Goal: Task Accomplishment & Management: Manage account settings

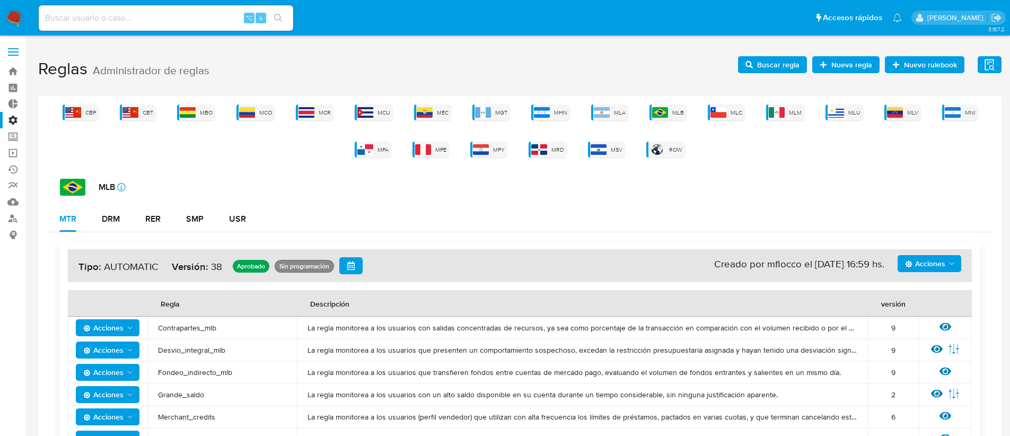
click at [950, 262] on icon "Acciones" at bounding box center [951, 263] width 8 height 8
click at [920, 341] on button "Ver registros" at bounding box center [929, 340] width 95 height 25
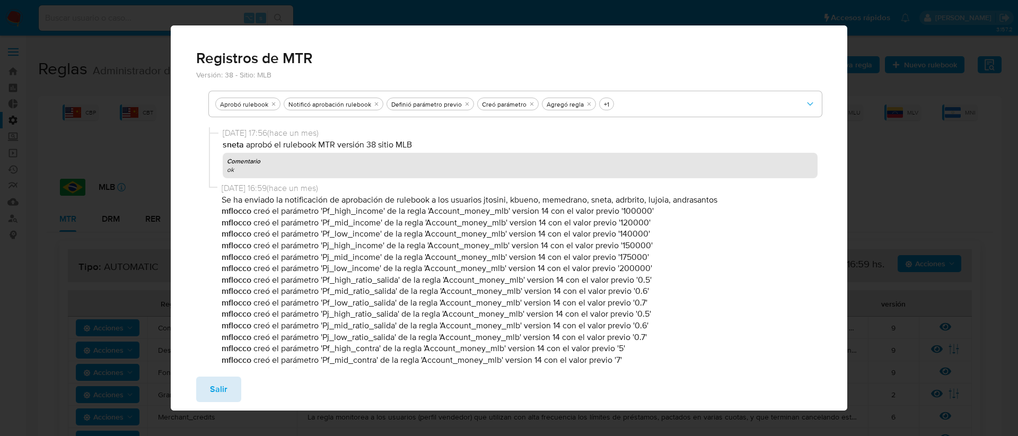
click at [216, 385] on span "Salir" at bounding box center [218, 388] width 17 height 23
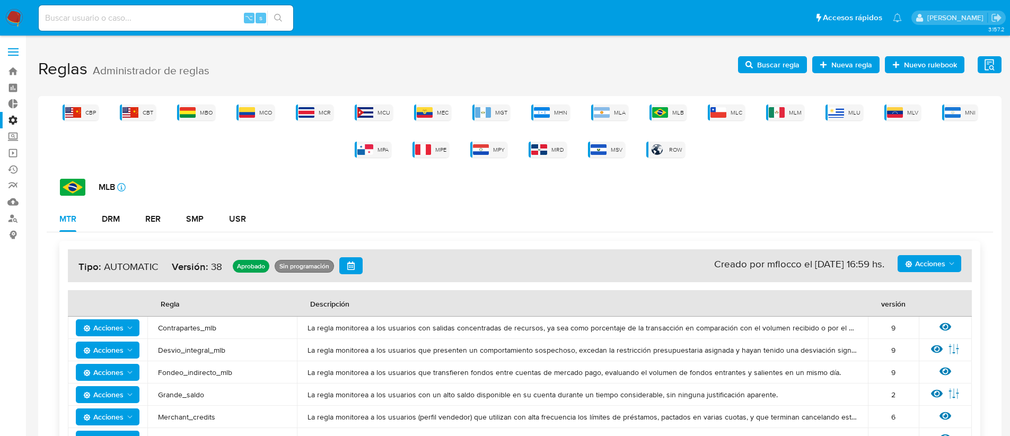
click at [942, 261] on span "Acciones" at bounding box center [925, 263] width 40 height 17
click at [933, 324] on button "Ver historico" at bounding box center [929, 315] width 95 height 25
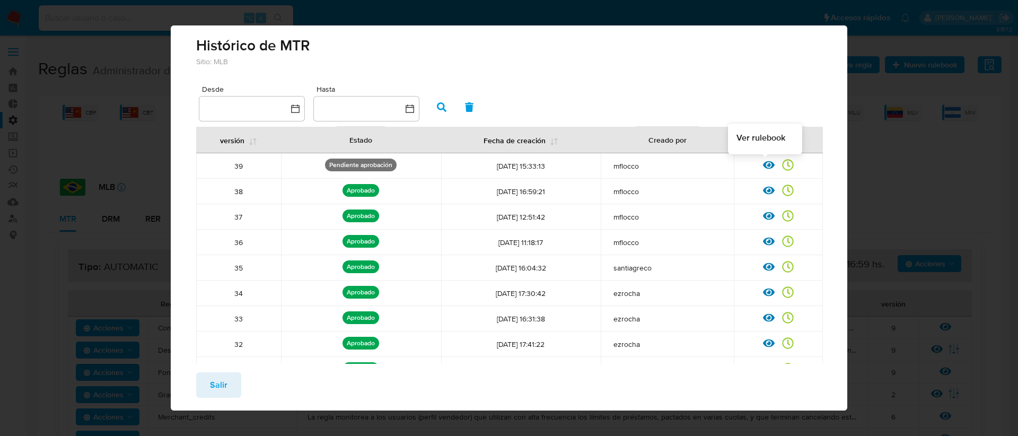
click at [767, 167] on div at bounding box center [772, 168] width 19 height 11
click at [763, 164] on icon at bounding box center [769, 165] width 12 height 12
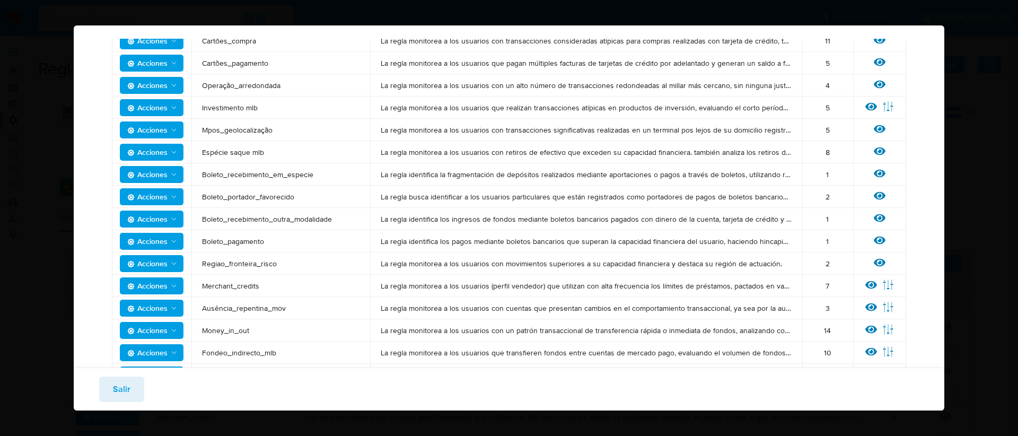
scroll to position [380, 0]
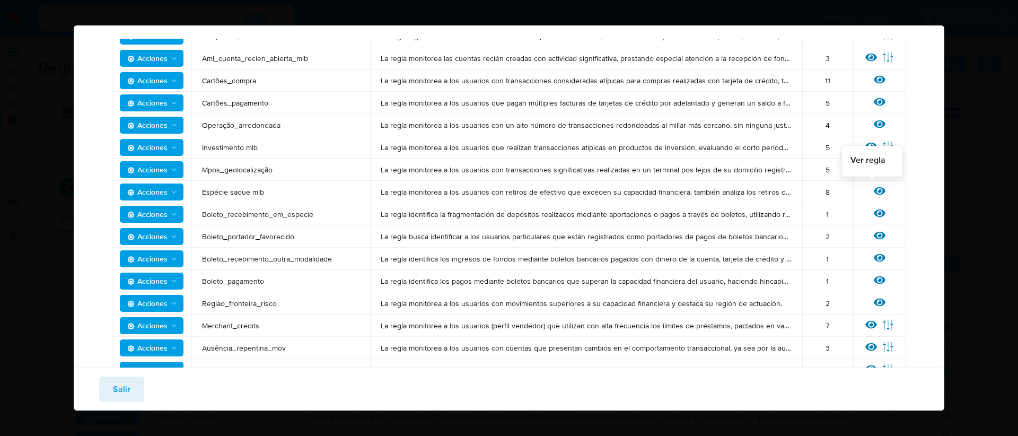
click at [874, 189] on icon at bounding box center [880, 191] width 12 height 8
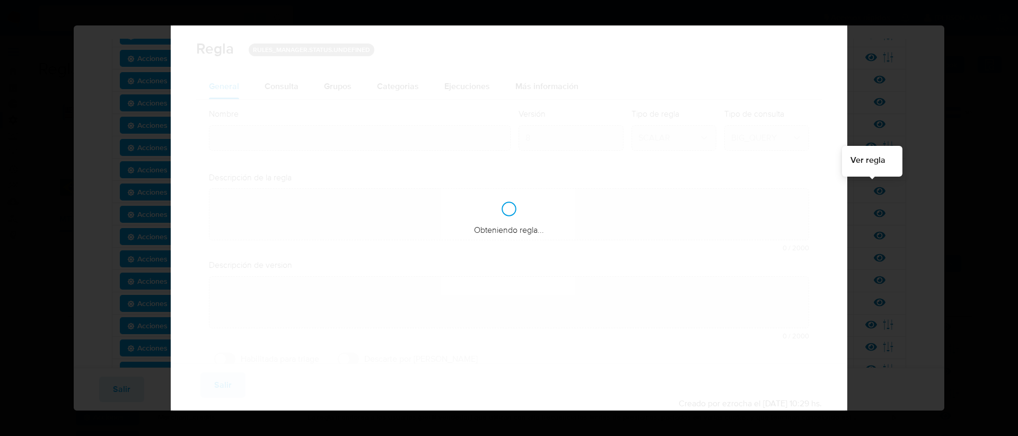
type input "Espécie saque mlb"
type textarea "La regla monitorea a los usuarios con retiros de efectivo que exceden su capaci…"
type textarea "La regla supervisa a los usuarios con retiros en efectivo superiores a su capac…"
checkbox input "true"
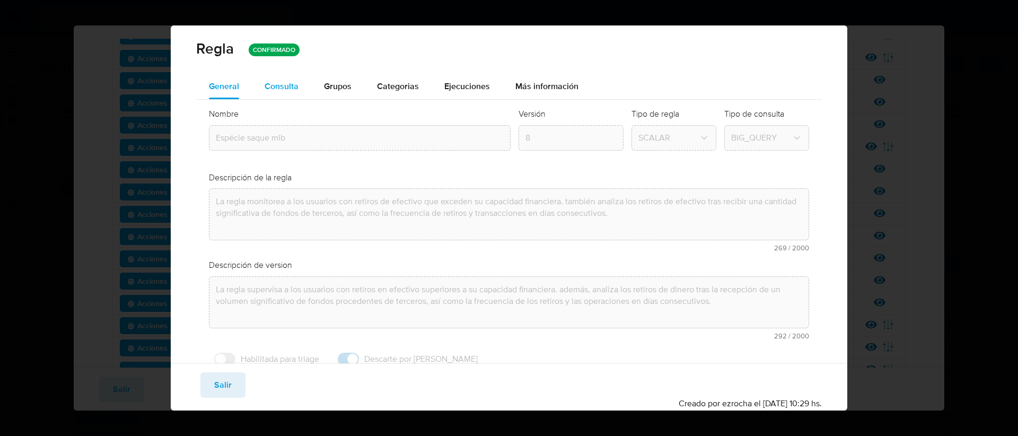
click at [284, 81] on span "Consulta" at bounding box center [282, 86] width 34 height 12
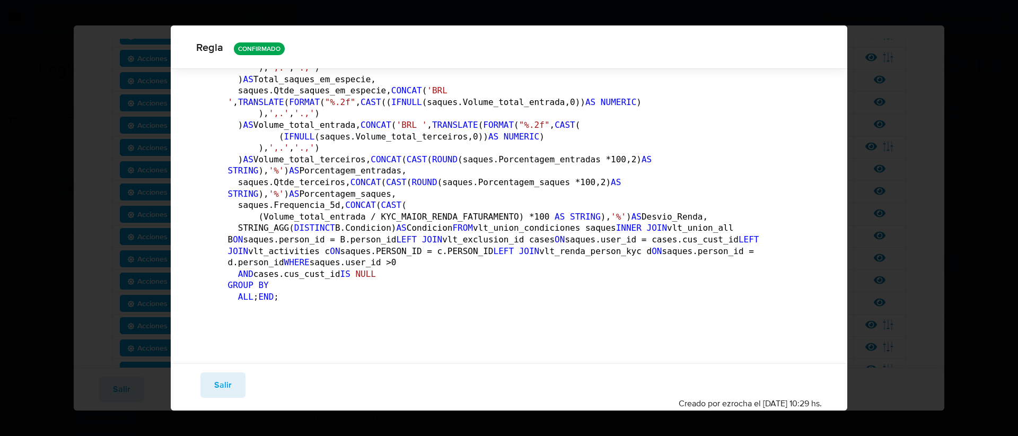
scroll to position [9970, 0]
click at [225, 381] on span "Salir" at bounding box center [222, 384] width 17 height 23
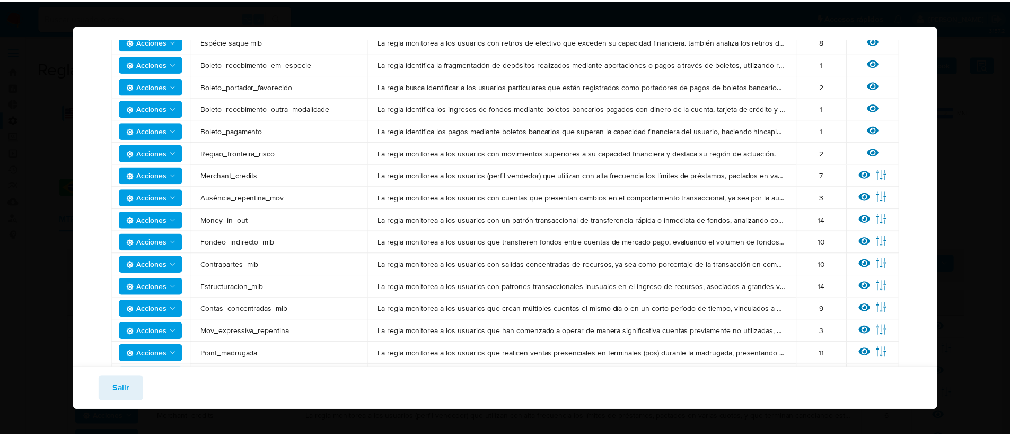
scroll to position [599, 0]
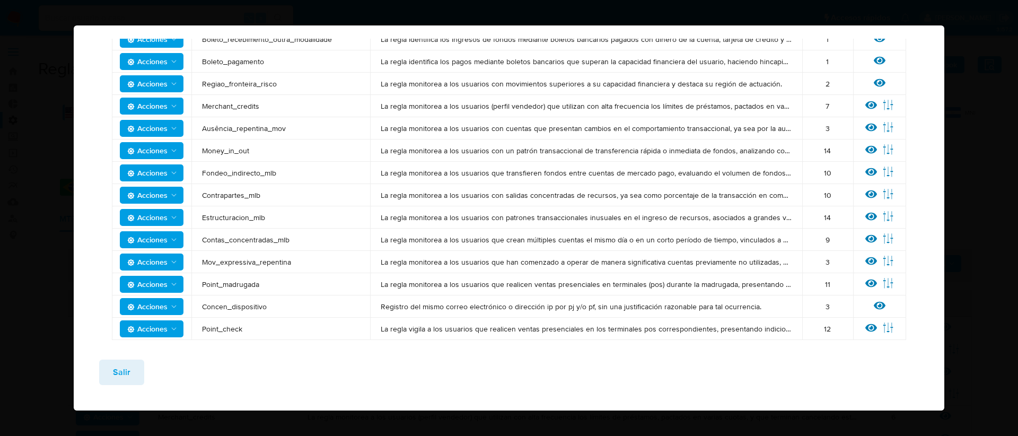
click at [124, 373] on span "Salir" at bounding box center [121, 371] width 17 height 23
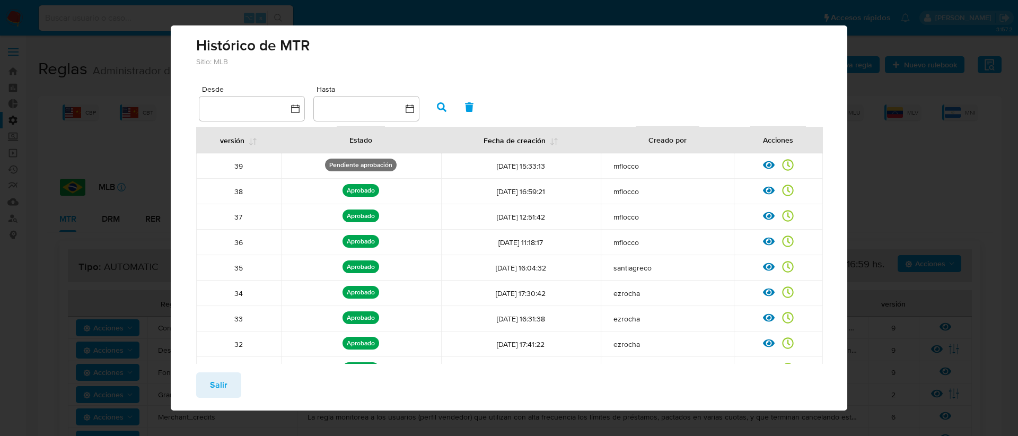
click at [221, 384] on span "Salir" at bounding box center [218, 384] width 17 height 23
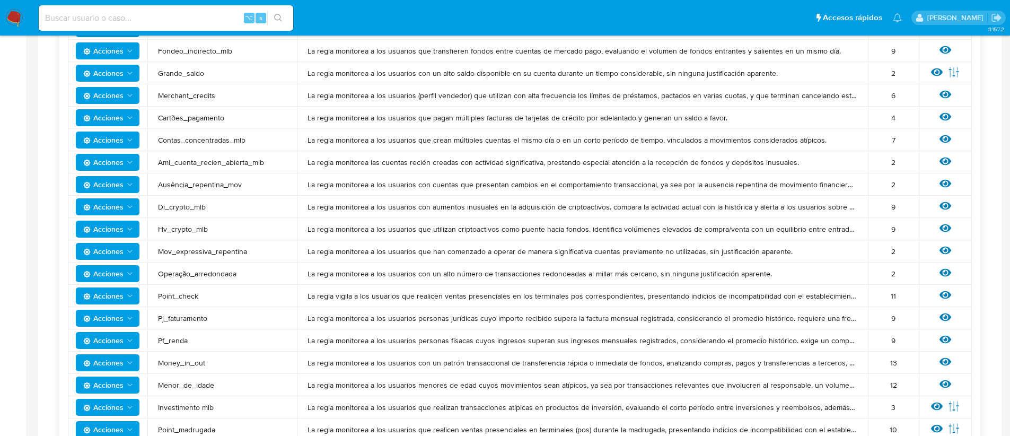
scroll to position [0, 0]
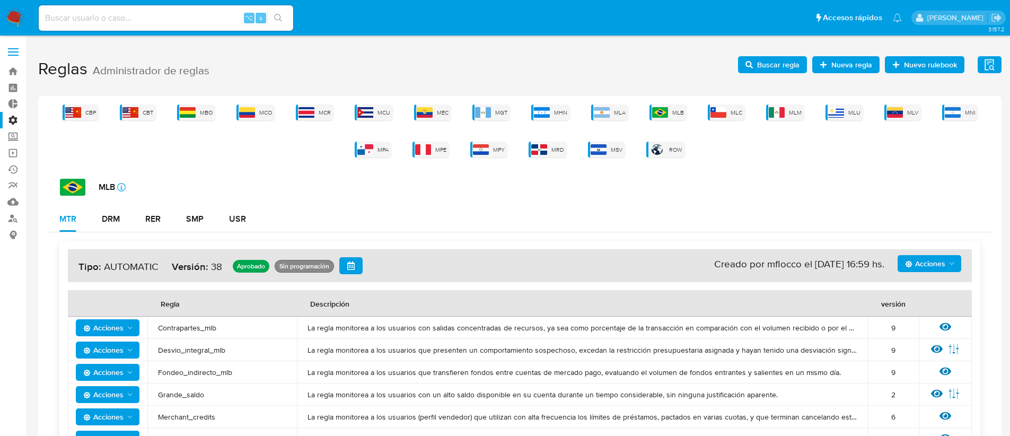
click at [945, 267] on span "Acciones" at bounding box center [925, 263] width 40 height 17
click at [772, 222] on div "MTR DRM RER SMP USR" at bounding box center [520, 218] width 946 height 25
click at [945, 263] on span "Acciones" at bounding box center [930, 263] width 51 height 15
click at [936, 307] on button "Ver historico" at bounding box center [929, 315] width 95 height 25
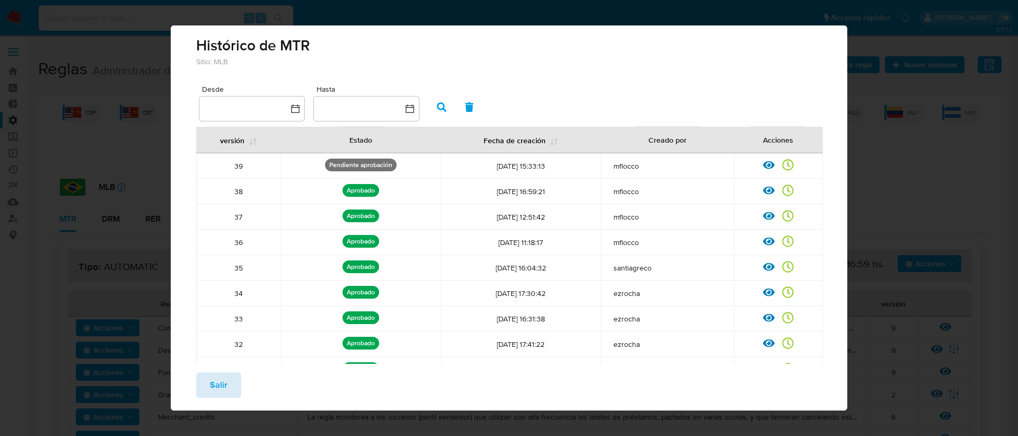
click at [224, 390] on span "Salir" at bounding box center [218, 384] width 17 height 23
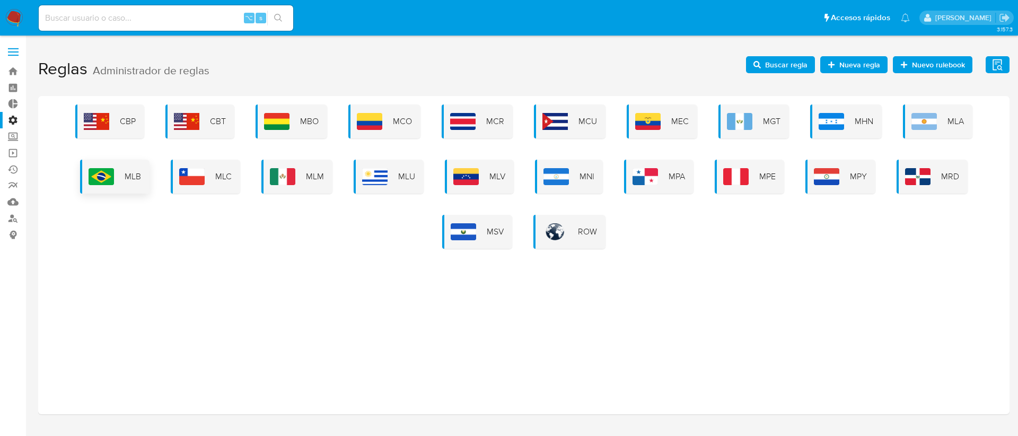
click at [118, 179] on div "MLB" at bounding box center [114, 177] width 69 height 34
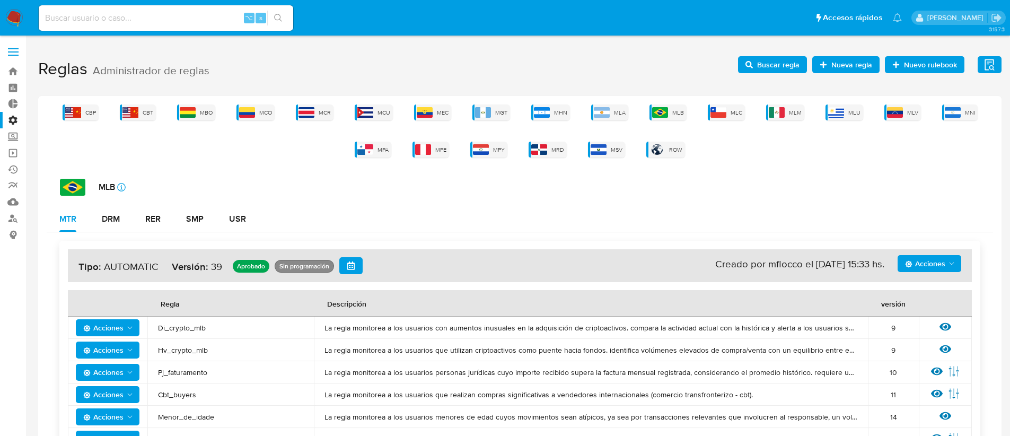
click at [924, 265] on span "Acciones" at bounding box center [925, 263] width 40 height 17
click at [926, 313] on button "Ver historico" at bounding box center [929, 315] width 95 height 25
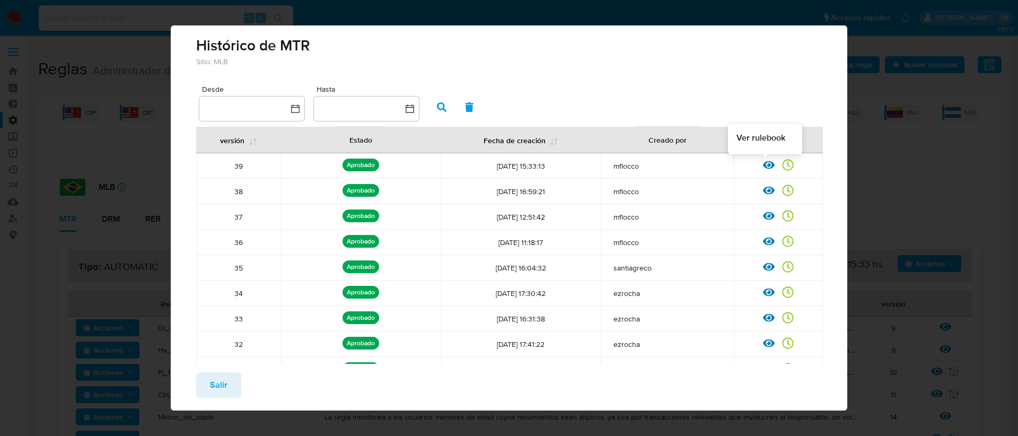
click at [763, 162] on icon at bounding box center [769, 165] width 12 height 12
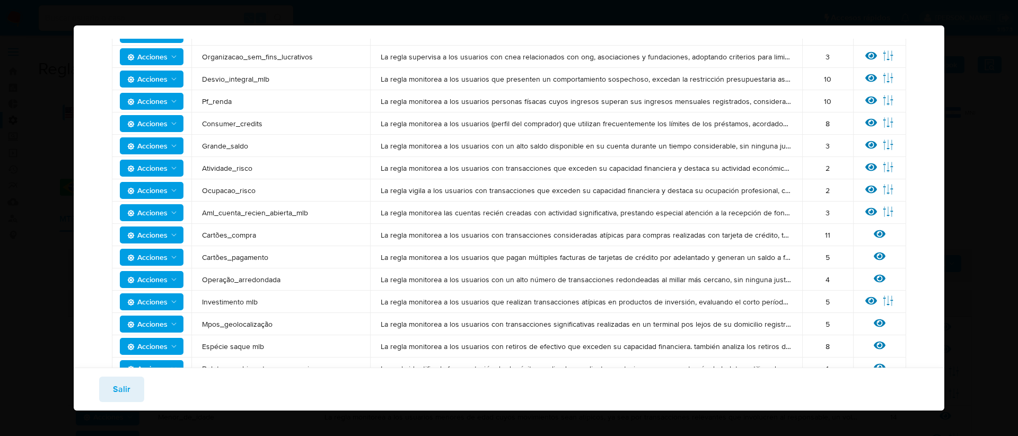
scroll to position [174, 0]
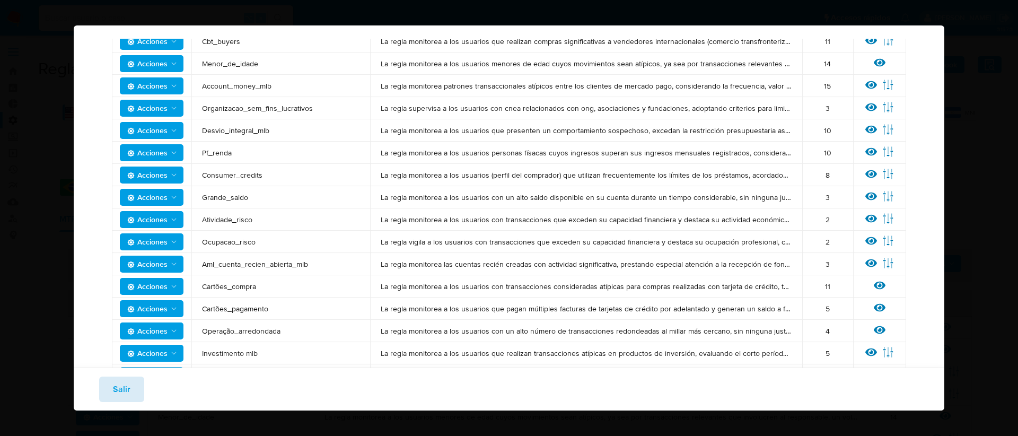
click at [119, 391] on span "Salir" at bounding box center [121, 388] width 17 height 23
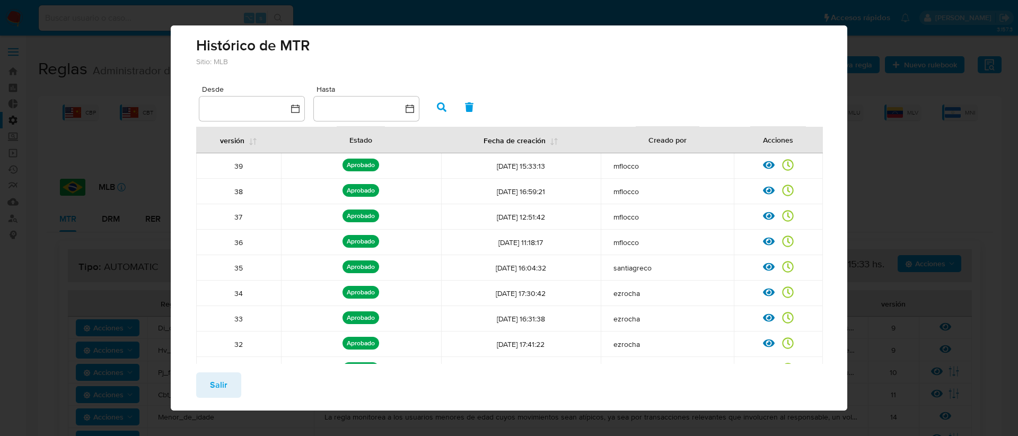
click at [215, 383] on span "Salir" at bounding box center [218, 384] width 17 height 23
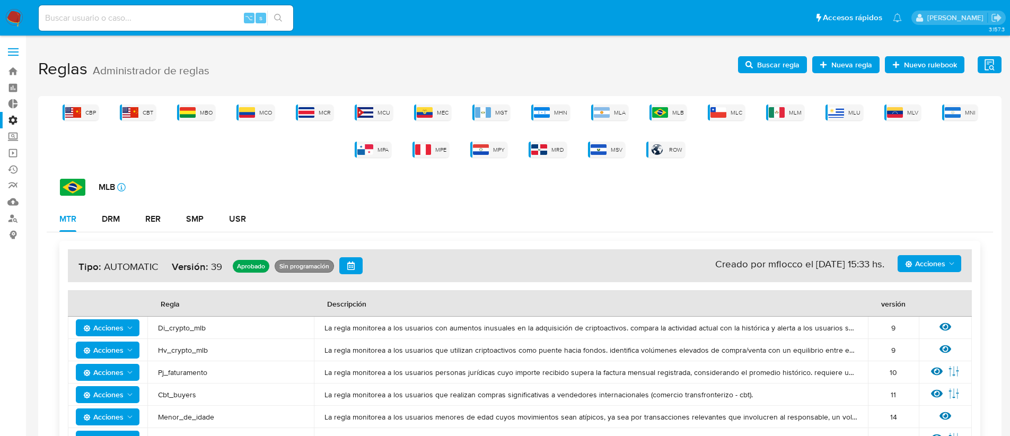
click at [754, 67] on span "Buscar regla" at bounding box center [772, 64] width 54 height 15
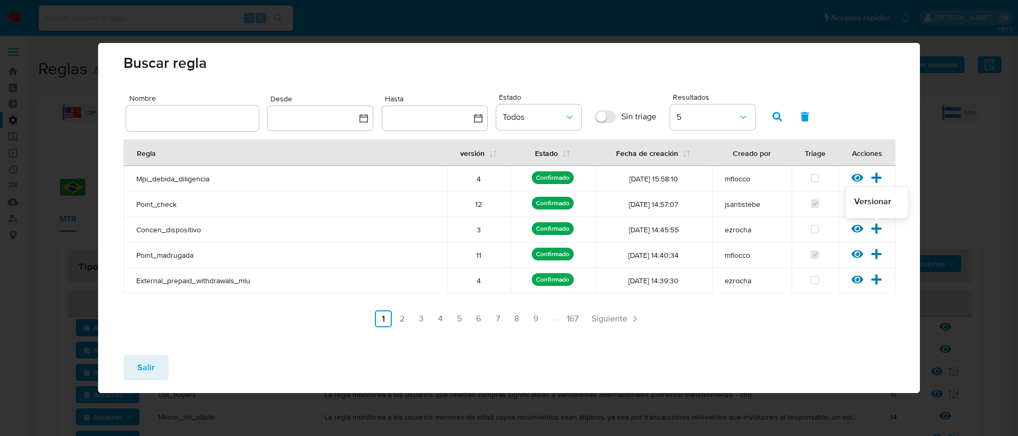
click at [878, 232] on icon at bounding box center [876, 229] width 12 height 12
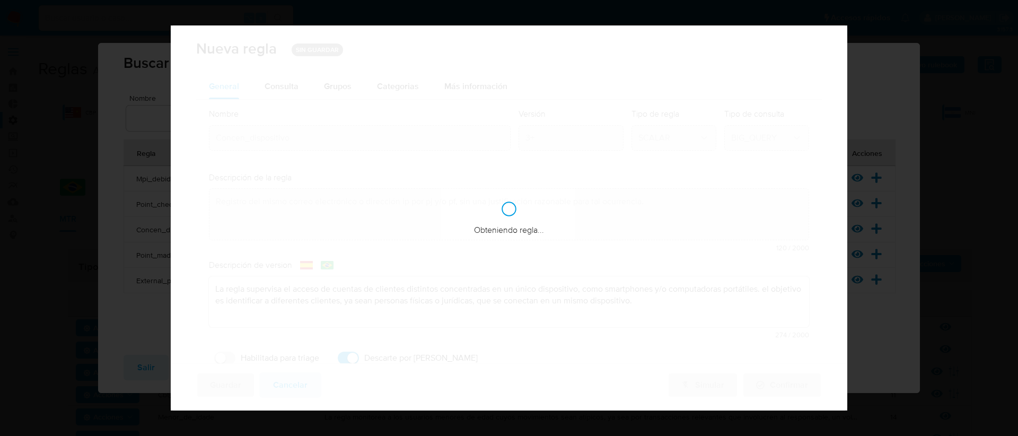
checkbox input "true"
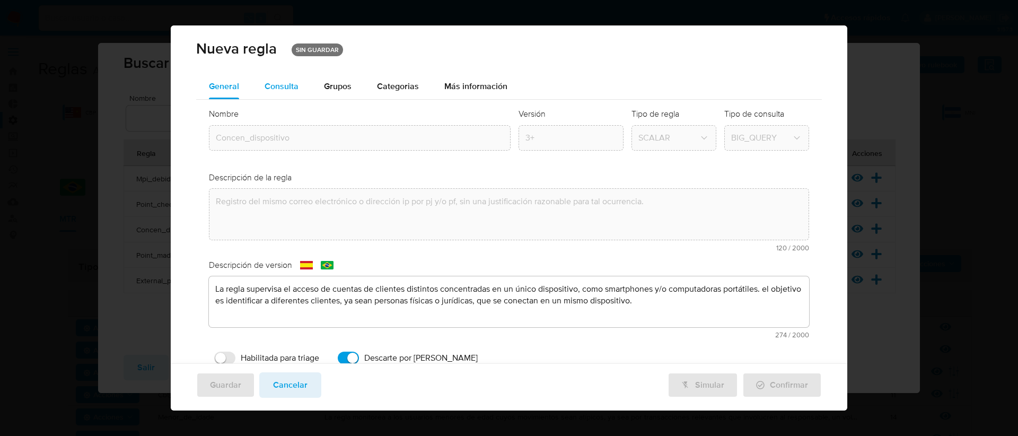
click at [284, 78] on div "Consulta" at bounding box center [282, 86] width 34 height 25
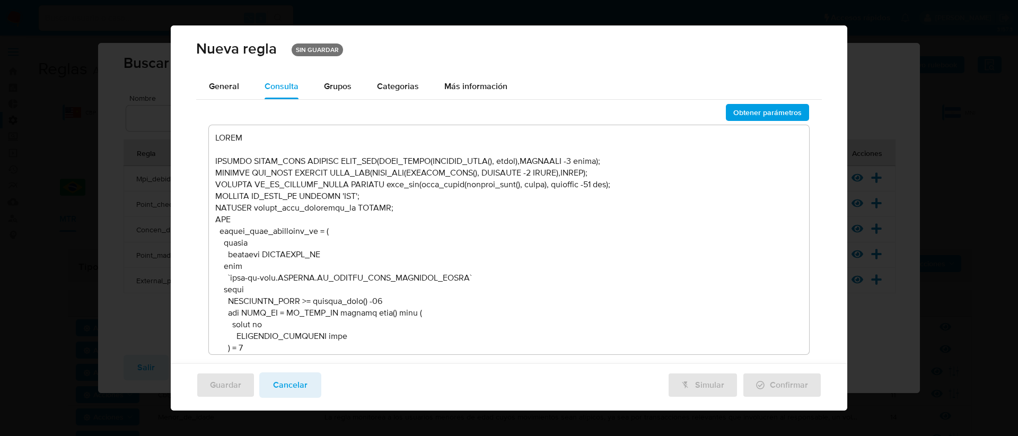
click at [521, 256] on textarea at bounding box center [509, 239] width 601 height 229
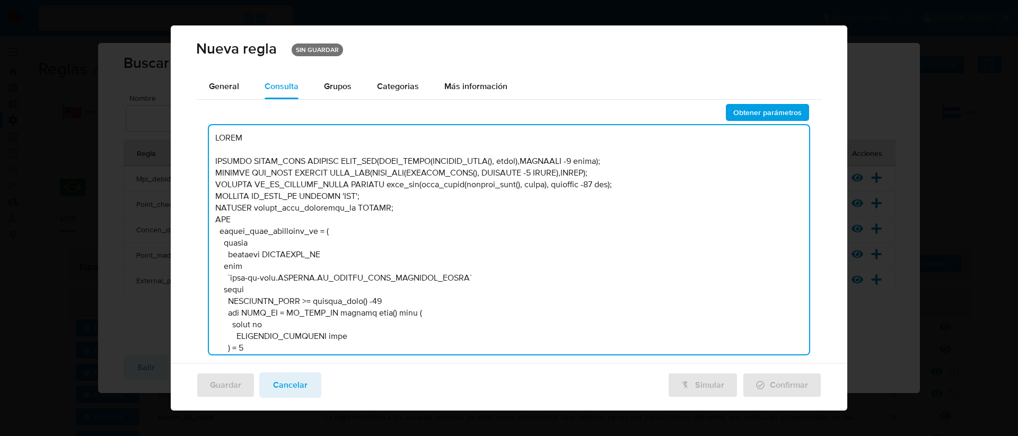
scroll to position [4104, 0]
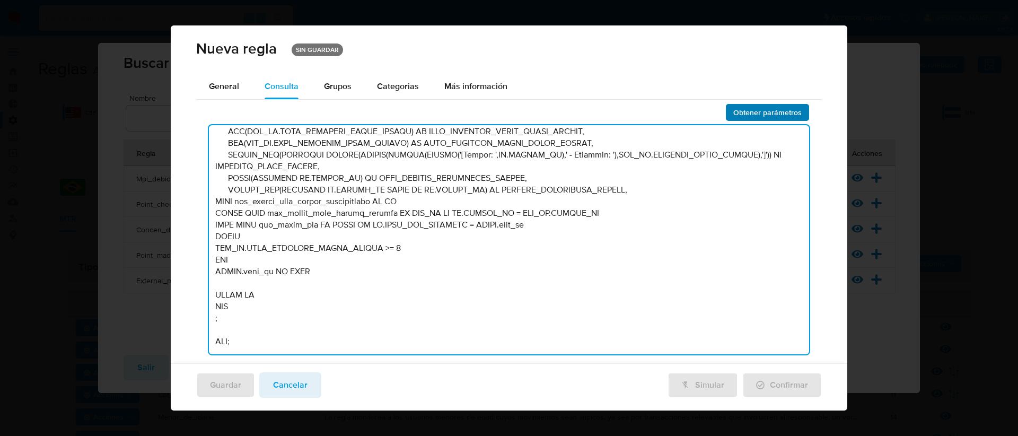
type textarea "BEGIN DECLARE START_DATE DEFAULT DATE_ADD(DATE_TRUNC(CURRENT_DATE(), month),INT…"
click at [737, 112] on span "Obtener parámetros" at bounding box center [767, 112] width 68 height 15
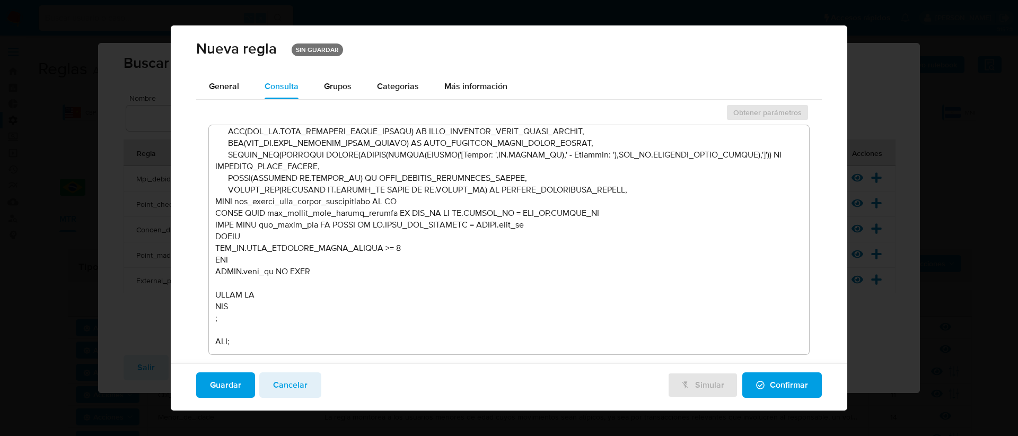
click at [766, 386] on span "Confirmar" at bounding box center [782, 384] width 52 height 23
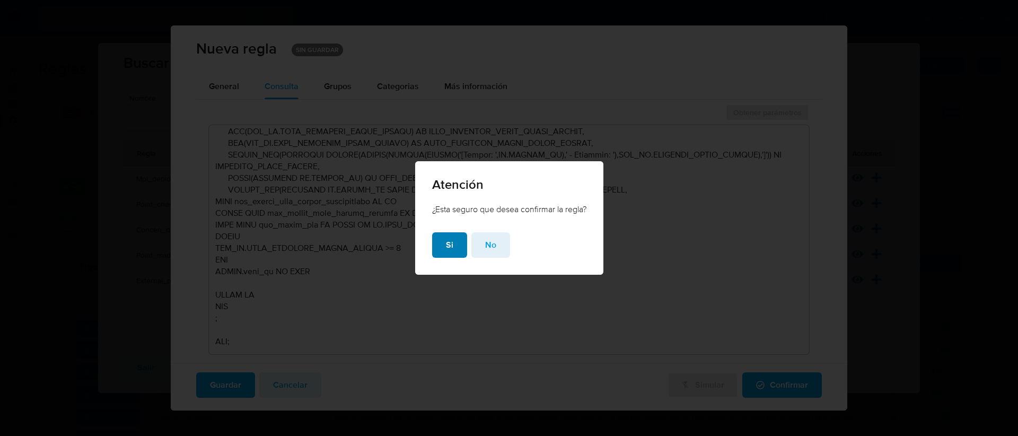
click at [447, 252] on span "Si" at bounding box center [449, 244] width 7 height 23
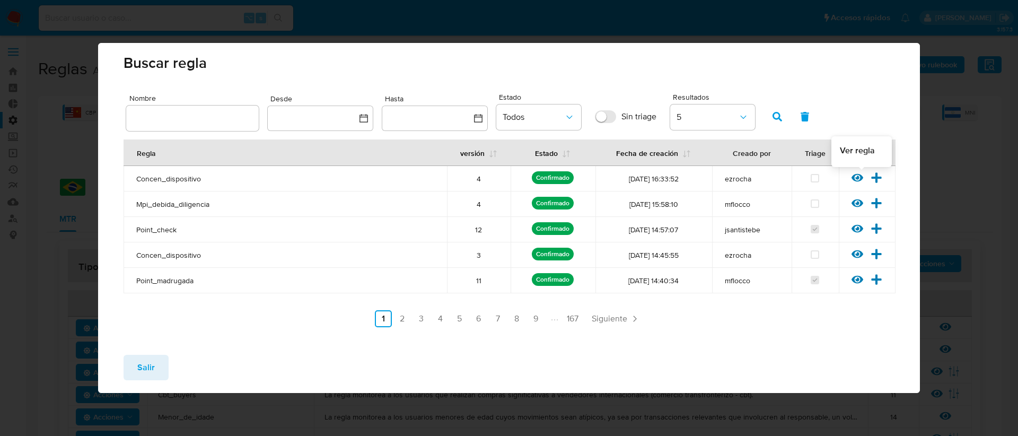
click at [856, 178] on icon at bounding box center [857, 178] width 12 height 8
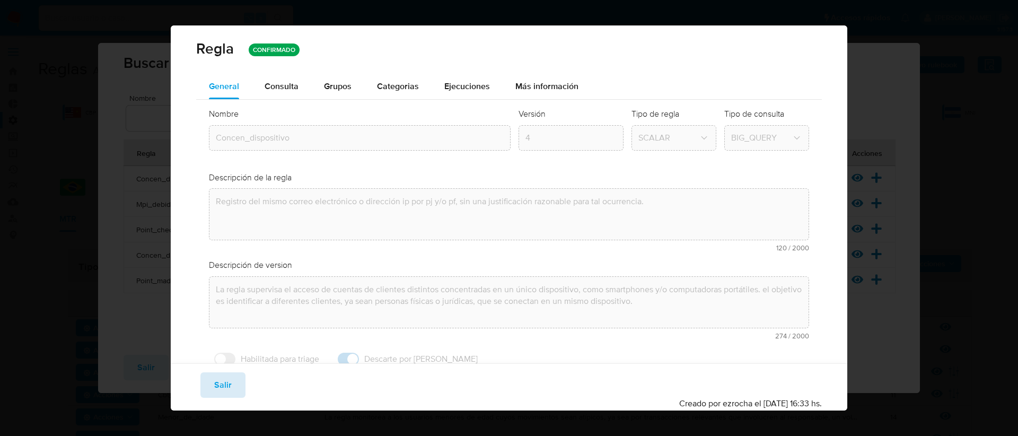
click at [222, 375] on span "Salir" at bounding box center [222, 384] width 17 height 23
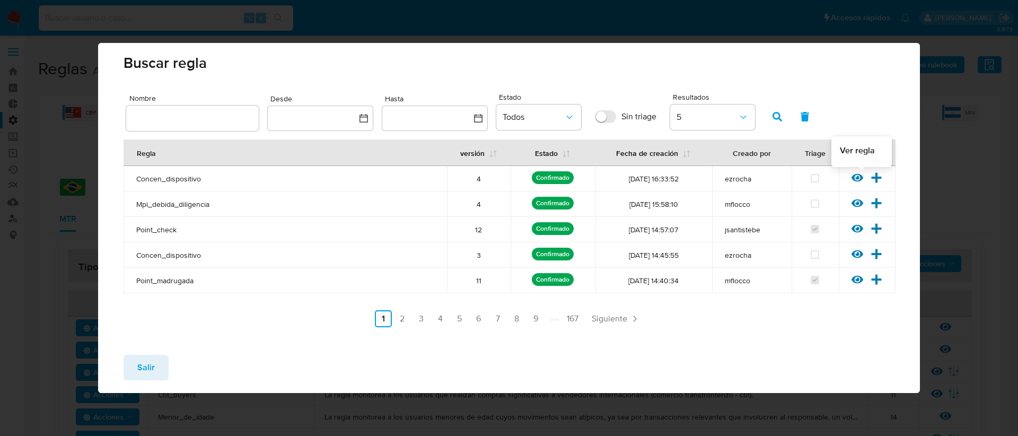
click at [857, 179] on icon at bounding box center [857, 178] width 12 height 8
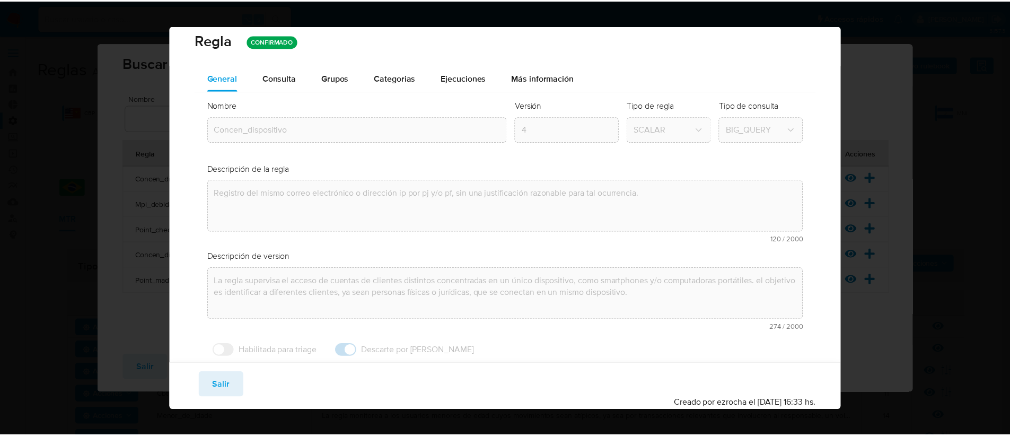
scroll to position [34, 0]
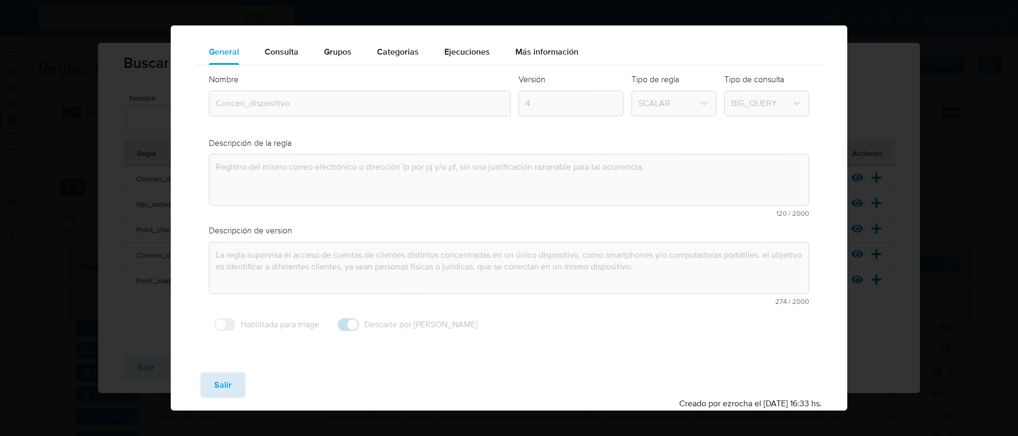
click at [233, 387] on button "Salir" at bounding box center [222, 384] width 45 height 25
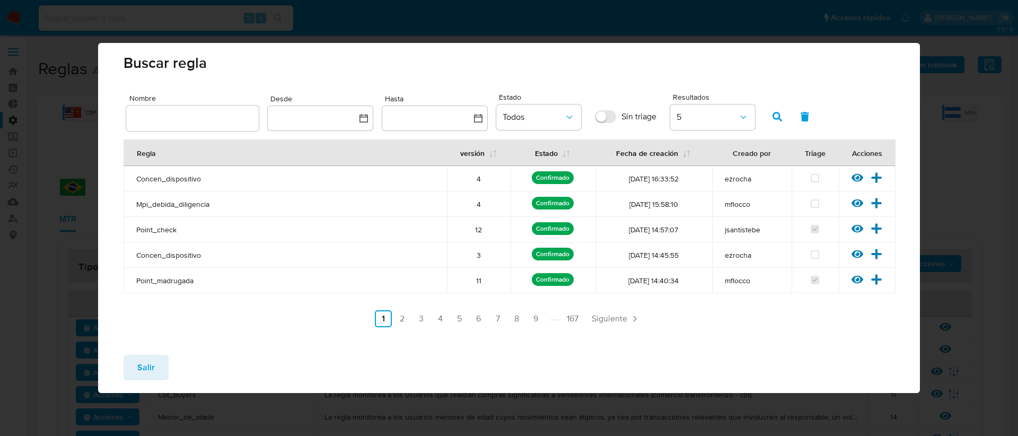
click at [153, 363] on span "Salir" at bounding box center [145, 367] width 17 height 23
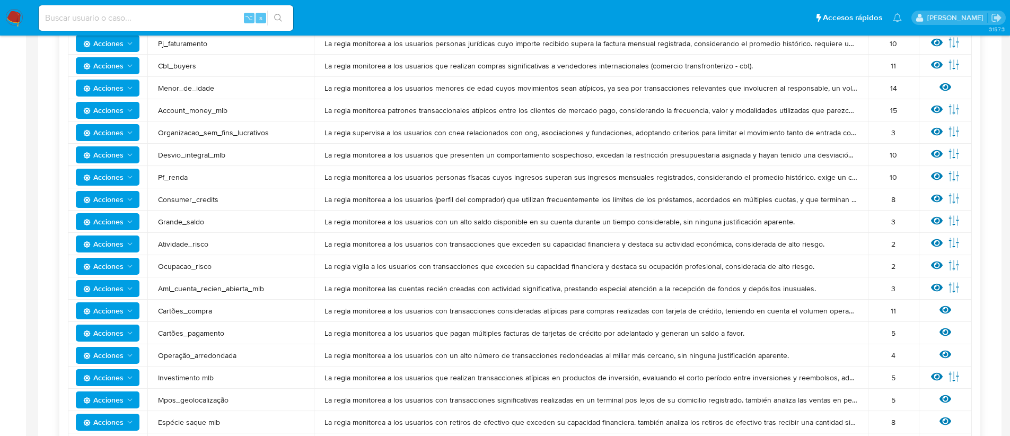
scroll to position [0, 0]
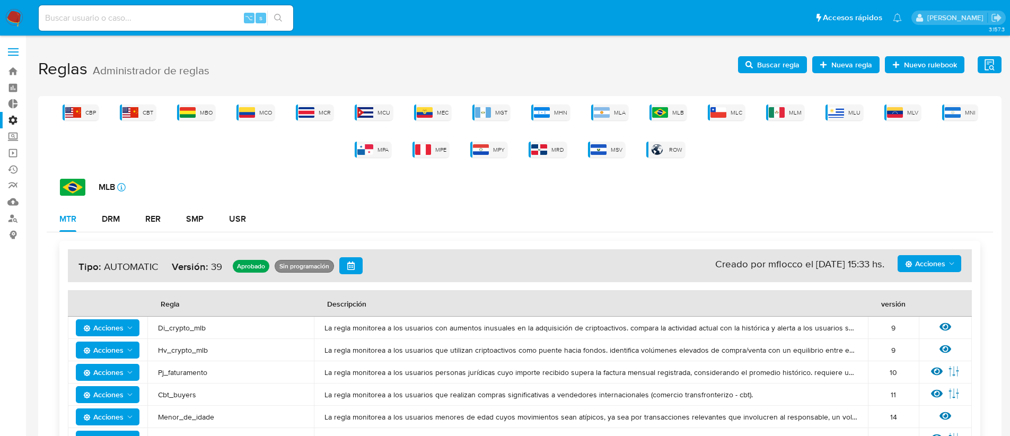
click at [922, 261] on span "Acciones" at bounding box center [925, 263] width 40 height 17
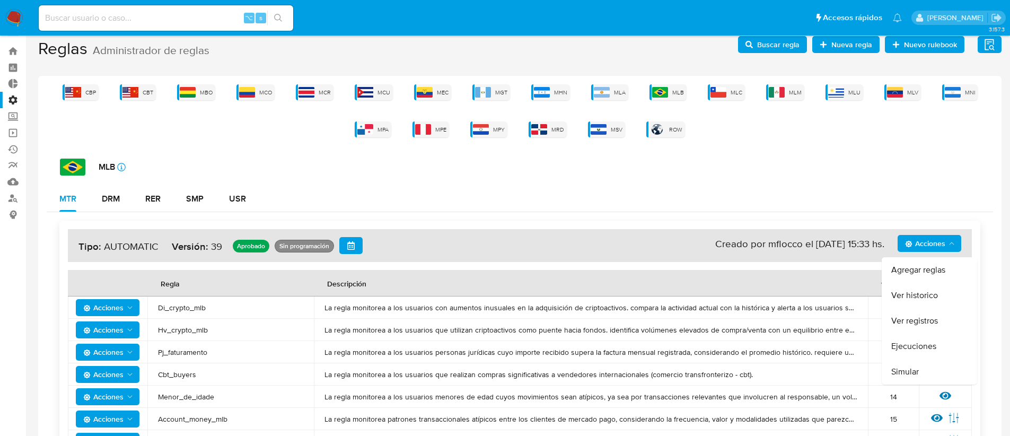
click at [601, 270] on th "Descripción" at bounding box center [591, 283] width 554 height 27
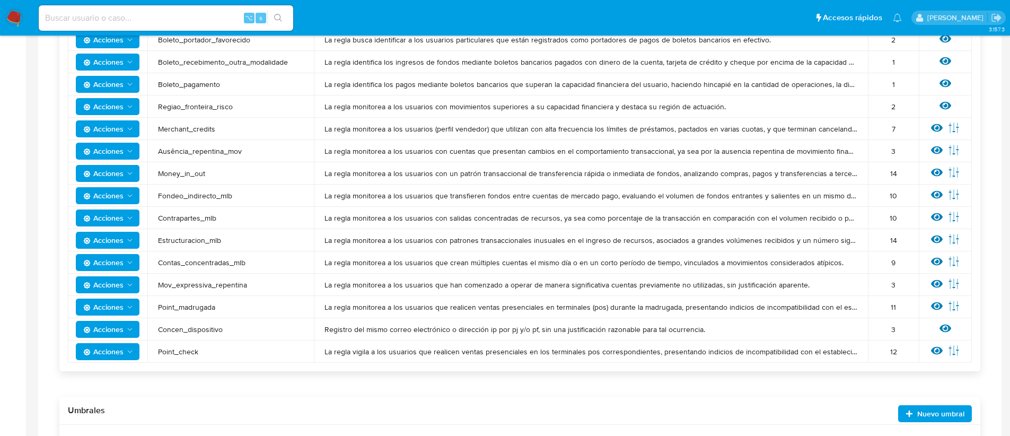
scroll to position [756, 0]
click at [121, 328] on span "Acciones" at bounding box center [103, 328] width 40 height 17
click at [114, 357] on button "Deshabilitar" at bounding box center [107, 354] width 95 height 25
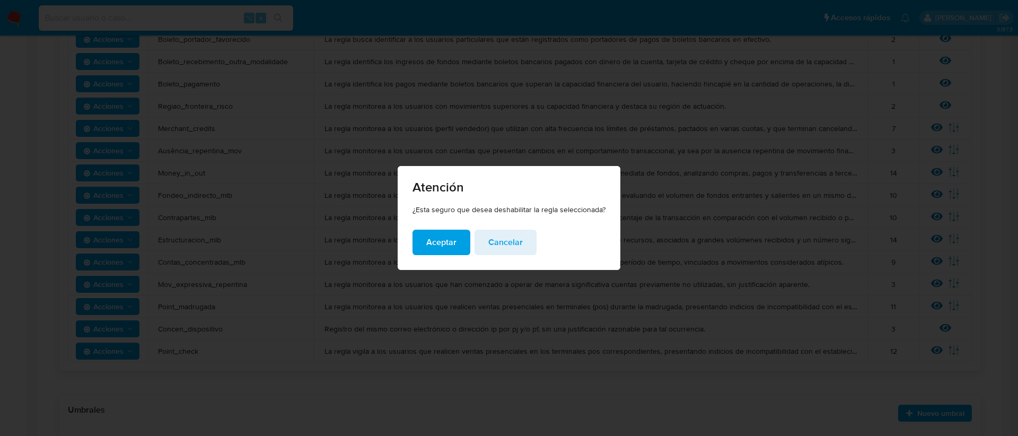
click at [442, 243] on span "Aceptar" at bounding box center [441, 242] width 30 height 23
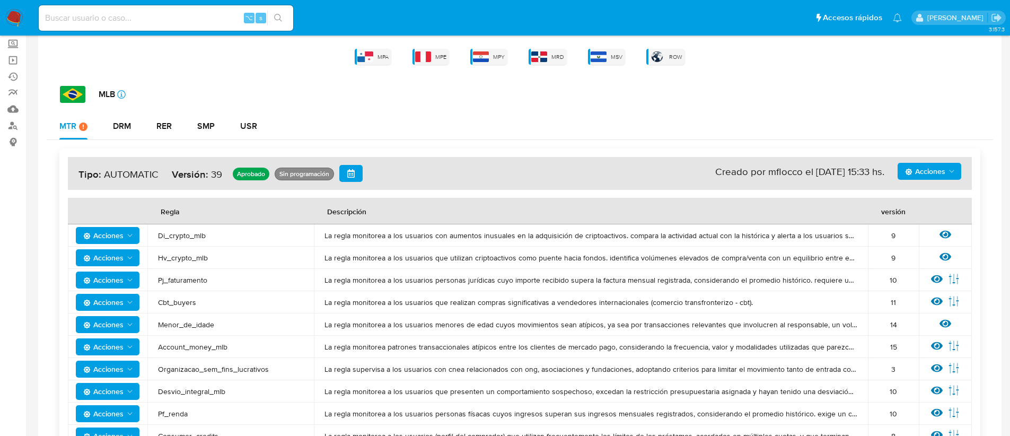
scroll to position [50, 0]
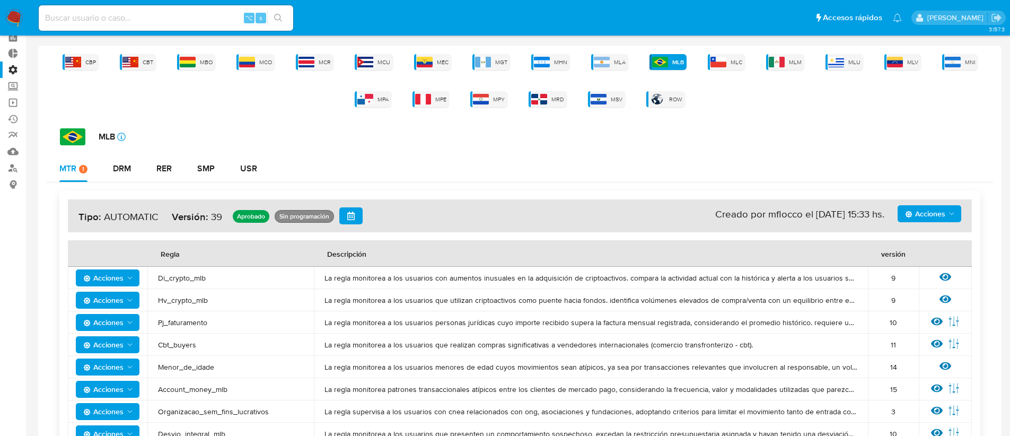
click at [911, 218] on span "Acciones" at bounding box center [925, 213] width 40 height 17
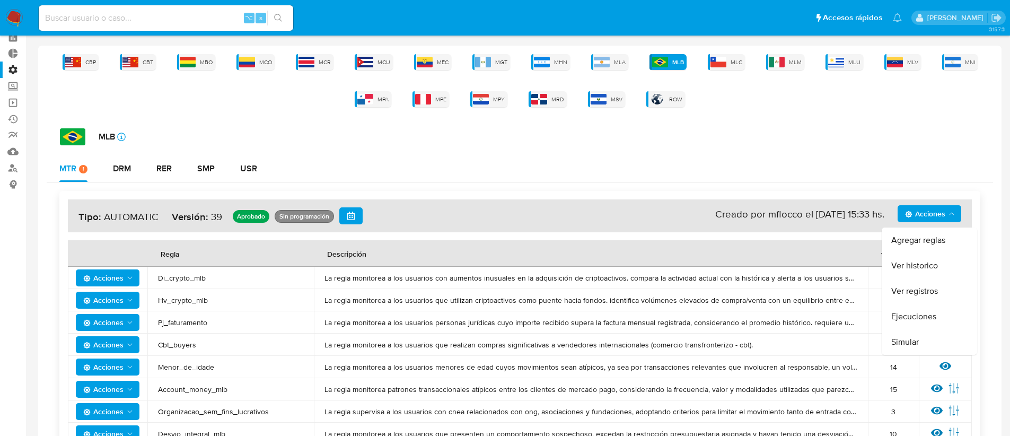
click at [915, 234] on button "Agregar reglas" at bounding box center [929, 239] width 95 height 25
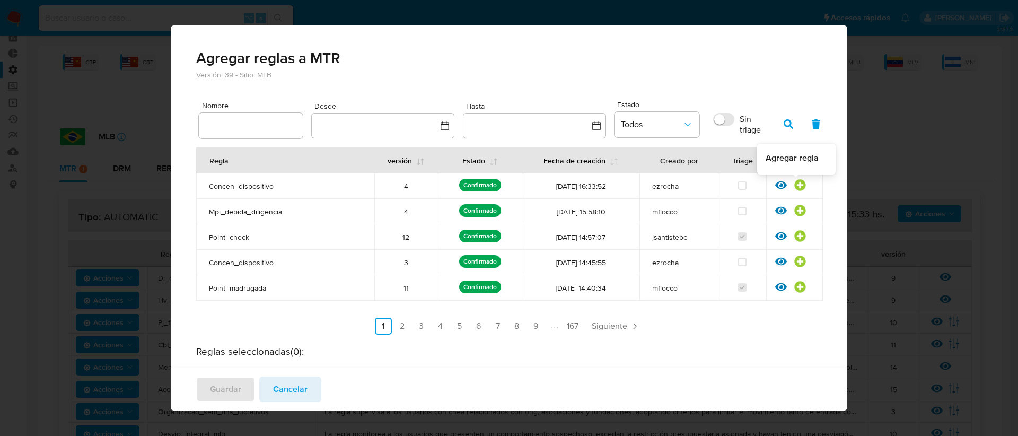
click at [796, 187] on icon at bounding box center [799, 185] width 11 height 11
click at [211, 383] on span "Guardar" at bounding box center [225, 388] width 31 height 23
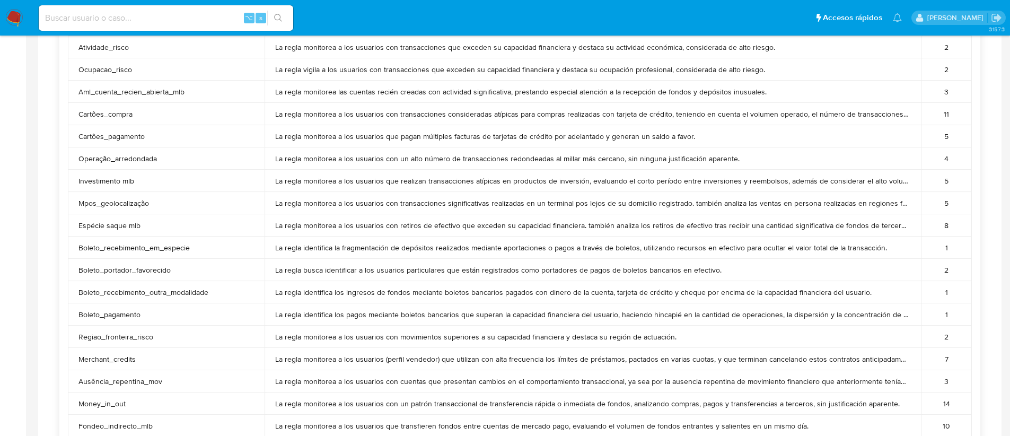
scroll to position [1810, 0]
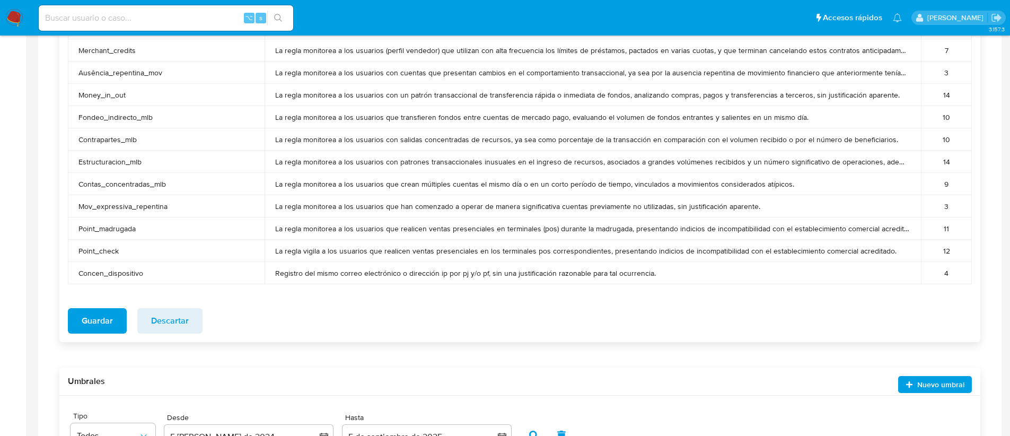
click at [91, 323] on span "Guardar" at bounding box center [97, 320] width 31 height 23
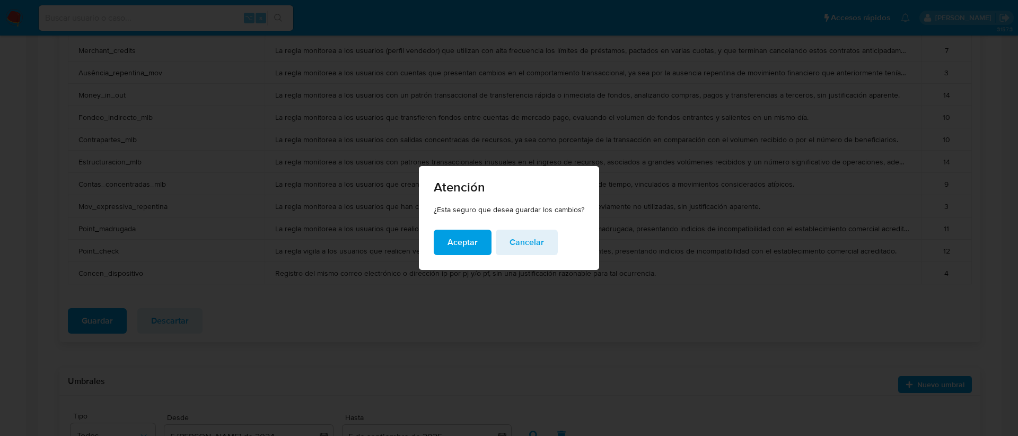
click at [461, 241] on span "Aceptar" at bounding box center [462, 242] width 30 height 23
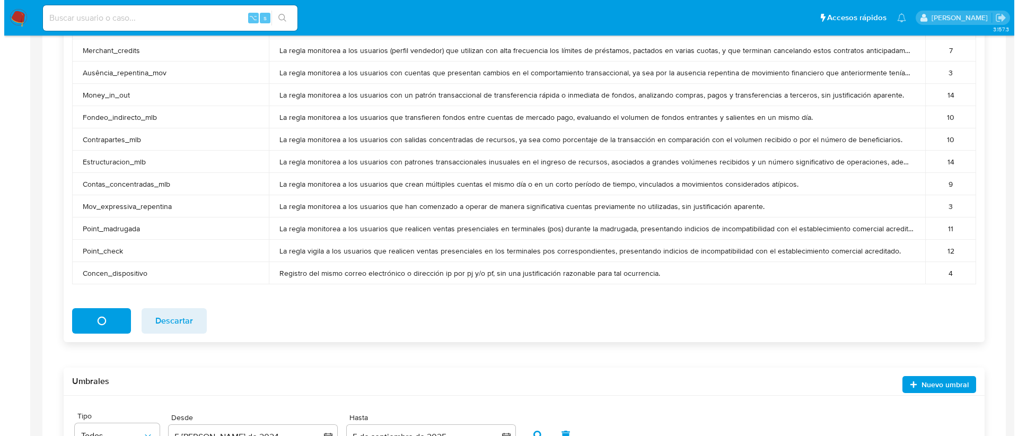
scroll to position [0, 0]
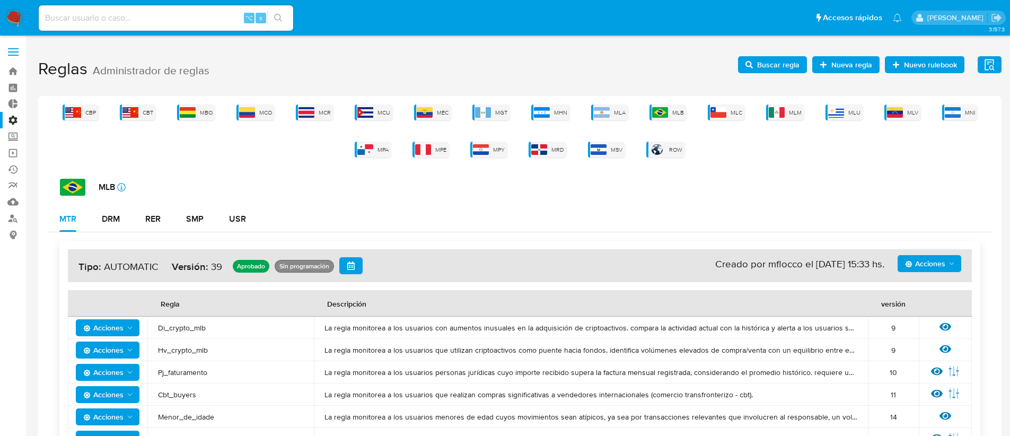
click at [922, 258] on span "Acciones" at bounding box center [925, 263] width 40 height 17
click at [922, 314] on button "Ver historico" at bounding box center [929, 315] width 95 height 25
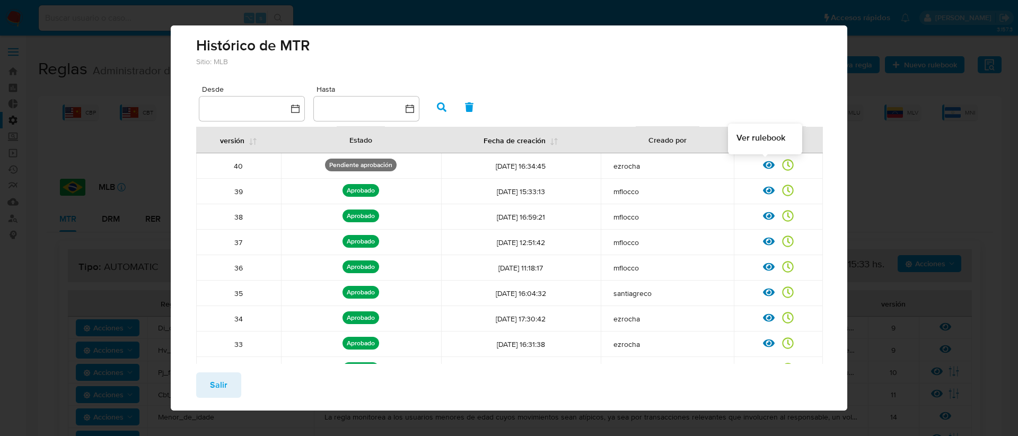
click at [763, 167] on icon at bounding box center [769, 165] width 12 height 8
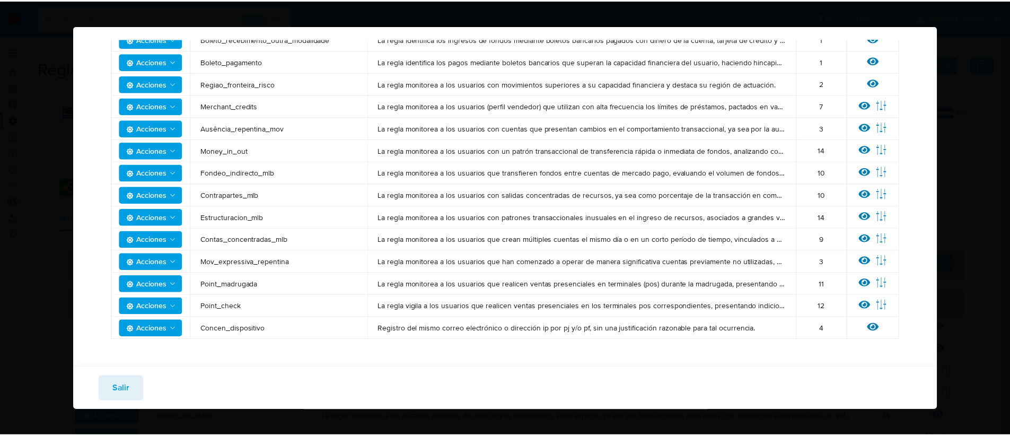
scroll to position [599, 0]
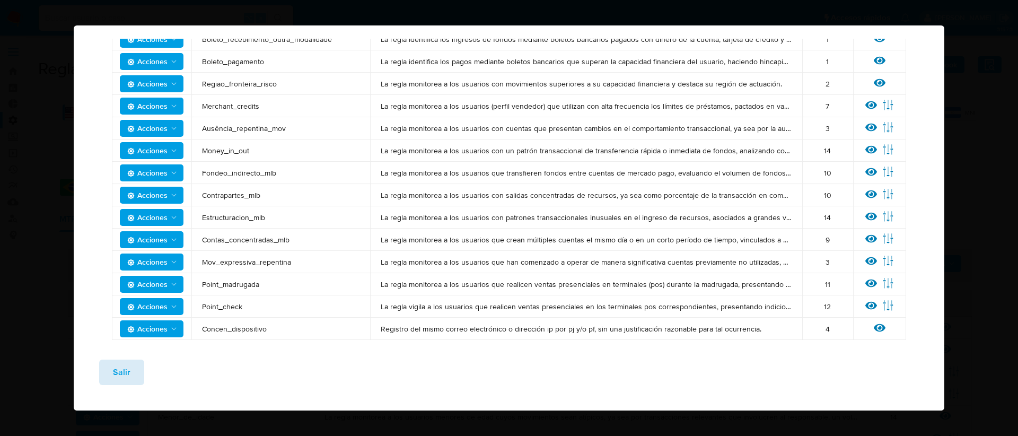
click at [135, 365] on button "Salir" at bounding box center [121, 371] width 45 height 25
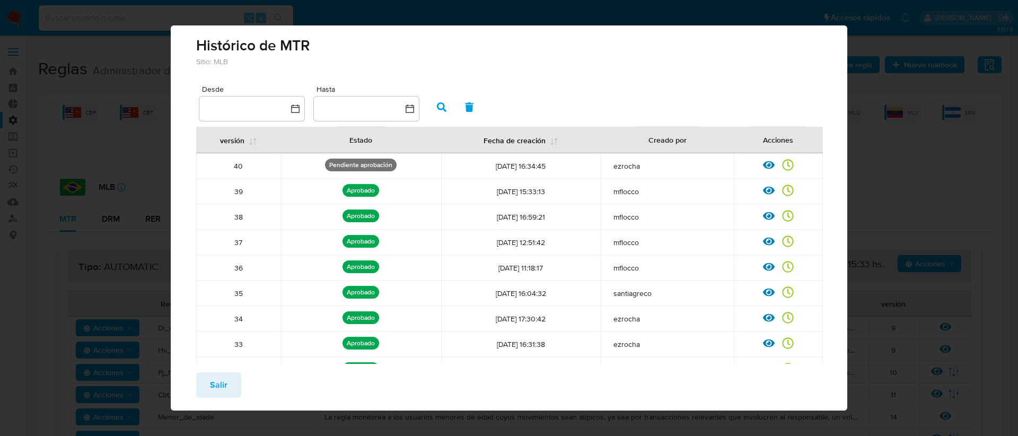
click at [204, 387] on button "Salir" at bounding box center [218, 384] width 45 height 25
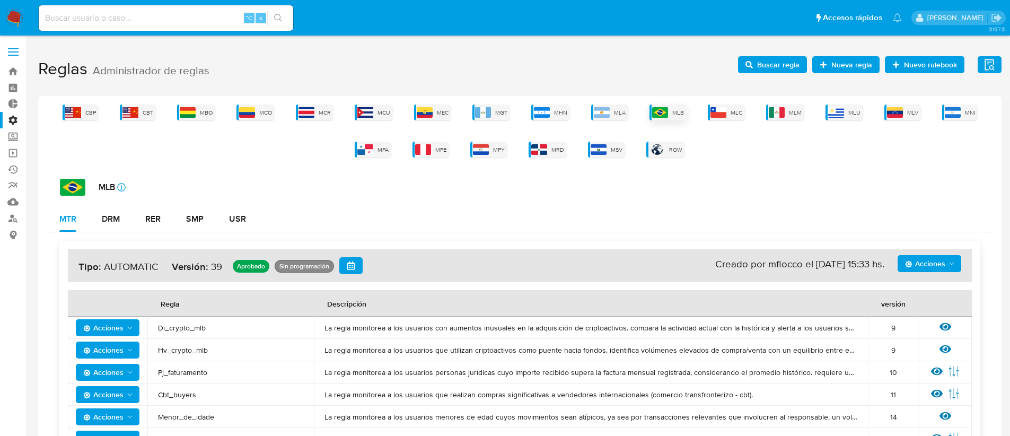
click at [665, 109] on img at bounding box center [660, 112] width 16 height 11
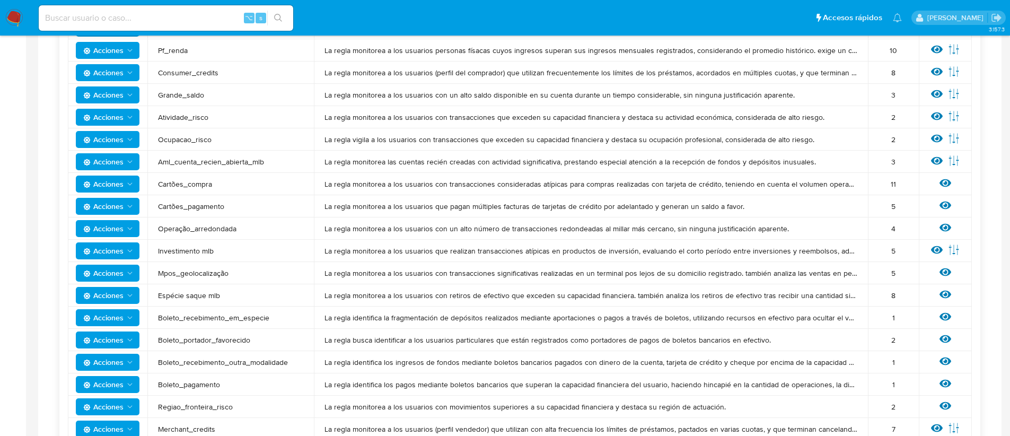
scroll to position [435, 0]
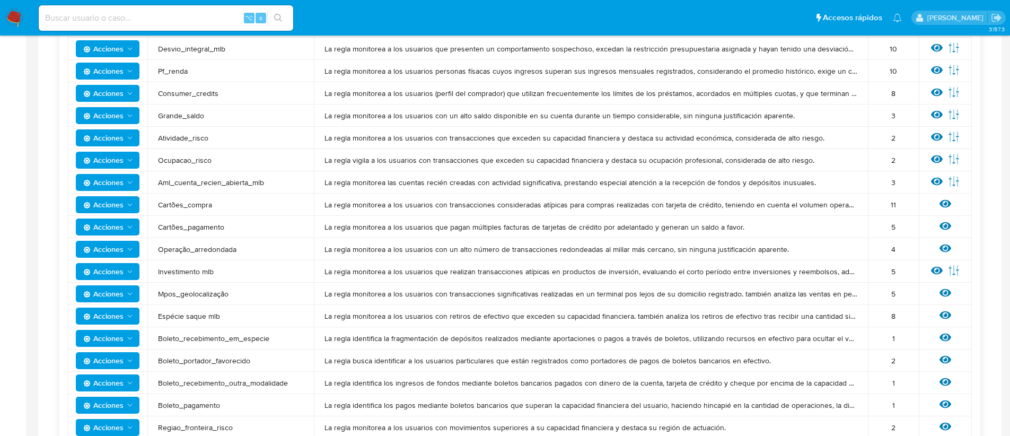
click at [207, 293] on span "Mpos_geolocalização" at bounding box center [230, 294] width 145 height 10
click at [193, 316] on span "Espécie saque mlb" at bounding box center [230, 316] width 145 height 10
click at [192, 315] on span "Espécie saque mlb" at bounding box center [230, 316] width 145 height 10
click at [210, 318] on span "Espécie saque mlb" at bounding box center [230, 316] width 145 height 10
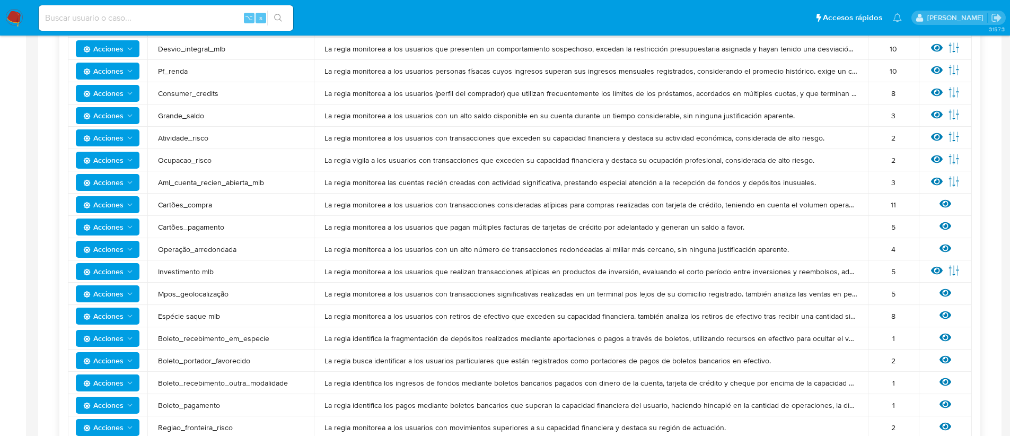
click at [210, 318] on span "Espécie saque mlb" at bounding box center [230, 316] width 145 height 10
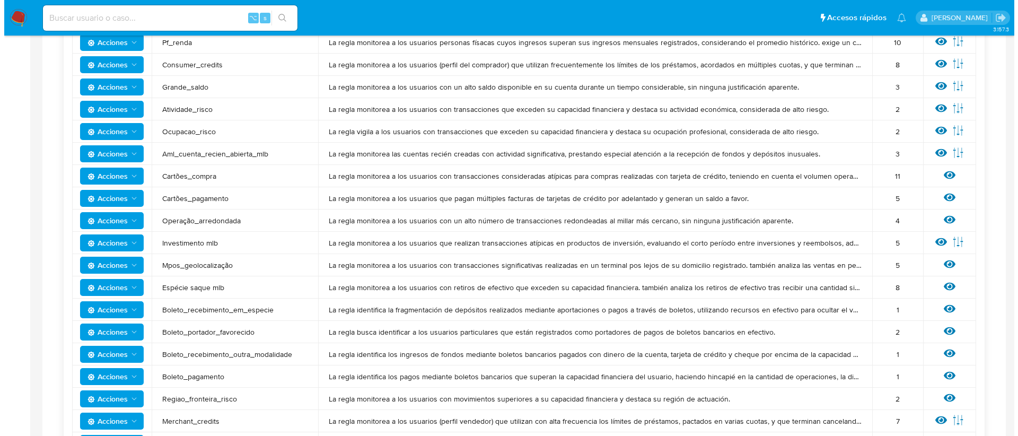
scroll to position [446, 0]
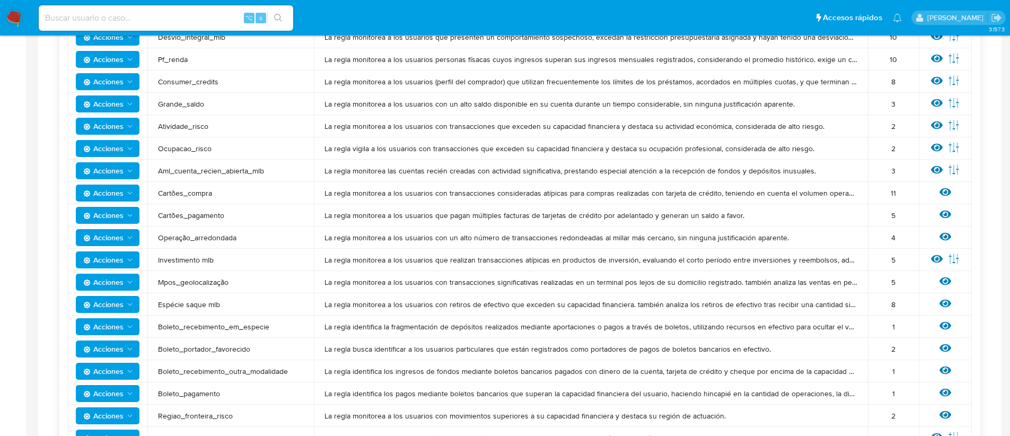
click at [182, 259] on span "Investimento mlb" at bounding box center [230, 260] width 145 height 10
click at [122, 255] on span "Acciones" at bounding box center [103, 259] width 40 height 17
click at [495, 256] on span "La regla monitorea a los usuarios que realizan transacciones atípicas en produc…" at bounding box center [590, 260] width 533 height 10
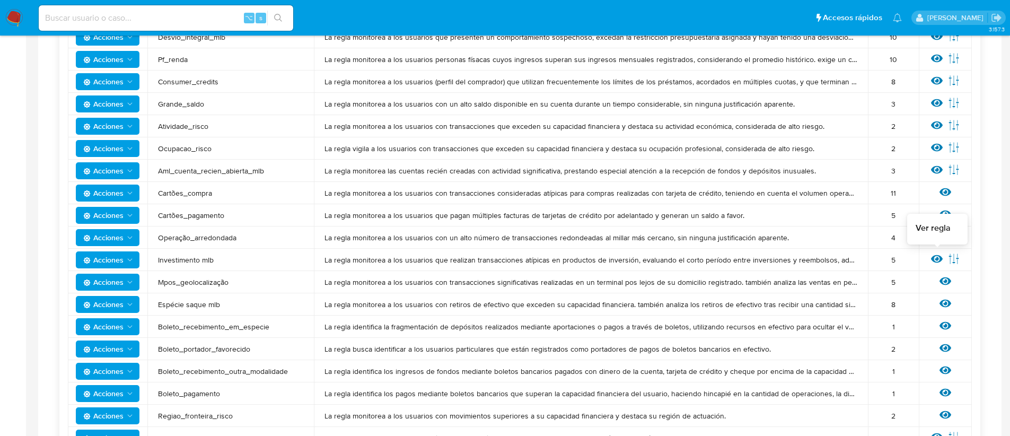
click at [937, 258] on icon at bounding box center [937, 259] width 12 height 8
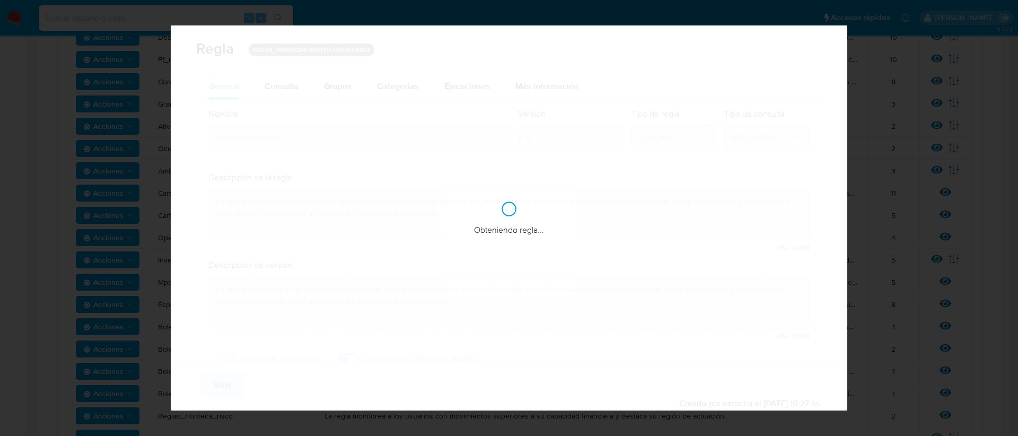
checkbox input "true"
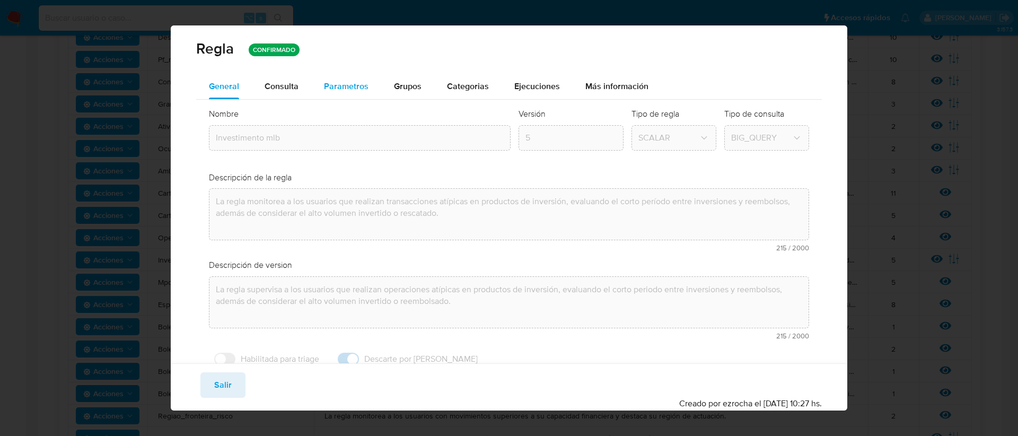
click at [340, 80] on span "Parametros" at bounding box center [346, 86] width 45 height 12
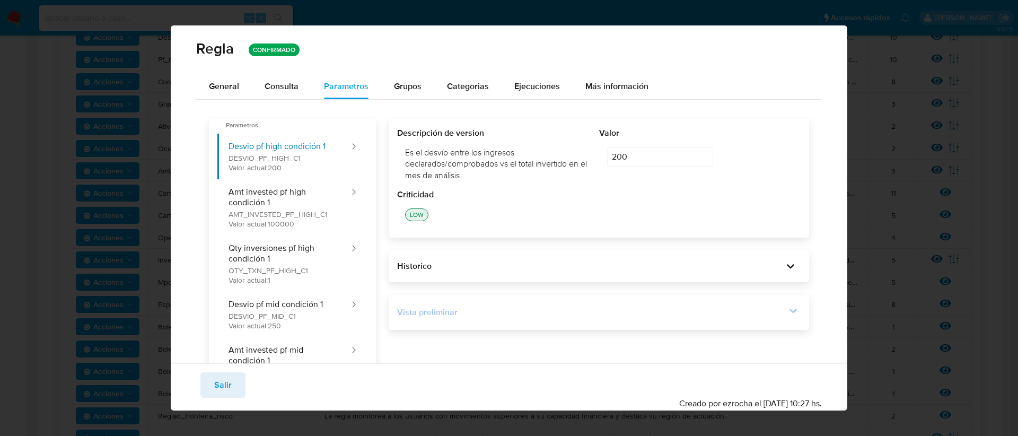
click at [768, 315] on div "Vista preliminar" at bounding box center [591, 312] width 389 height 12
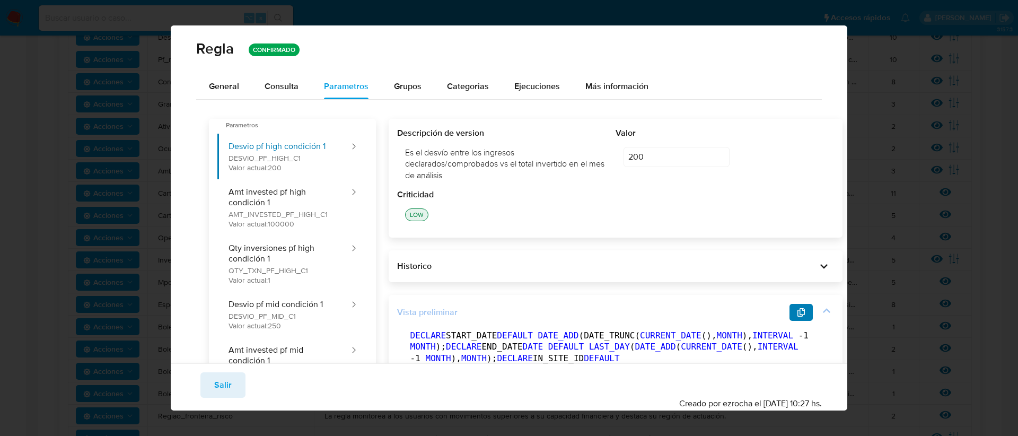
click at [789, 315] on button "button" at bounding box center [800, 312] width 23 height 17
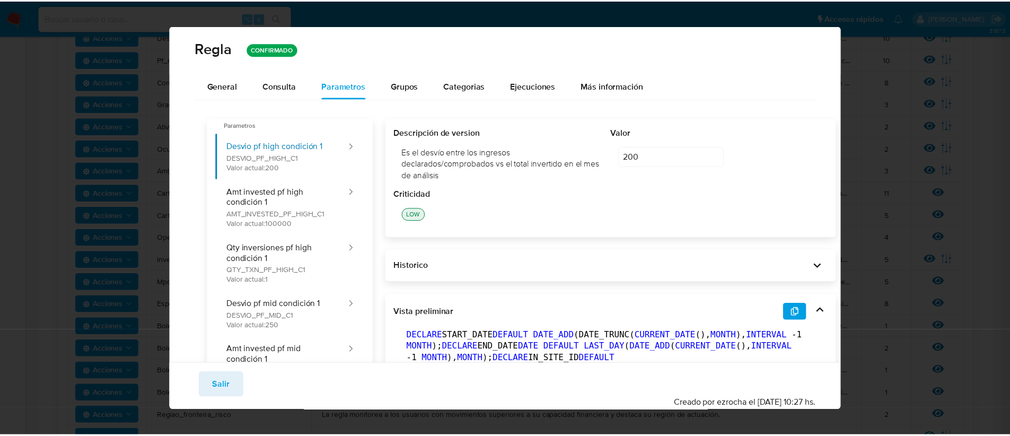
scroll to position [0, 0]
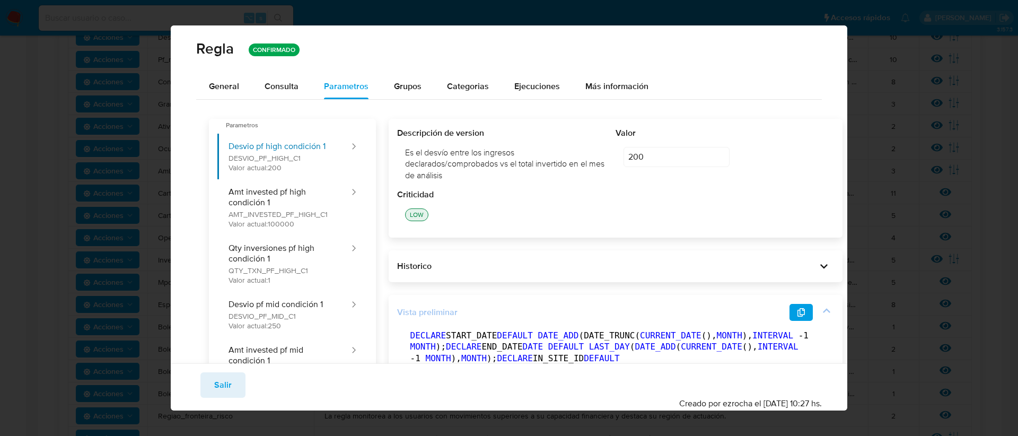
click at [789, 311] on button "button" at bounding box center [800, 312] width 23 height 17
click at [224, 379] on span "Salir" at bounding box center [222, 384] width 17 height 23
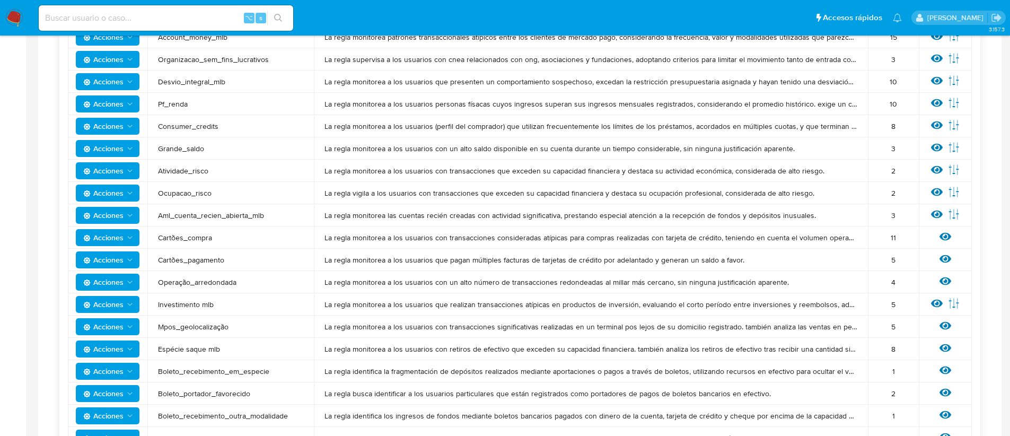
scroll to position [468, 0]
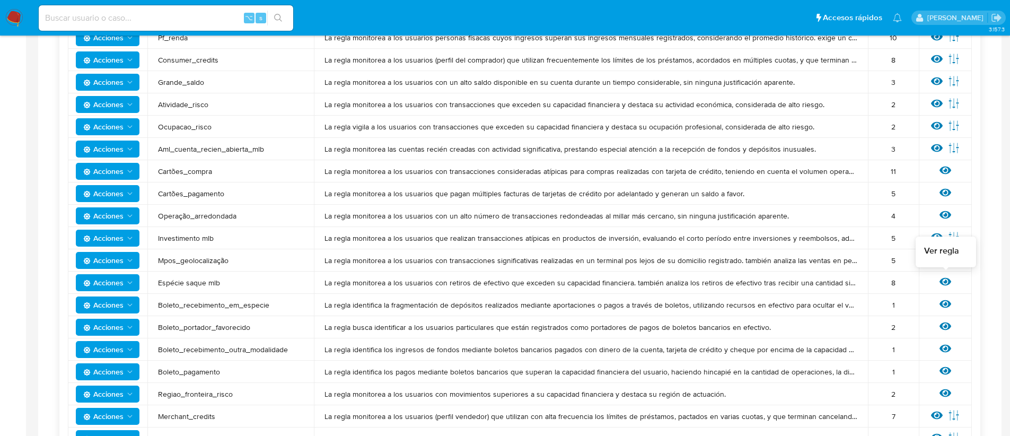
click at [947, 276] on icon at bounding box center [945, 282] width 12 height 12
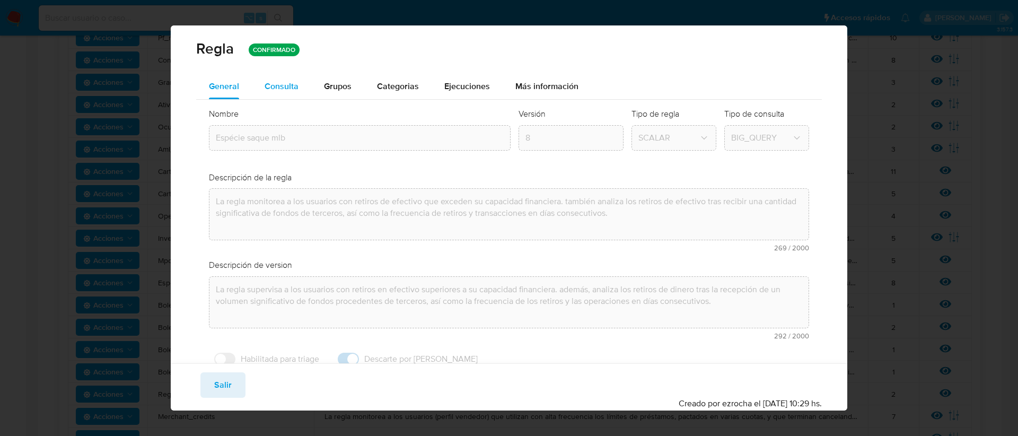
click at [295, 83] on span "Consulta" at bounding box center [282, 86] width 34 height 12
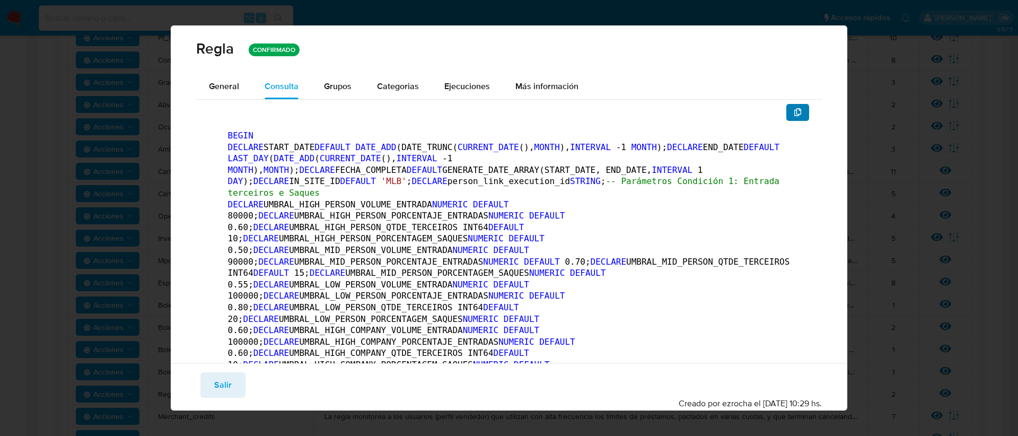
click at [794, 109] on button "button" at bounding box center [797, 112] width 23 height 17
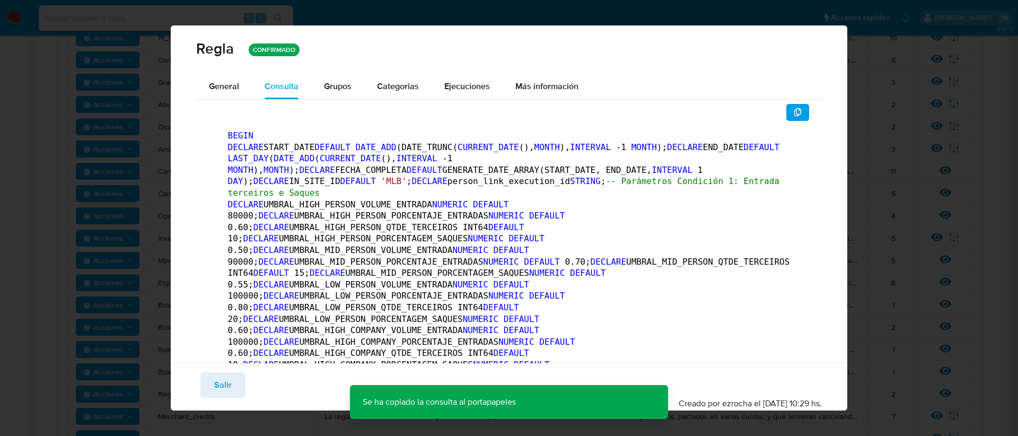
click at [224, 377] on span "Salir" at bounding box center [222, 384] width 17 height 23
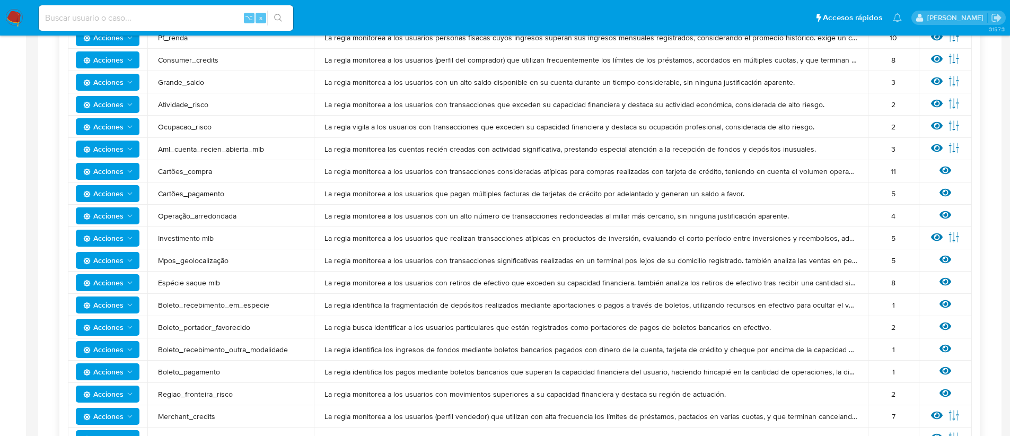
click at [101, 239] on span "Acciones" at bounding box center [103, 238] width 40 height 17
click at [718, 236] on span "La regla monitorea a los usuarios que realizan transacciones atípicas en produc…" at bounding box center [590, 238] width 533 height 10
click at [946, 263] on icon at bounding box center [945, 259] width 12 height 12
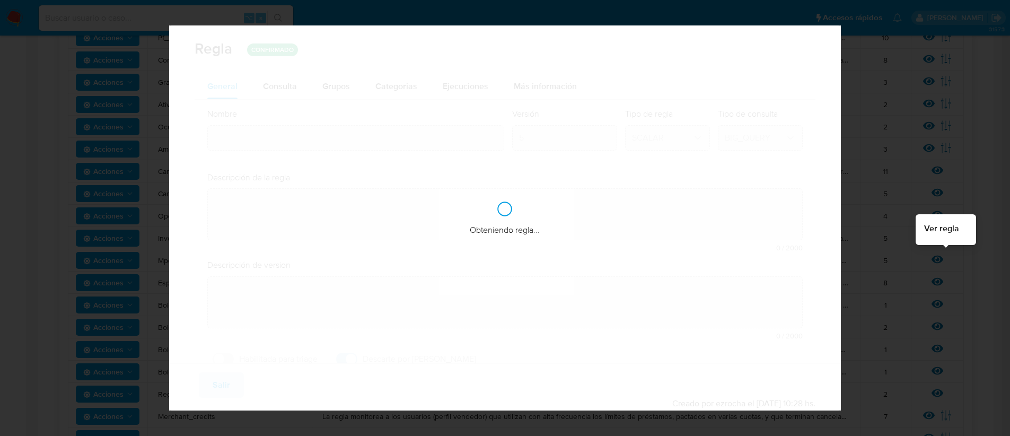
type input "Mpos_geolocalização"
type textarea "La regla monitorea a los usuarios con transacciones significativas realizadas e…"
type textarea "La regla supervisa a los usuarios con operaciones relevantes realizadas en term…"
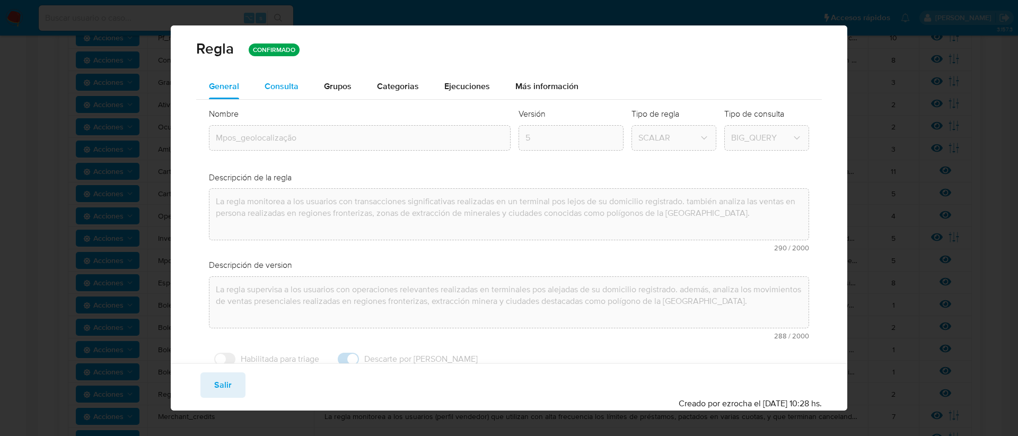
click at [274, 90] on span "Consulta" at bounding box center [282, 86] width 34 height 12
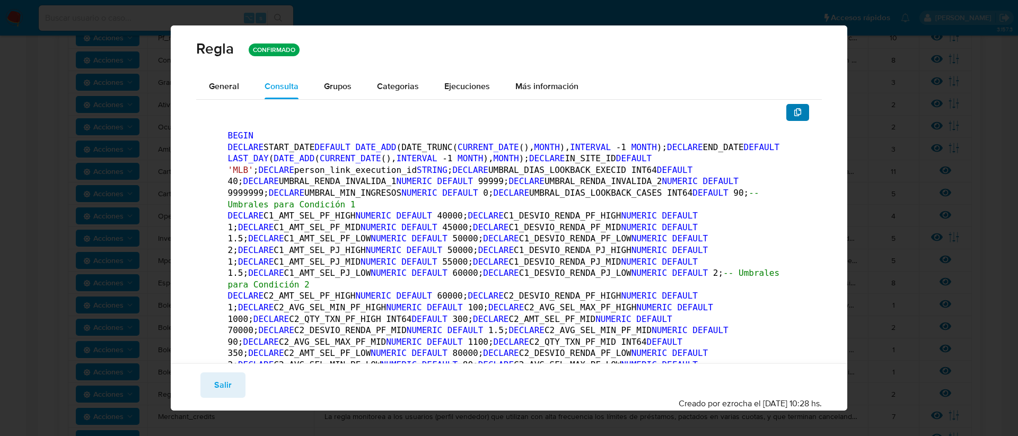
click at [794, 116] on icon "button" at bounding box center [797, 112] width 7 height 8
click at [221, 380] on span "Salir" at bounding box center [222, 384] width 17 height 23
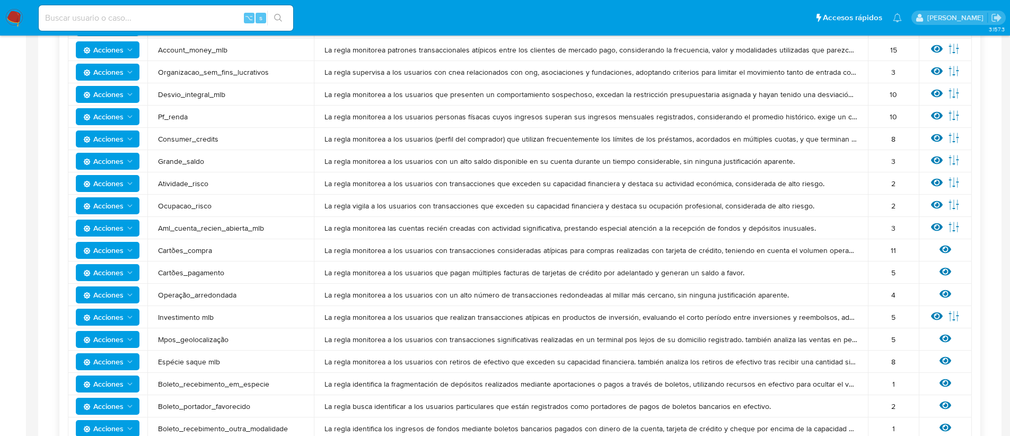
scroll to position [498, 0]
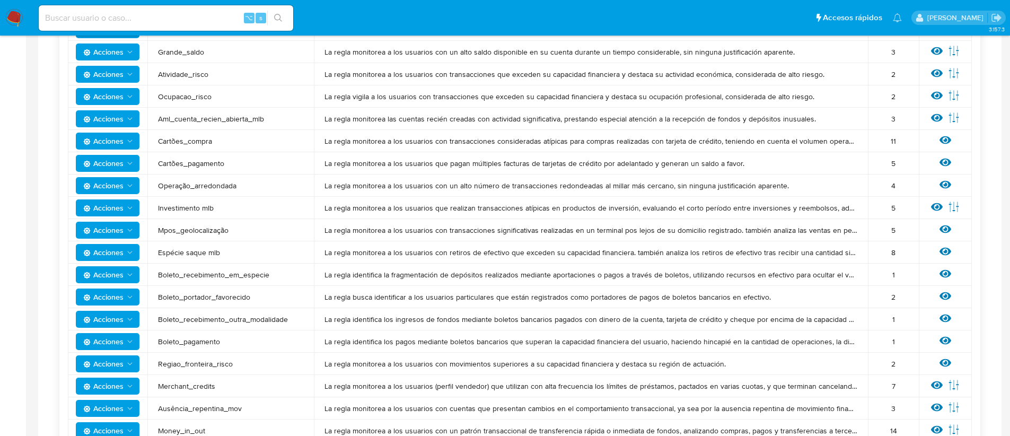
click at [125, 165] on span "Acciones" at bounding box center [108, 163] width 51 height 15
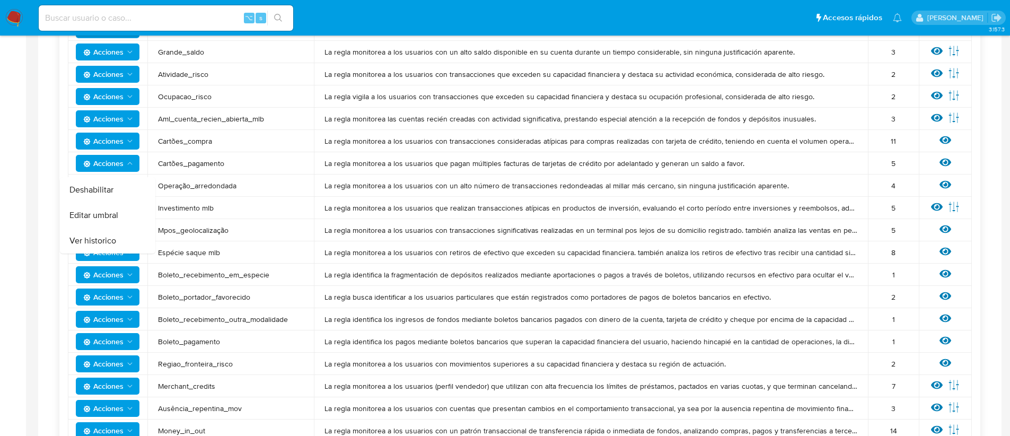
click at [249, 152] on td "Cartões_pagamento" at bounding box center [230, 163] width 166 height 22
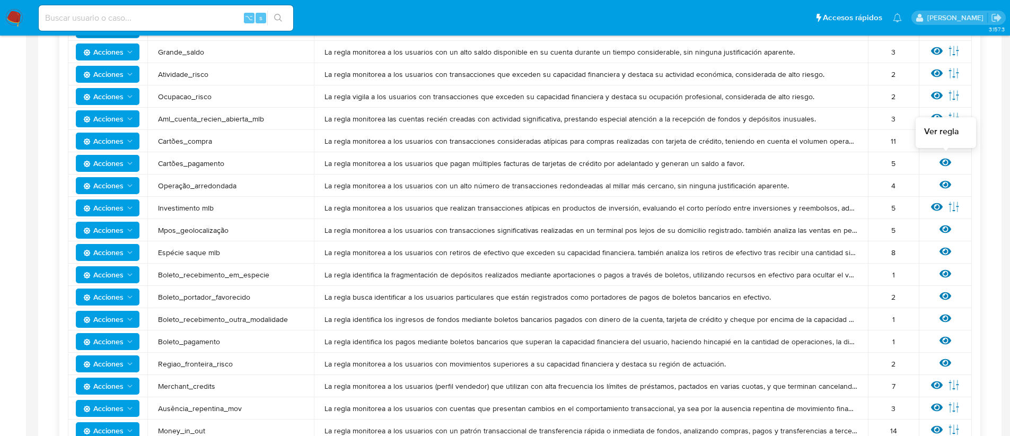
click at [936, 163] on div "Ver regla" at bounding box center [945, 163] width 32 height 14
click at [944, 162] on icon at bounding box center [945, 162] width 12 height 8
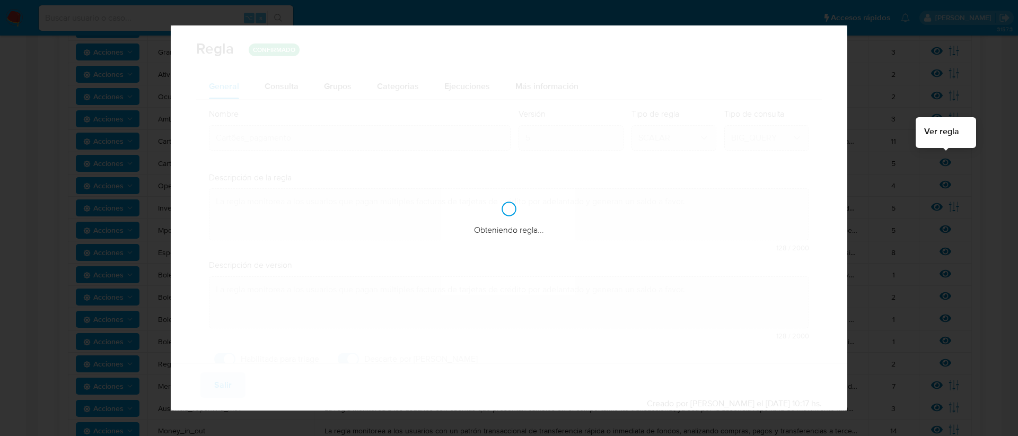
checkbox input "true"
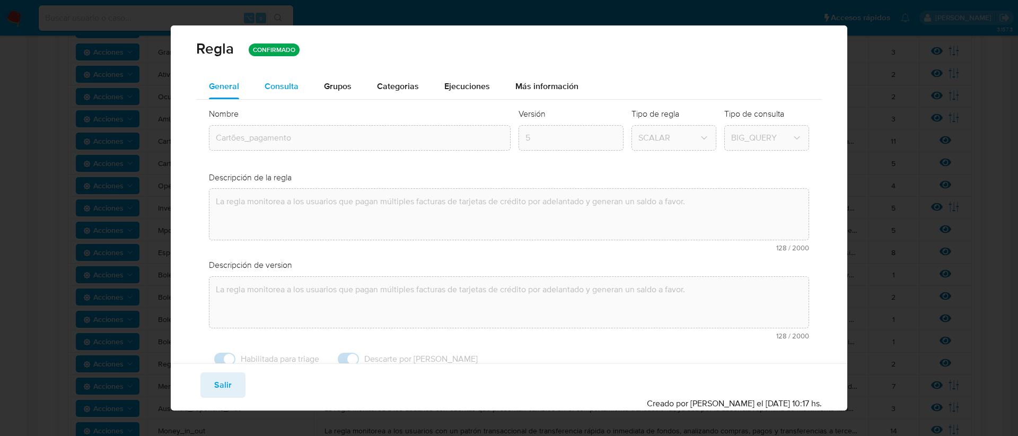
click at [269, 83] on span "Consulta" at bounding box center [282, 86] width 34 height 12
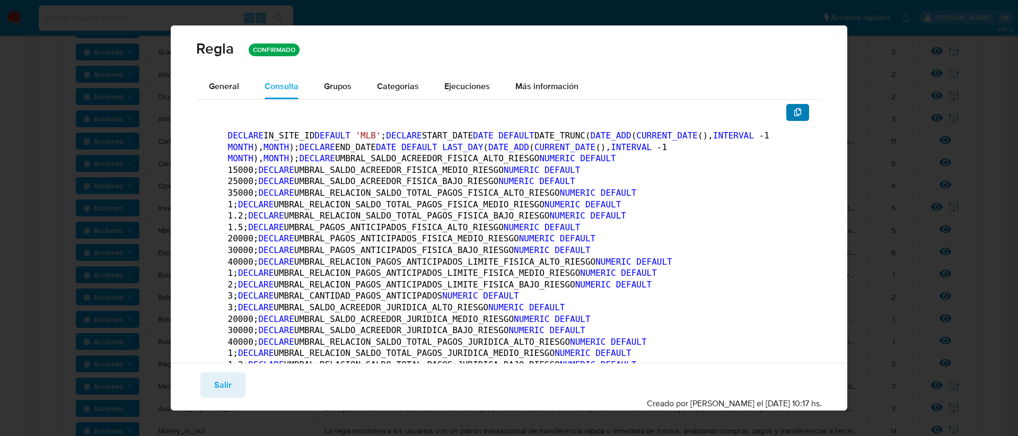
click at [794, 108] on icon "button" at bounding box center [798, 112] width 8 height 8
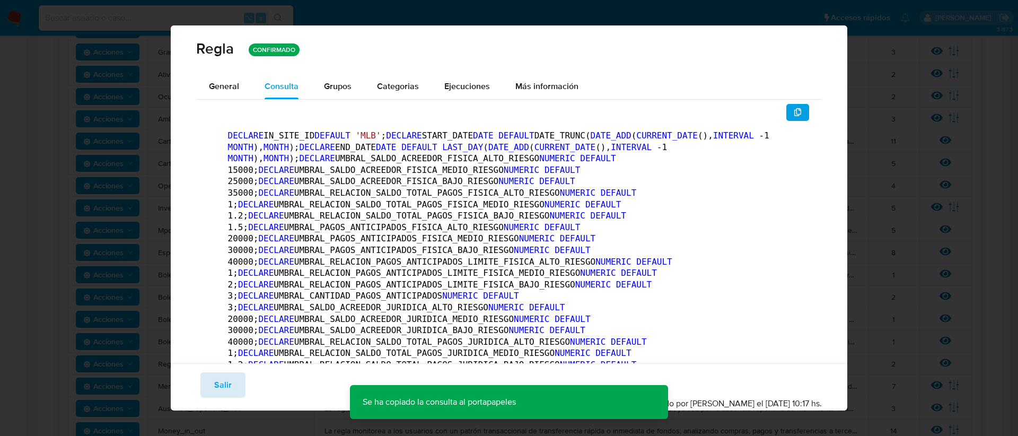
click at [214, 389] on span "Salir" at bounding box center [222, 384] width 17 height 23
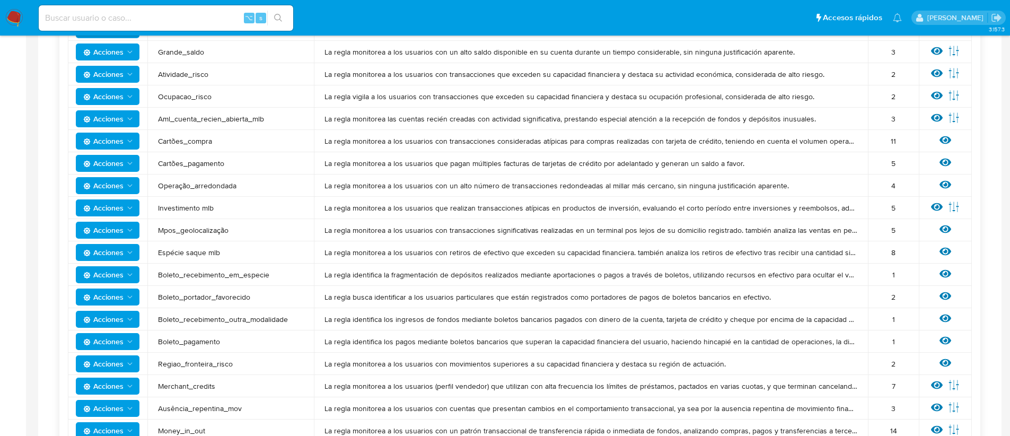
scroll to position [389, 0]
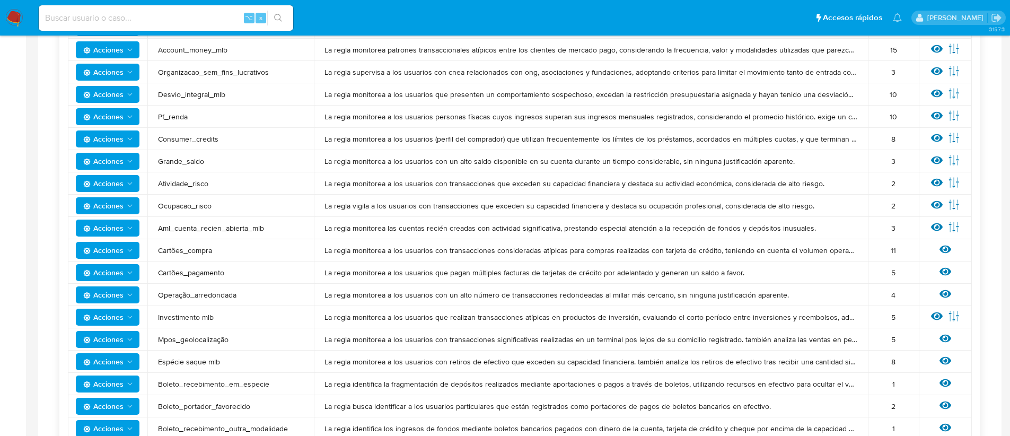
click at [198, 273] on span "Cartões_pagamento" at bounding box center [230, 273] width 145 height 10
click at [196, 254] on span "Cartões_compra" at bounding box center [230, 250] width 145 height 10
click at [941, 315] on icon at bounding box center [937, 316] width 12 height 8
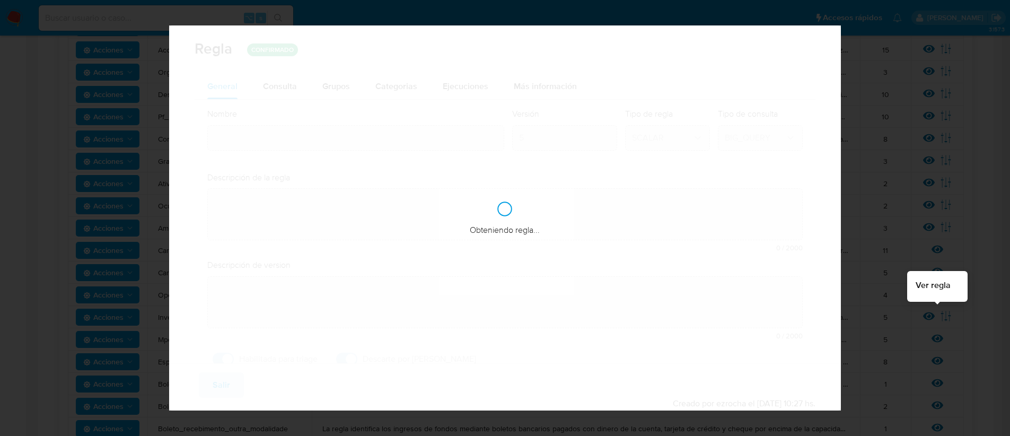
type input "Investimento mlb"
type textarea "La regla monitorea a los usuarios que realizan transacciones atípicas en produc…"
type textarea "La regla supervisa a los usuarios que realizan operaciones atípicas en producto…"
checkbox input "false"
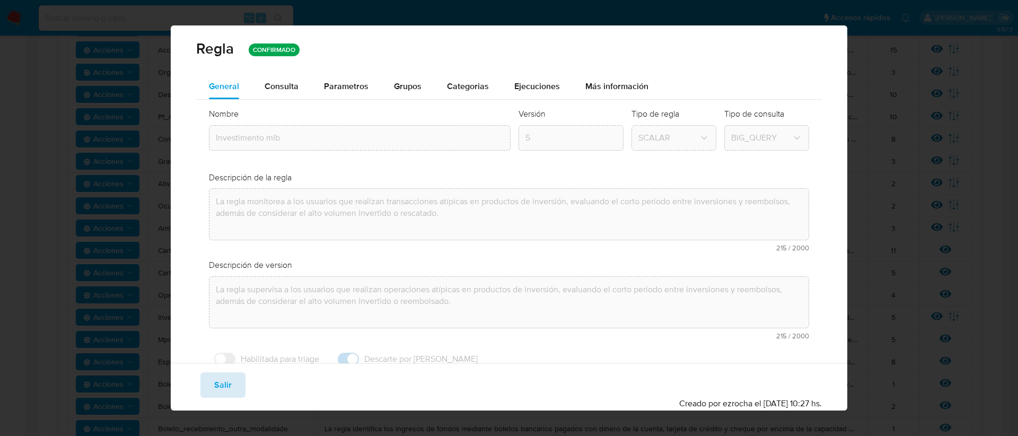
click at [214, 382] on span "Salir" at bounding box center [222, 384] width 17 height 23
type input "1"
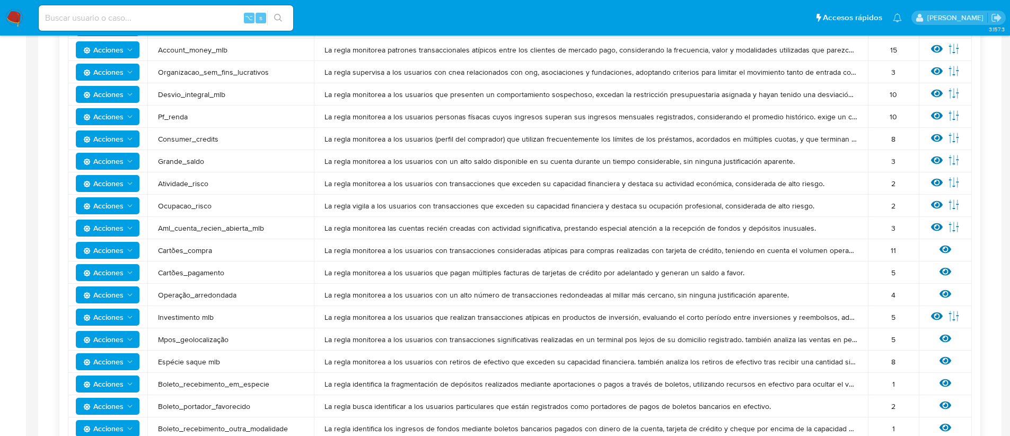
click at [195, 319] on span "Investimento mlb" at bounding box center [230, 317] width 145 height 10
drag, startPoint x: 216, startPoint y: 316, endPoint x: 148, endPoint y: 320, distance: 68.0
click at [148, 320] on td "Investimento mlb" at bounding box center [230, 317] width 166 height 22
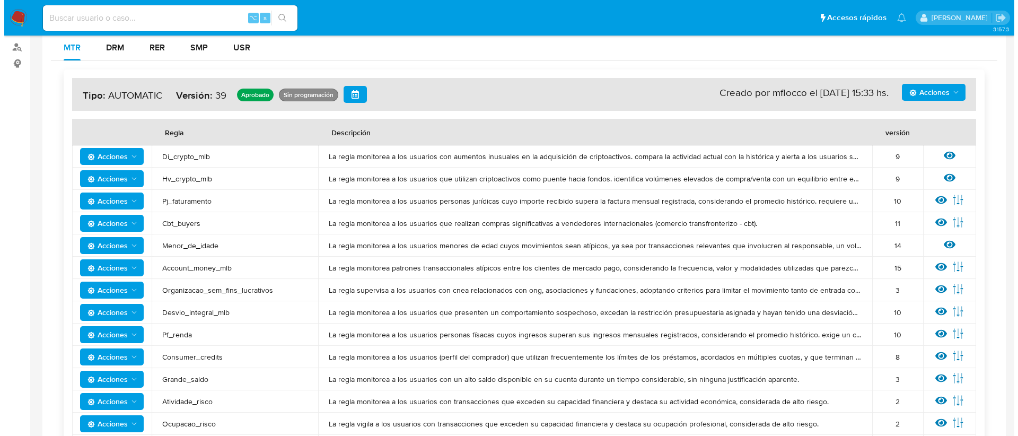
scroll to position [0, 0]
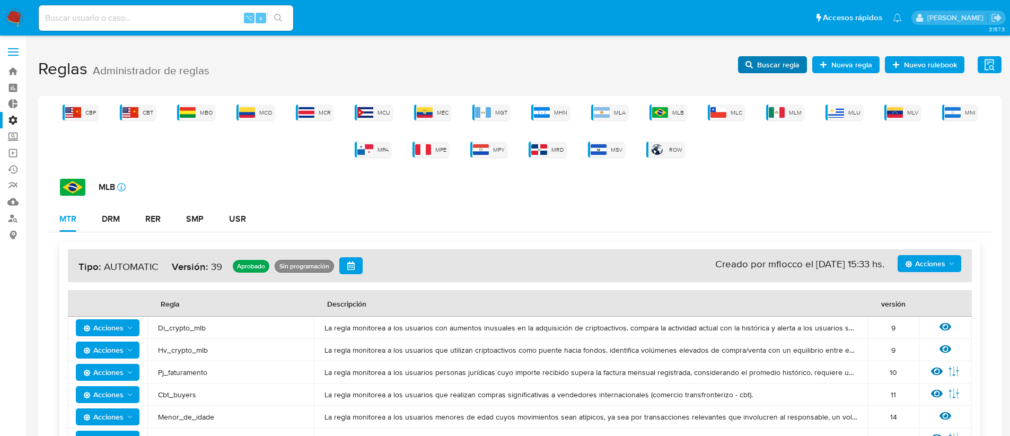
click at [780, 56] on span "Buscar regla" at bounding box center [778, 64] width 42 height 17
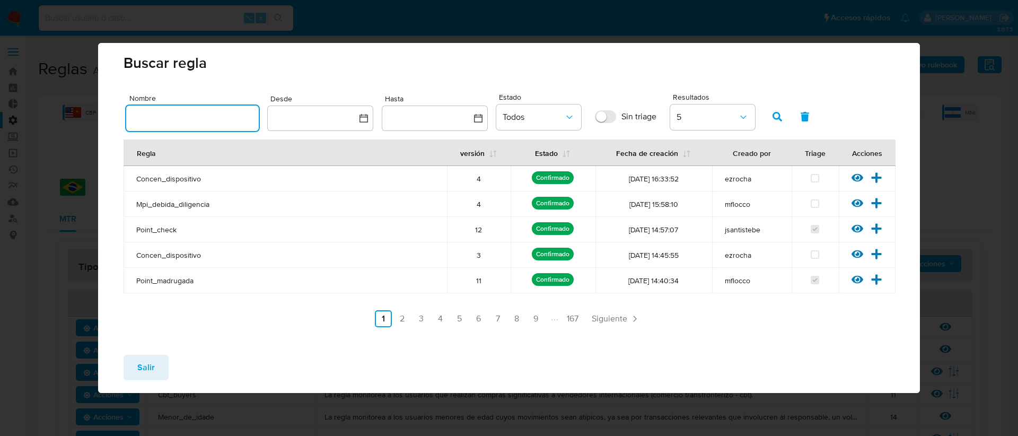
click at [149, 118] on input "text" at bounding box center [192, 118] width 133 height 14
type input "Investimento mlb"
click at [773, 119] on icon "button" at bounding box center [777, 117] width 10 height 10
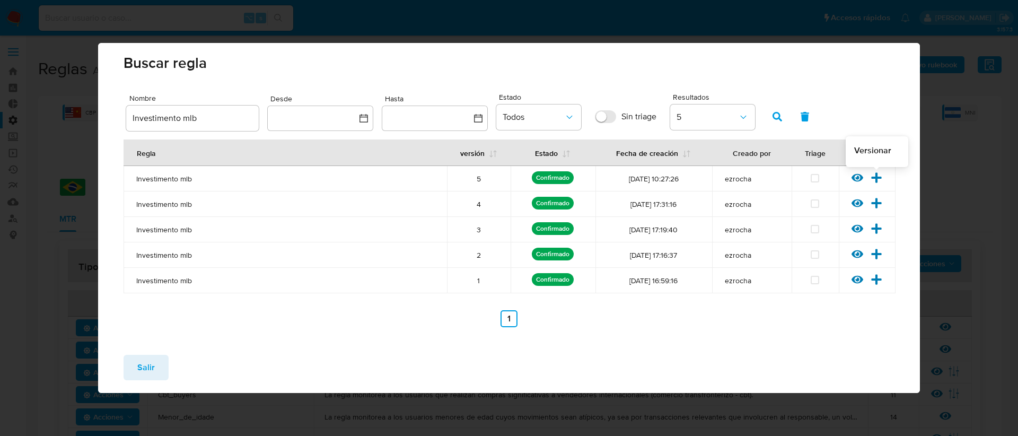
click at [877, 178] on icon at bounding box center [876, 177] width 10 height 10
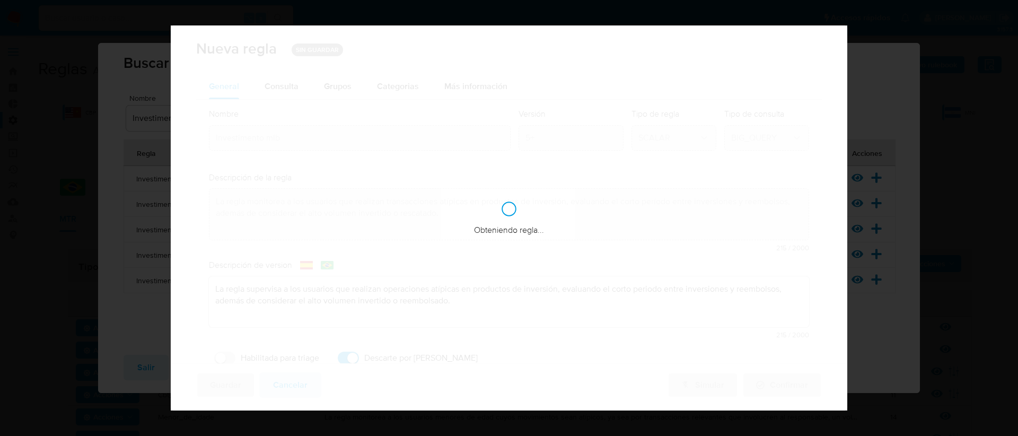
checkbox input "true"
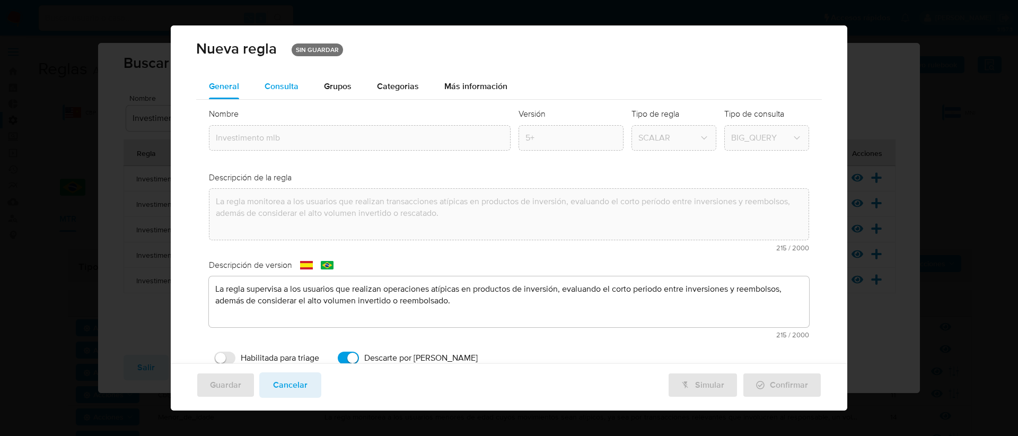
click at [286, 80] on span "Consulta" at bounding box center [282, 86] width 34 height 12
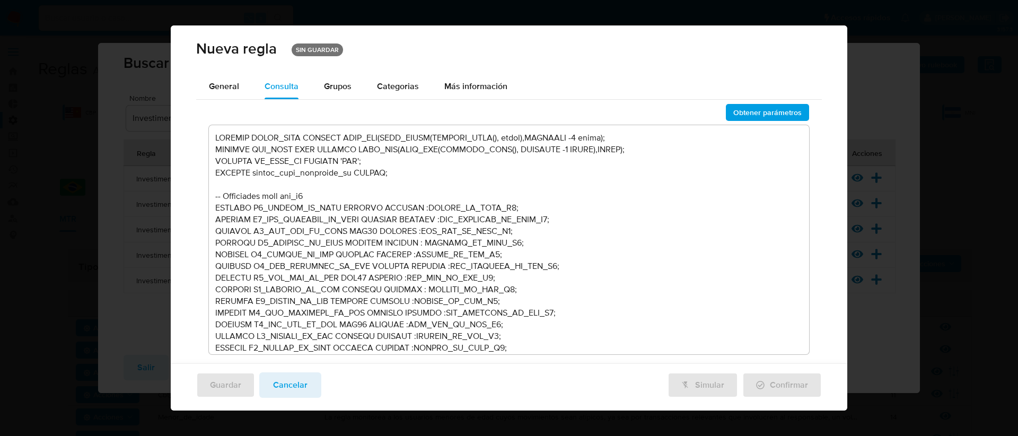
click at [419, 290] on textarea at bounding box center [509, 239] width 601 height 229
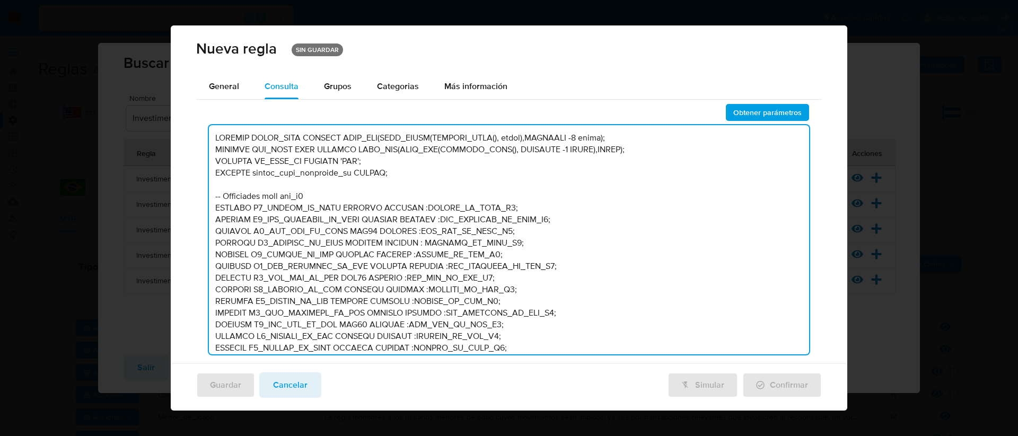
click at [424, 242] on textarea at bounding box center [509, 239] width 601 height 229
type textarea "DECLARE START_DATE DEFAULT DATE_ADD(DATE_TRUNC(CURRENT_DATE(), month),INTERVAL …"
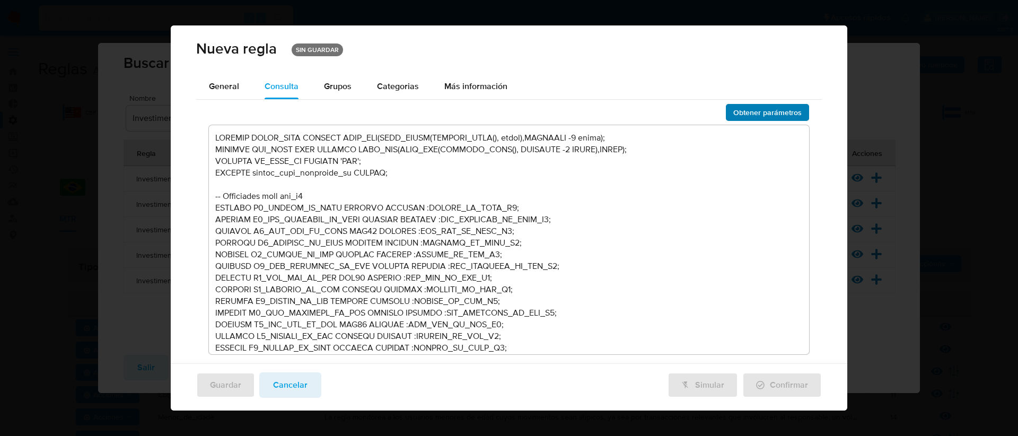
click at [756, 110] on span "Obtener parámetros" at bounding box center [767, 112] width 68 height 15
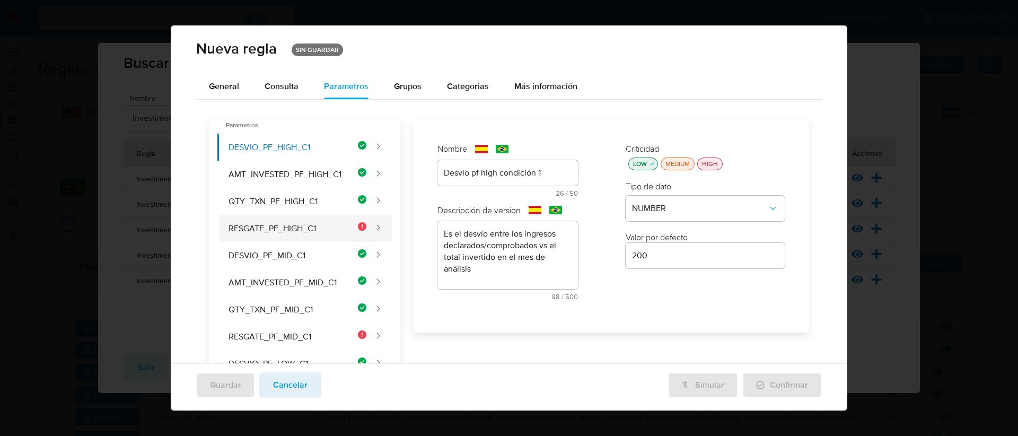
click at [299, 226] on button "RESGATE_PF_HIGH_C1" at bounding box center [291, 228] width 149 height 27
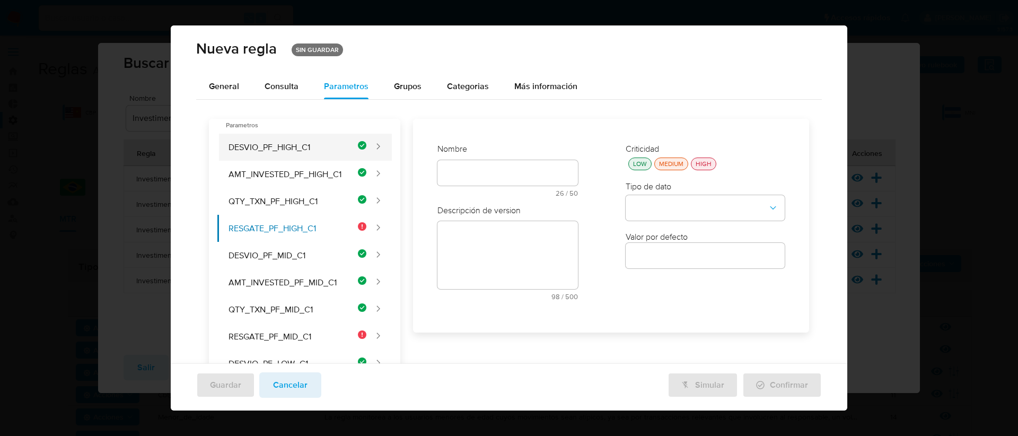
click at [338, 145] on button "DESVIO_PF_HIGH_C1" at bounding box center [291, 147] width 149 height 27
type input "200"
type input "Desvio pf high condición 1"
type textarea "Es el desvío entre los ingresos declarados/comprobados vs el total invertido en…"
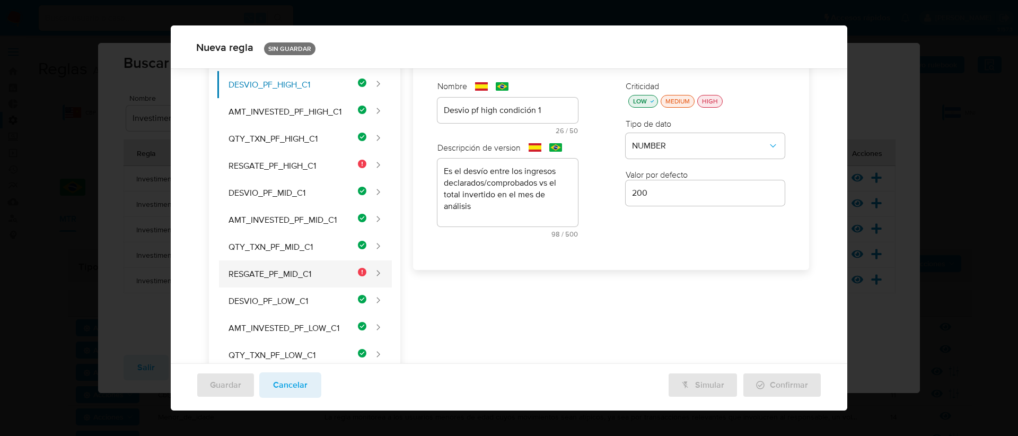
scroll to position [81, 0]
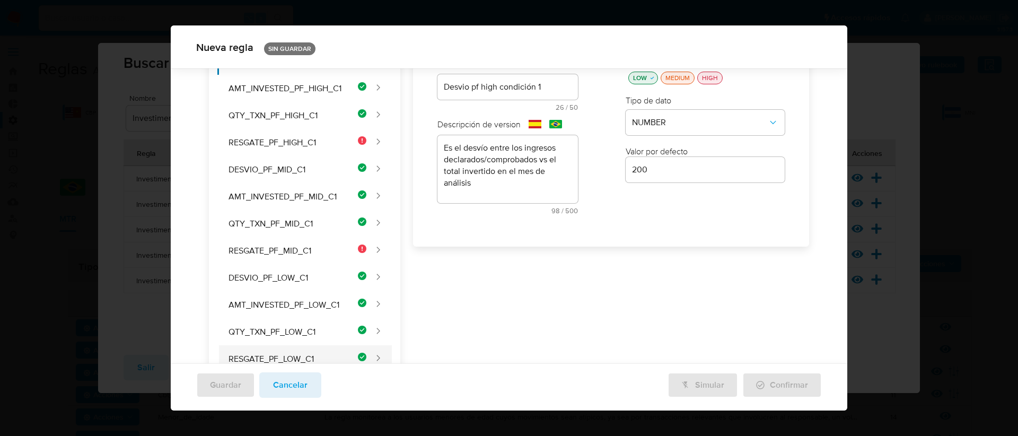
click at [331, 356] on button "RESGATE_PF_LOW_C1" at bounding box center [291, 358] width 149 height 27
type input "0.90"
type input "Resgate pf low condición 1"
type textarea "Variación porcentual entre total invertido vs total rescatado en el mes de anál…"
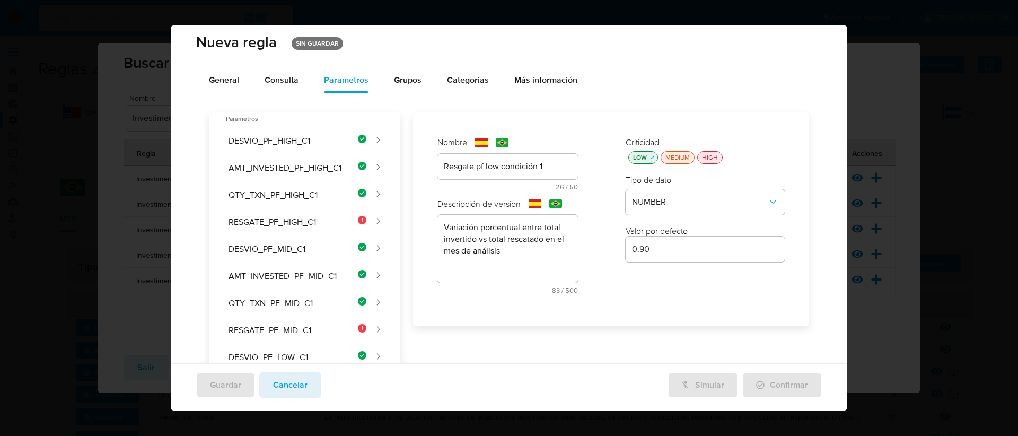
scroll to position [0, 0]
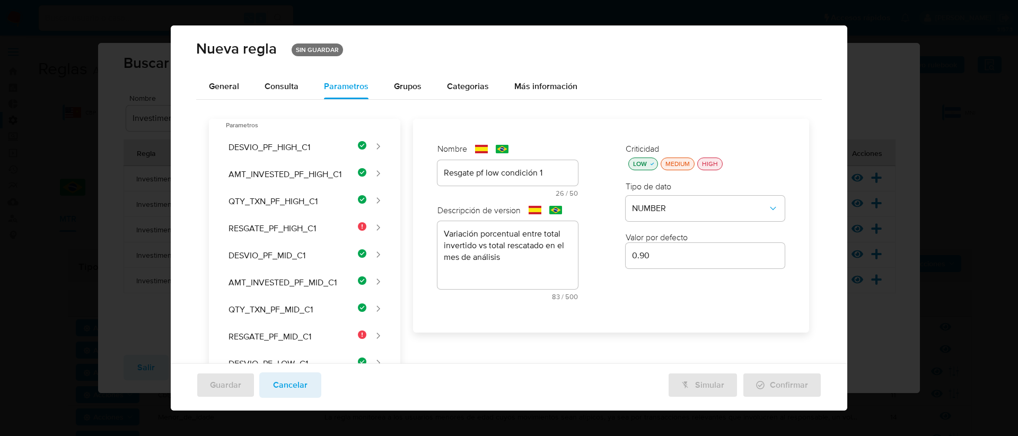
click at [543, 171] on div "Nombre text-es Resgate pf low condición 1 26 / 50 24 caracteres restantes text-…" at bounding box center [508, 226] width 162 height 186
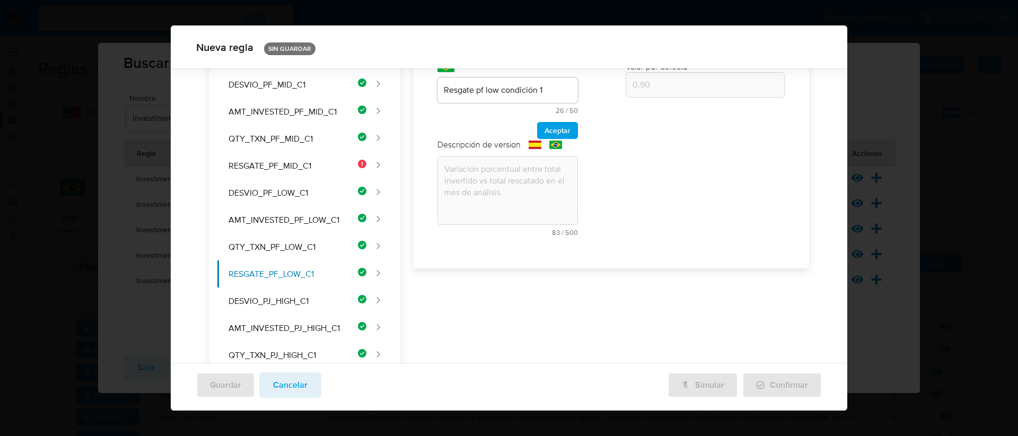
scroll to position [84, 0]
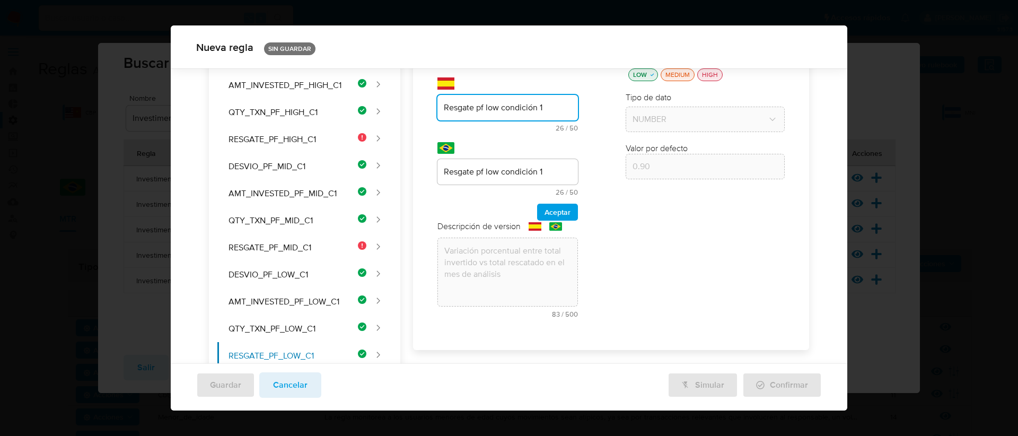
drag, startPoint x: 544, startPoint y: 107, endPoint x: 427, endPoint y: 108, distance: 116.6
click at [427, 108] on div "Nombre text-es Resgate pf low condición 1 26 / 50 24 caracteres restantes text-…" at bounding box center [508, 189] width 162 height 293
click at [330, 136] on button "RESGATE_PF_HIGH_C1" at bounding box center [291, 139] width 149 height 27
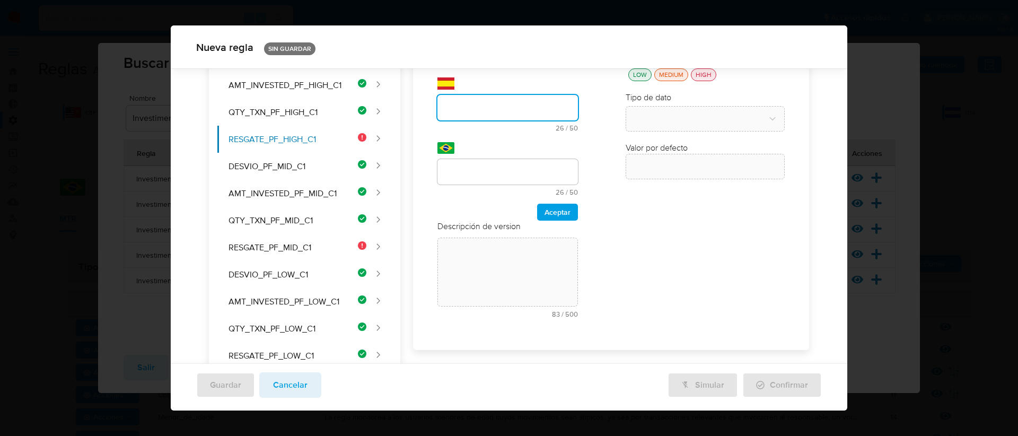
click at [455, 109] on div "Nombre text-es 26 / 50 24 caracteres restantes text-pt 26 / 50 24 caracteres re…" at bounding box center [508, 189] width 162 height 293
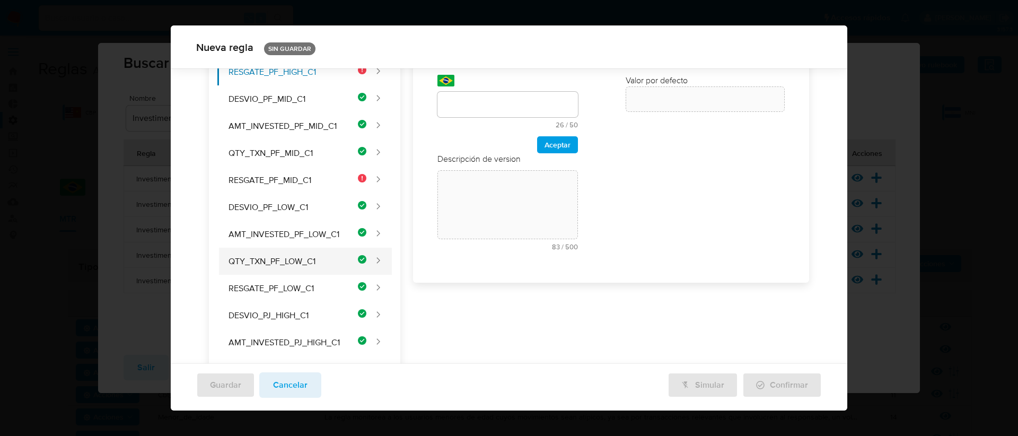
scroll to position [146, 0]
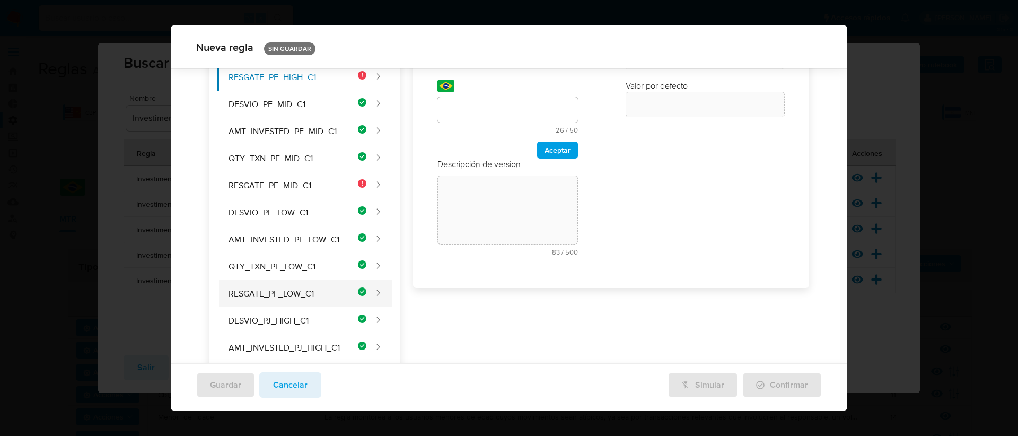
click at [323, 297] on button "RESGATE_PF_LOW_C1" at bounding box center [291, 293] width 149 height 27
type input "0.90"
type input "Resgate pf low condición 1"
type textarea "Variación porcentual entre total invertido vs total rescatado en el mes de anál…"
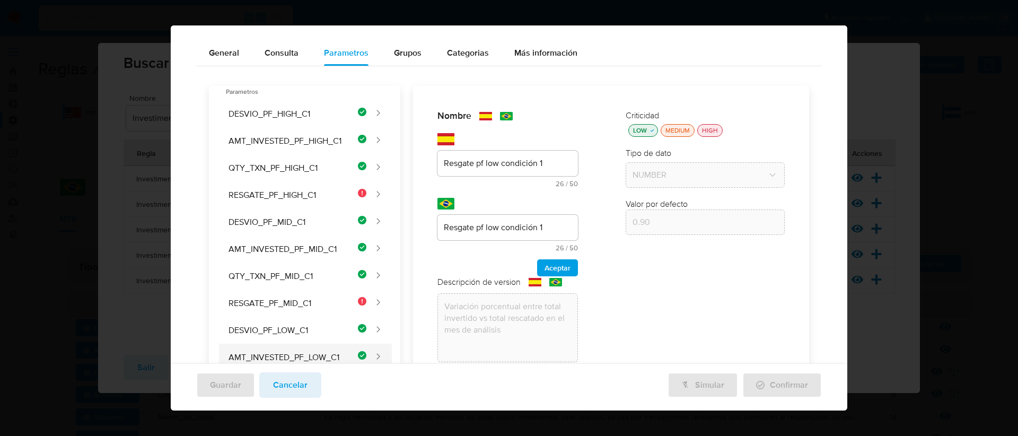
scroll to position [0, 0]
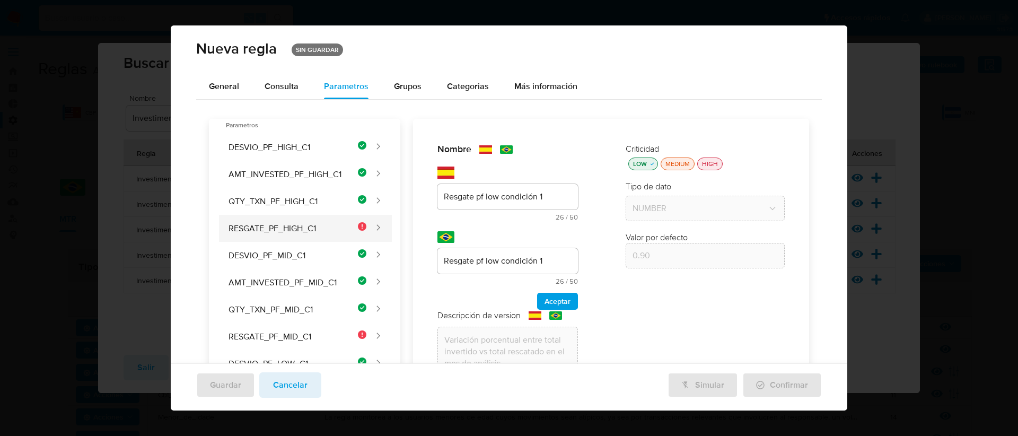
click at [313, 223] on button "RESGATE_PF_HIGH_C1" at bounding box center [291, 228] width 149 height 27
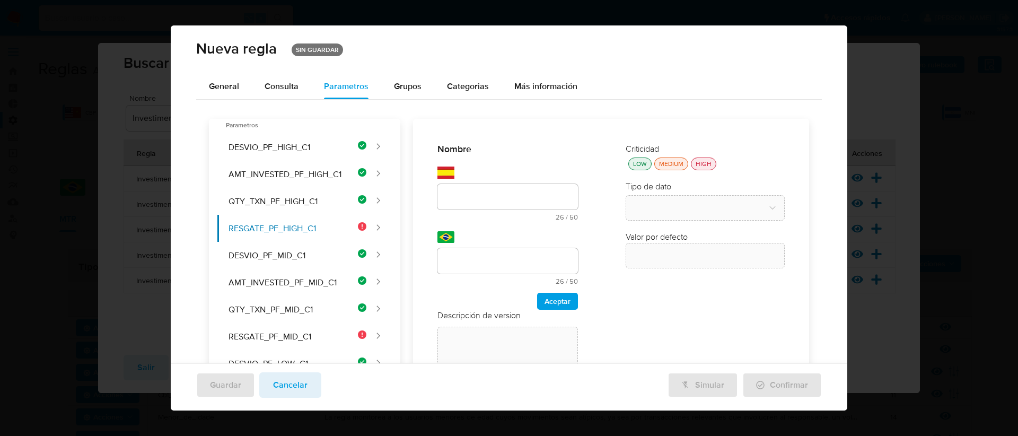
drag, startPoint x: 558, startPoint y: 191, endPoint x: 427, endPoint y: 188, distance: 131.0
click at [427, 188] on div "Nombre text-es Resgate PF HIGH condicion 1 27 / 50 23 caracteres restantes text…" at bounding box center [508, 279] width 162 height 293
type input "Resgate PF HIGH condicion 1"
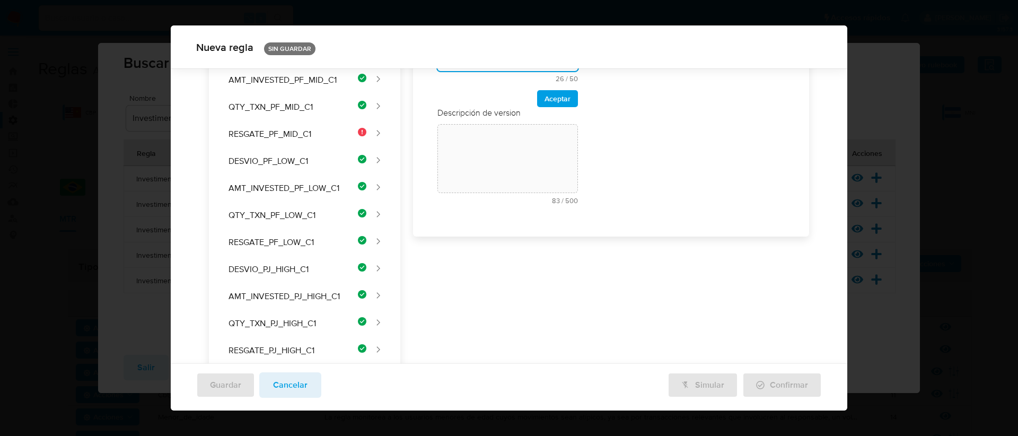
scroll to position [57, 0]
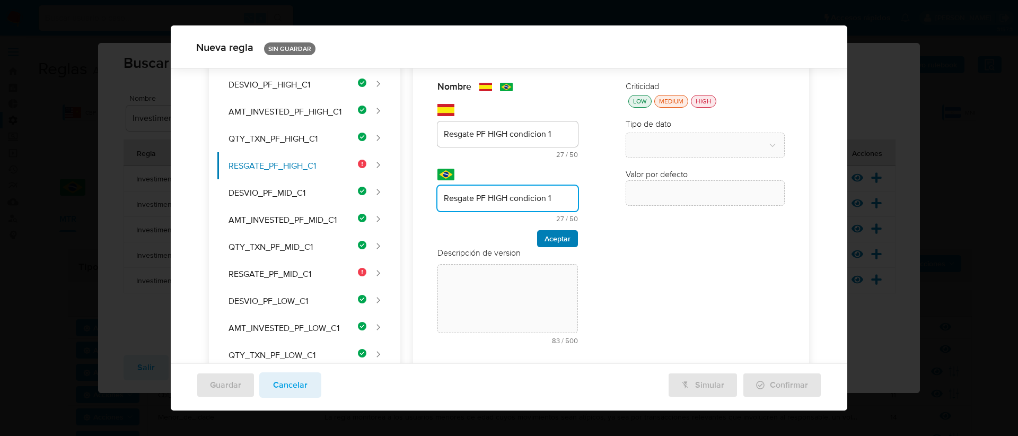
type input "Resgate PF HIGH condicion 1"
click at [558, 238] on span "Aceptar" at bounding box center [557, 238] width 26 height 15
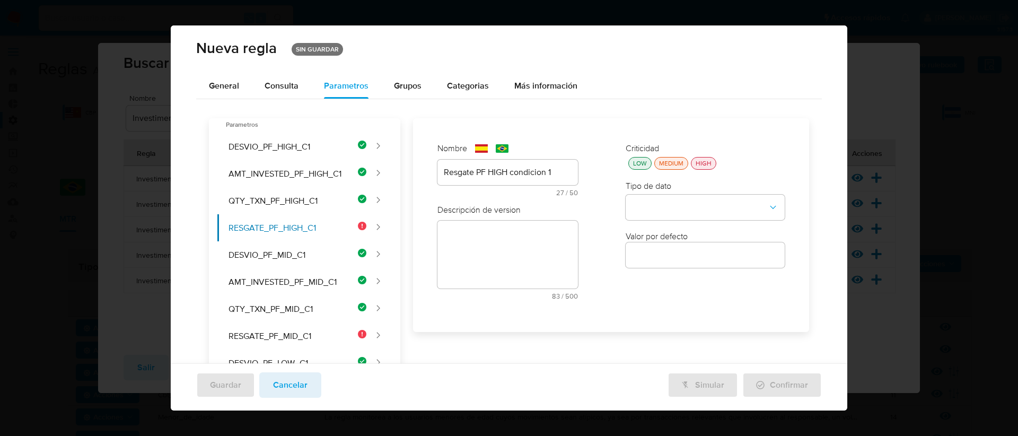
scroll to position [0, 0]
click at [631, 164] on div "LOW" at bounding box center [640, 163] width 18 height 9
click at [659, 208] on button "type-dropdown" at bounding box center [704, 208] width 159 height 25
click at [654, 214] on div "NUMBER" at bounding box center [702, 207] width 140 height 25
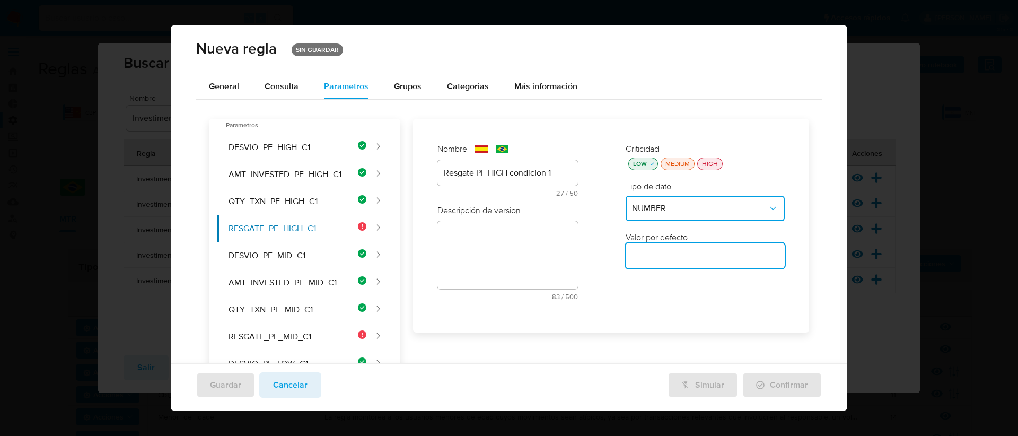
click at [640, 260] on input "number" at bounding box center [704, 256] width 159 height 14
type input "0.70"
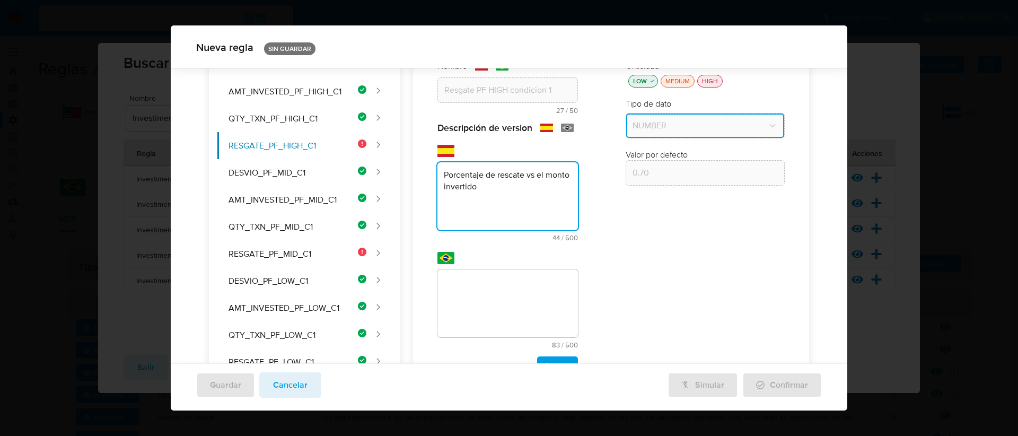
type textarea "Porcentaje de rescate vs el monto invertido"
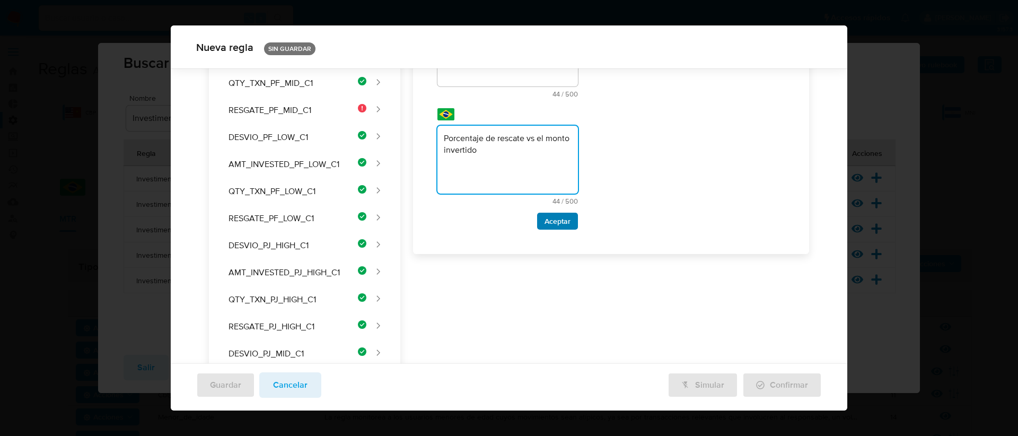
type textarea "Porcentaje de rescate vs el monto invertido"
click at [550, 228] on span "Aceptar" at bounding box center [557, 221] width 26 height 15
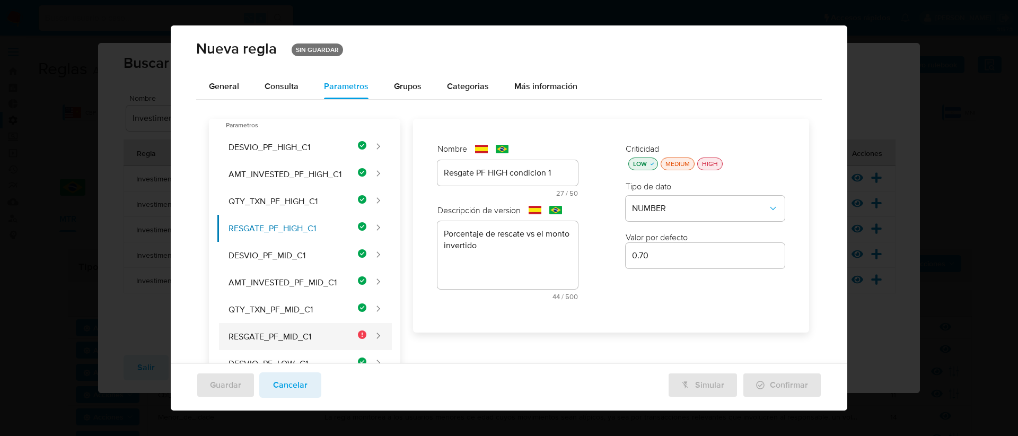
click at [341, 334] on button "RESGATE_PF_MID_C1" at bounding box center [291, 336] width 149 height 27
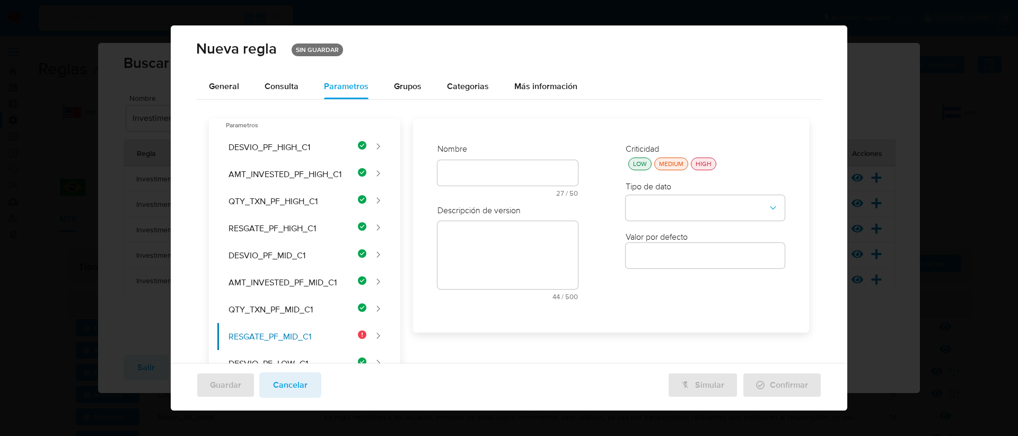
click at [475, 176] on div "Nombre text-es 27 / 50 23 caracteres restantes text-pt 27 / 50 23 caracteres re…" at bounding box center [508, 226] width 162 height 186
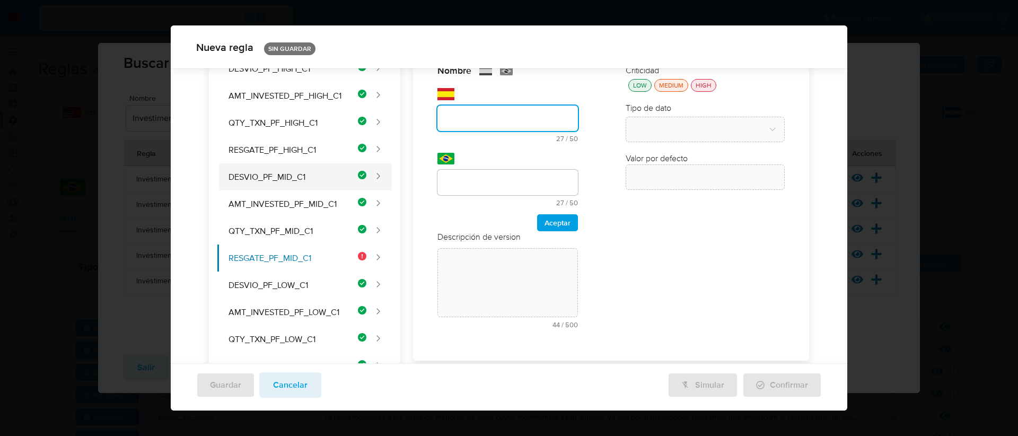
scroll to position [72, 0]
type input "r"
drag, startPoint x: 558, startPoint y: 114, endPoint x: 439, endPoint y: 121, distance: 118.4
click at [439, 121] on input "Resgate PF mid Condicion 1" at bounding box center [507, 119] width 141 height 14
type input "Resgate PF mid Condicion 1"
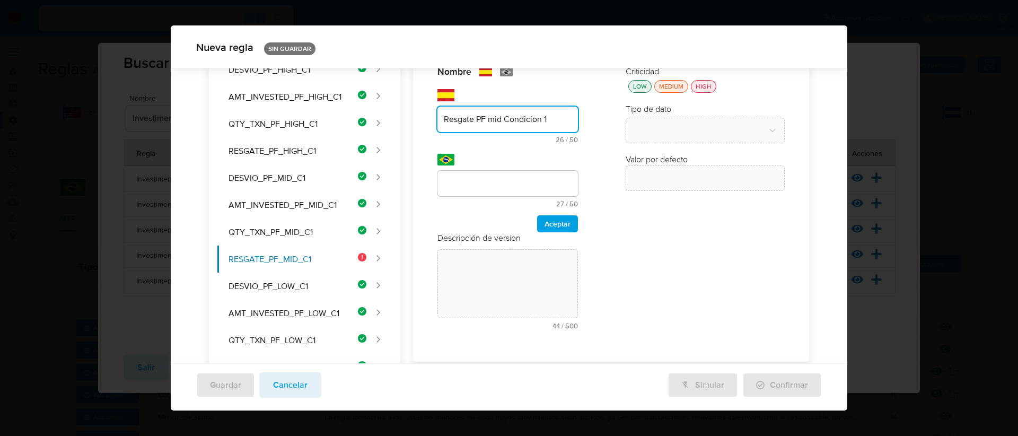
click at [478, 173] on div at bounding box center [507, 183] width 141 height 25
click at [480, 175] on div at bounding box center [507, 183] width 141 height 25
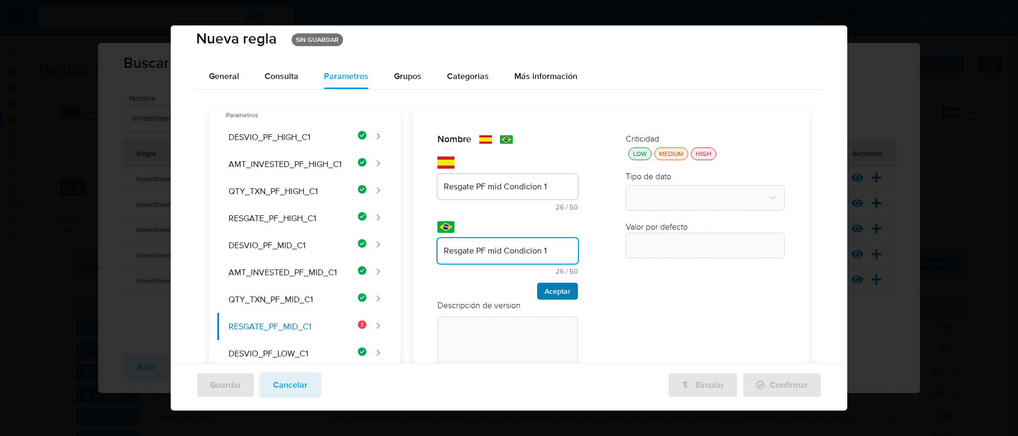
type input "Resgate PF mid Condicion 1"
click at [545, 292] on span "Aceptar" at bounding box center [557, 291] width 26 height 15
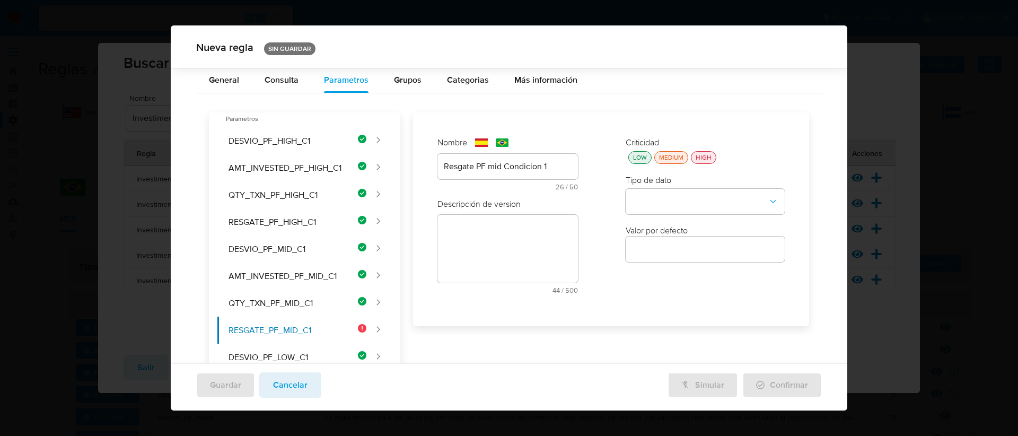
scroll to position [0, 0]
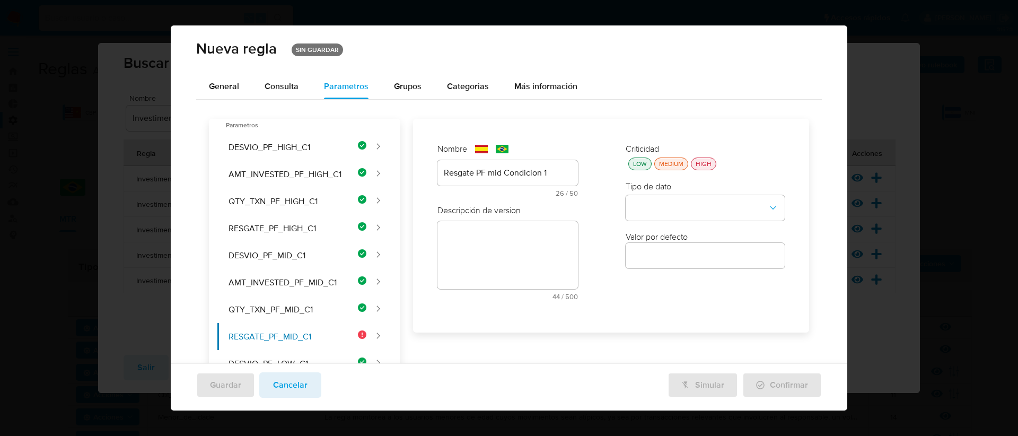
click at [635, 165] on div "LOW" at bounding box center [640, 163] width 18 height 9
click at [673, 200] on button "type-dropdown" at bounding box center [704, 208] width 159 height 25
click at [663, 211] on div "NUMBER" at bounding box center [702, 207] width 140 height 25
click at [639, 258] on input "number" at bounding box center [704, 256] width 159 height 14
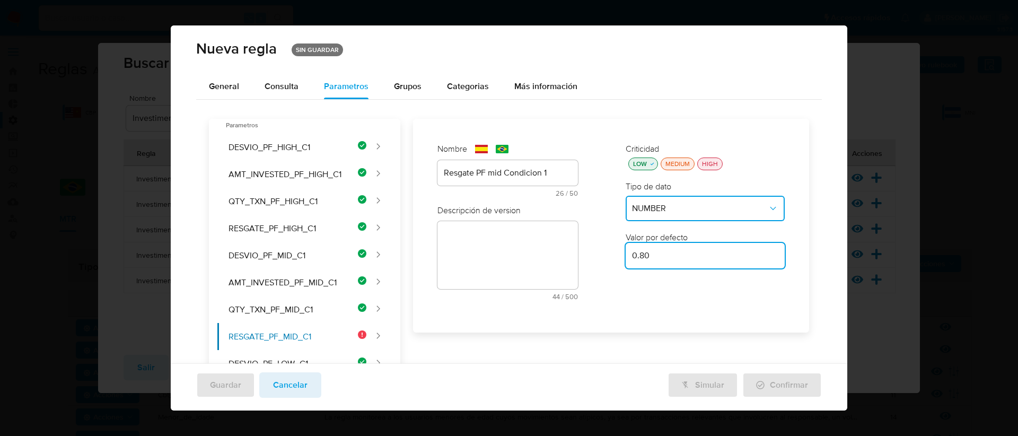
type input "0.80"
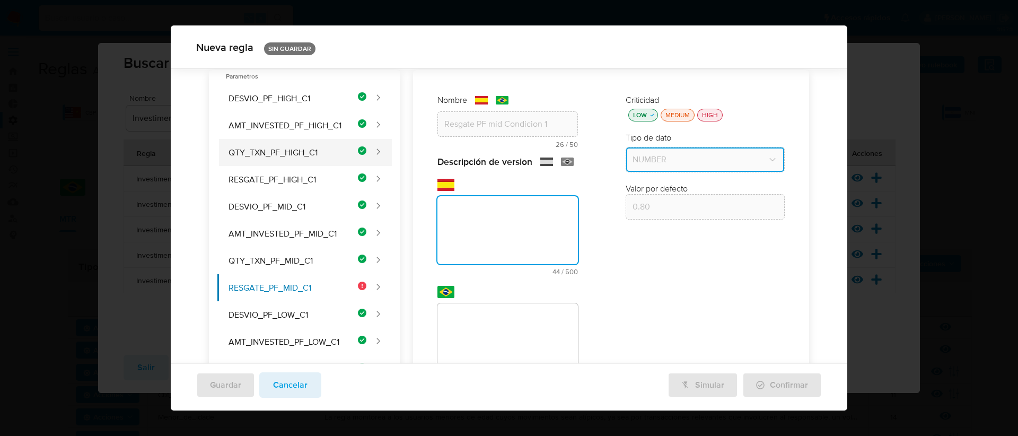
scroll to position [41, 0]
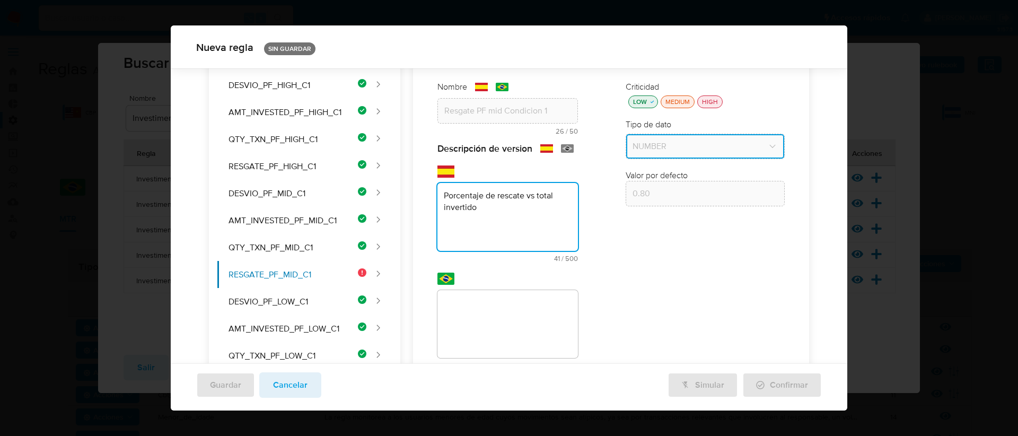
type textarea "Porcentaje de rescate vs total invertido"
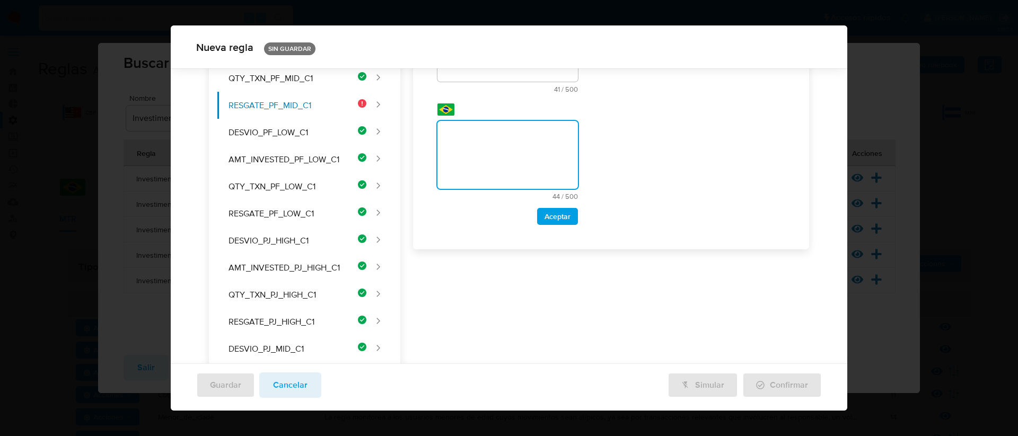
scroll to position [216, 0]
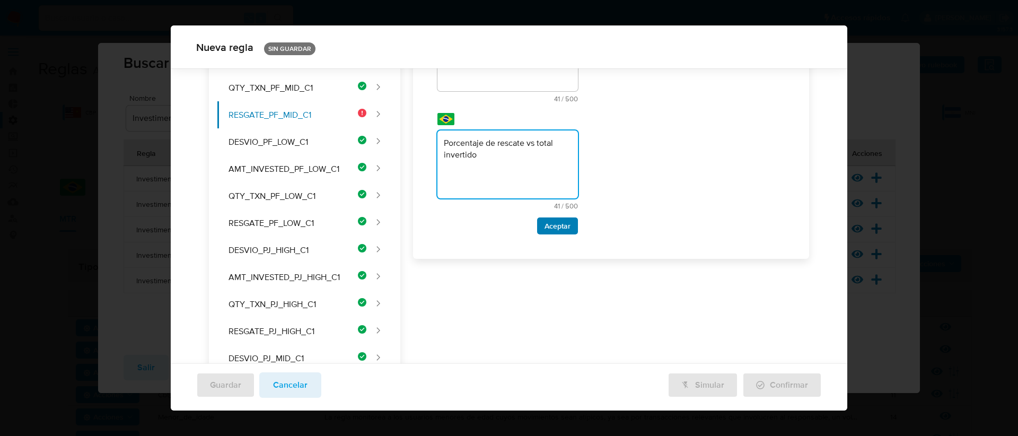
type textarea "Porcentaje de rescate vs total invertido"
click at [555, 233] on span "Aceptar" at bounding box center [557, 225] width 26 height 15
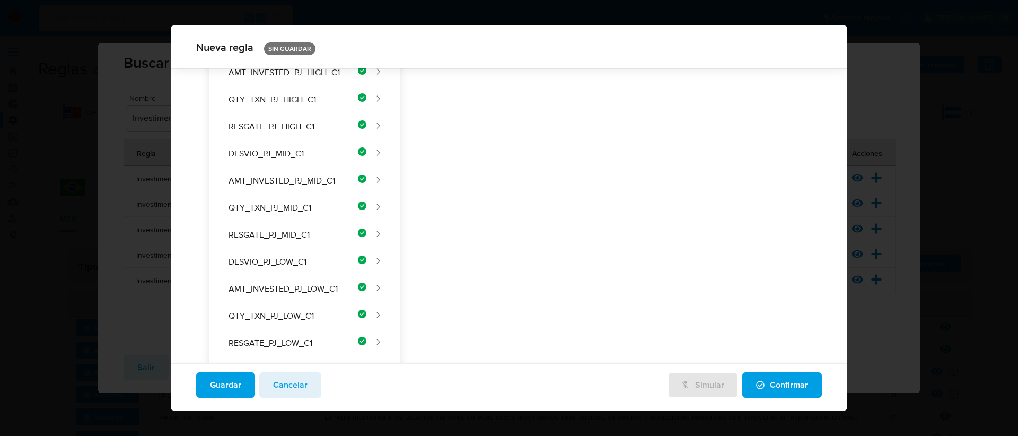
scroll to position [0, 0]
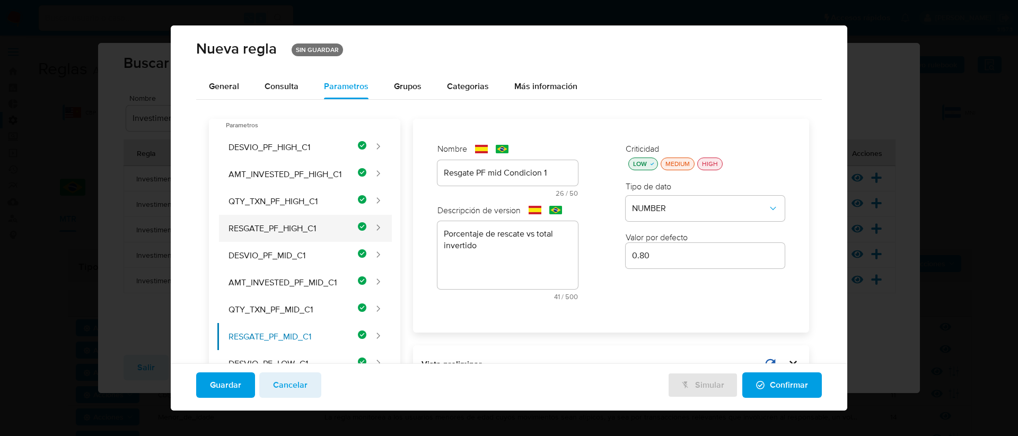
click at [331, 234] on button "RESGATE_PF_HIGH_C1" at bounding box center [291, 228] width 149 height 27
type input "0.70"
type input "Resgate PF HIGH condicion 1"
type textarea "Porcentaje de rescate vs el monto invertido"
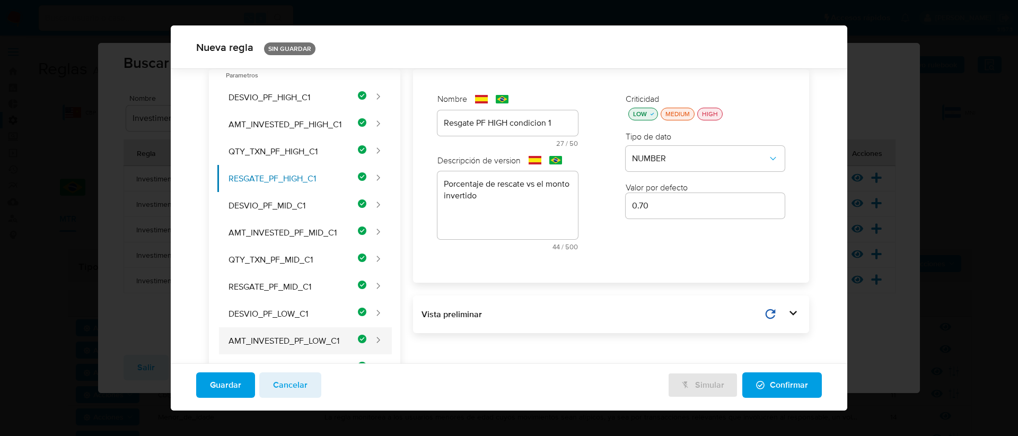
scroll to position [49, 0]
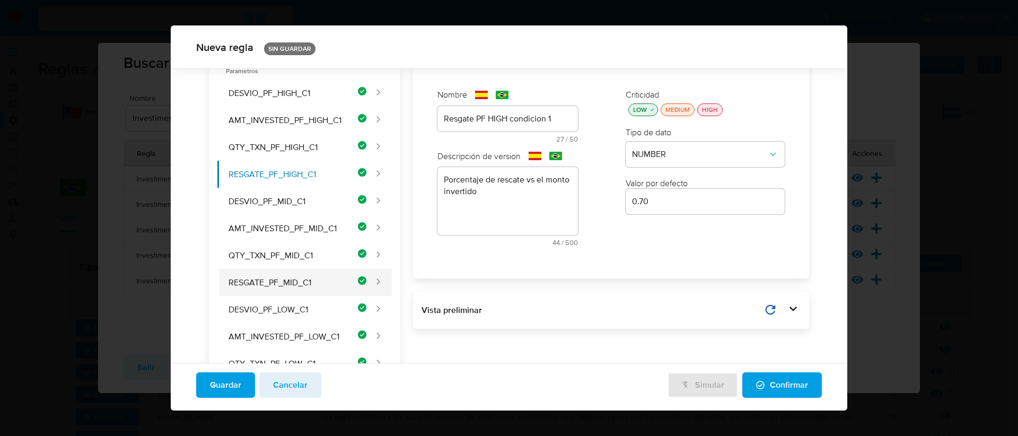
click at [314, 286] on button "RESGATE_PF_MID_C1" at bounding box center [291, 282] width 149 height 27
type input "Resgate PF mid Condicion 1"
type textarea "Porcentaje de rescate vs total invertido"
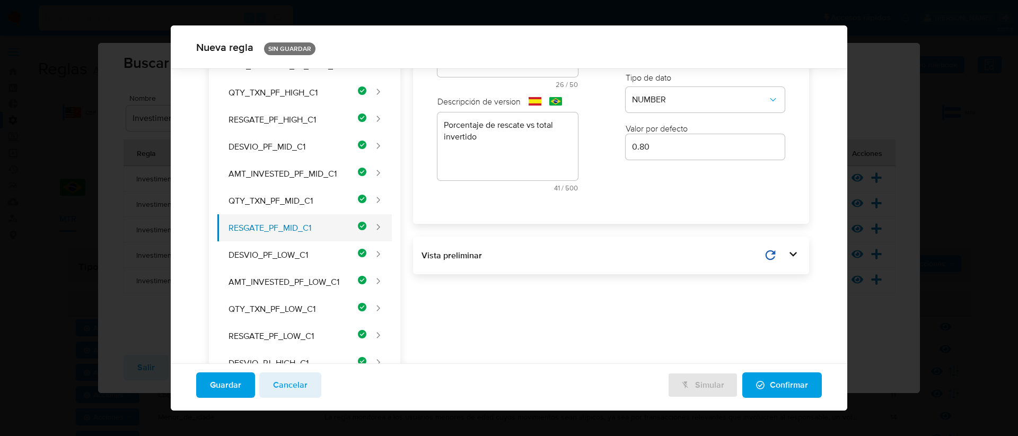
scroll to position [124, 0]
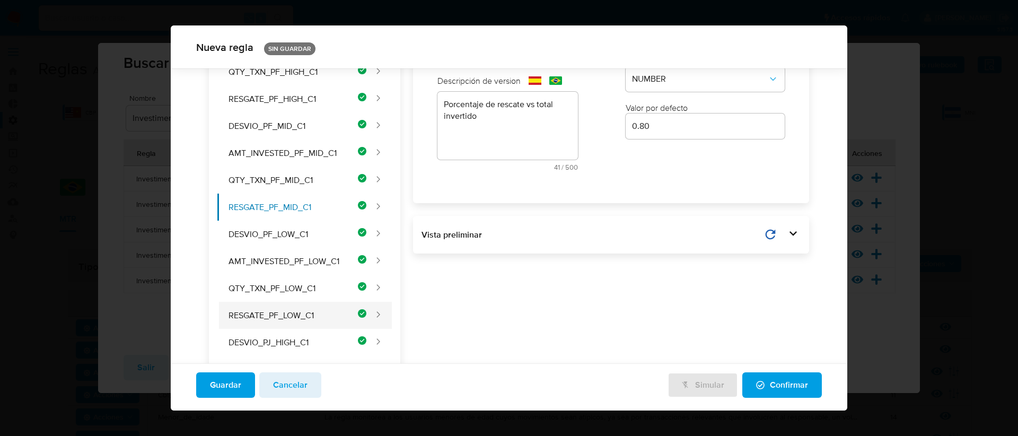
click at [324, 320] on button "RESGATE_PF_LOW_C1" at bounding box center [291, 315] width 149 height 27
type input "0.90"
type input "Resgate pf low condición 1"
type textarea "Variación porcentual entre total invertido vs total rescatado en el mes de anál…"
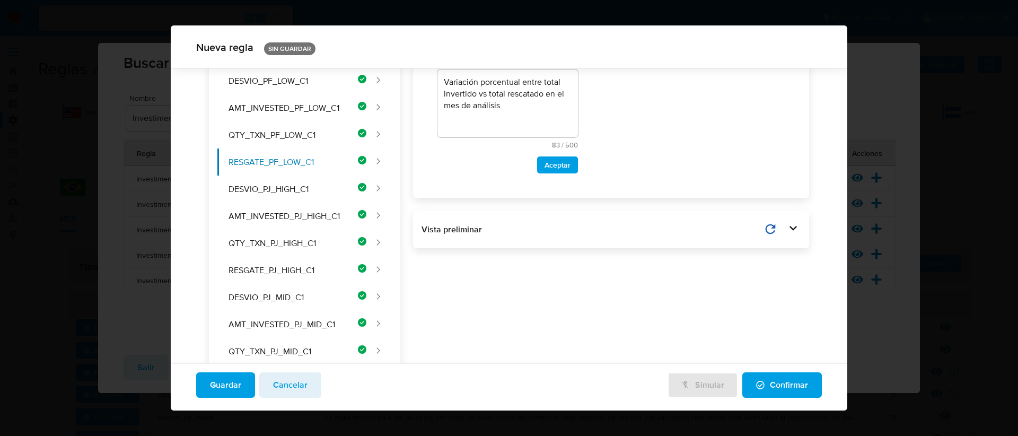
drag, startPoint x: 515, startPoint y: 233, endPoint x: 516, endPoint y: 129, distance: 103.9
click at [513, 132] on div "Descripción de version text-es Variación porcentual entre total invertido vs to…" at bounding box center [507, 47] width 141 height 251
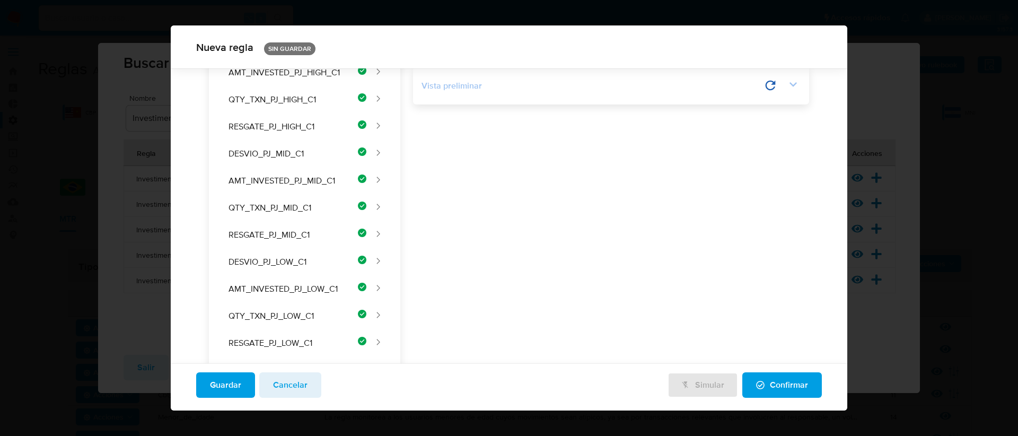
drag, startPoint x: 516, startPoint y: 116, endPoint x: 424, endPoint y: 104, distance: 93.0
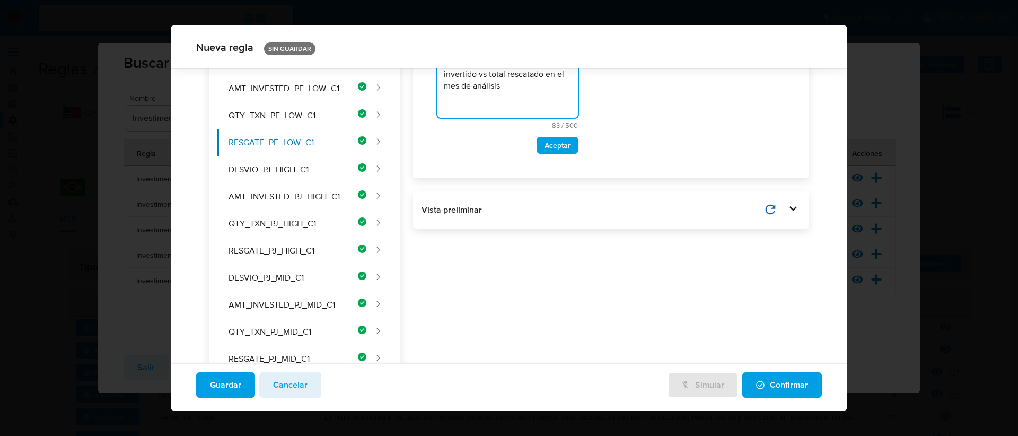
scroll to position [201, 0]
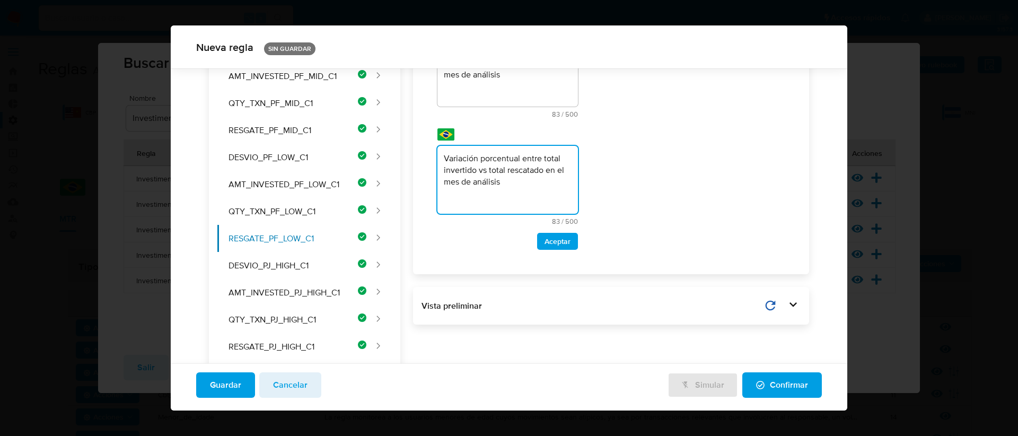
drag, startPoint x: 513, startPoint y: 194, endPoint x: 429, endPoint y: 166, distance: 87.7
click at [429, 166] on div "Nombre text-es Resgate pf low condición 1 26 / 50 24 caracteres restantes text-…" at bounding box center [508, 93] width 162 height 334
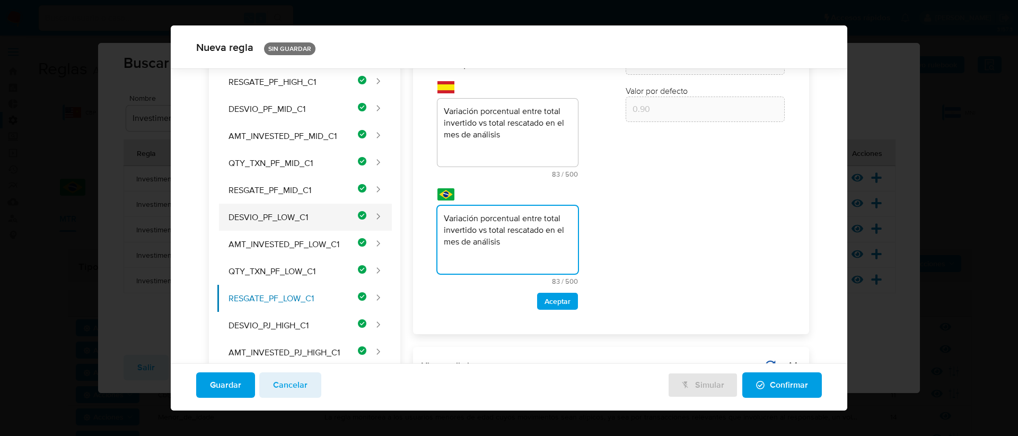
scroll to position [45, 0]
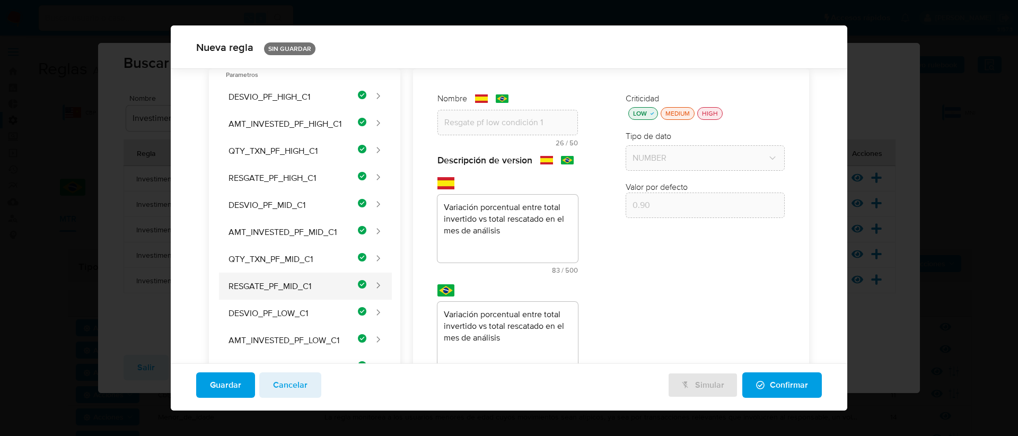
click at [315, 292] on button "RESGATE_PF_MID_C1" at bounding box center [291, 285] width 149 height 27
type input "0.80"
type input "Resgate PF mid Condicion 1"
type textarea "Porcentaje de rescate vs total invertido"
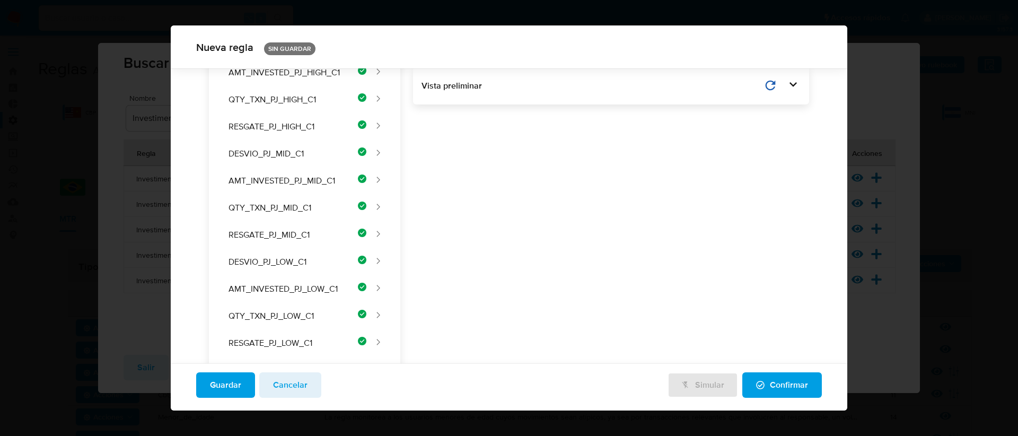
drag, startPoint x: 498, startPoint y: 169, endPoint x: 450, endPoint y: 156, distance: 49.9
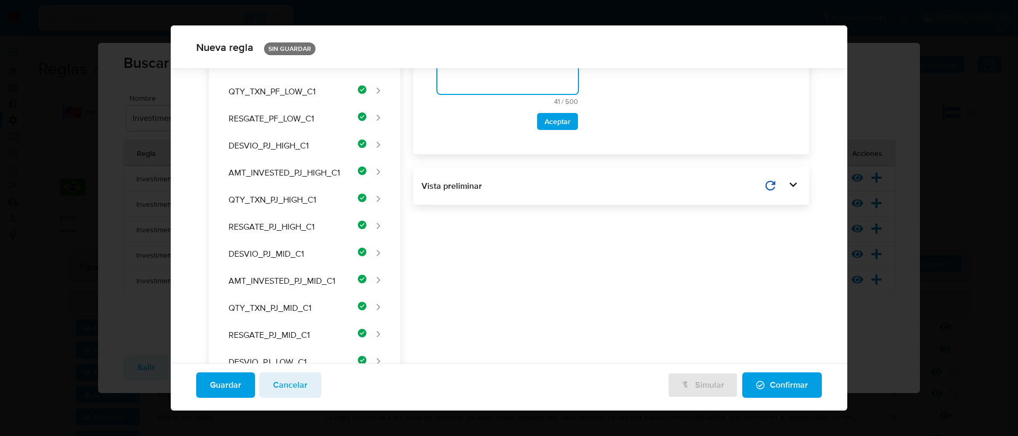
scroll to position [210, 0]
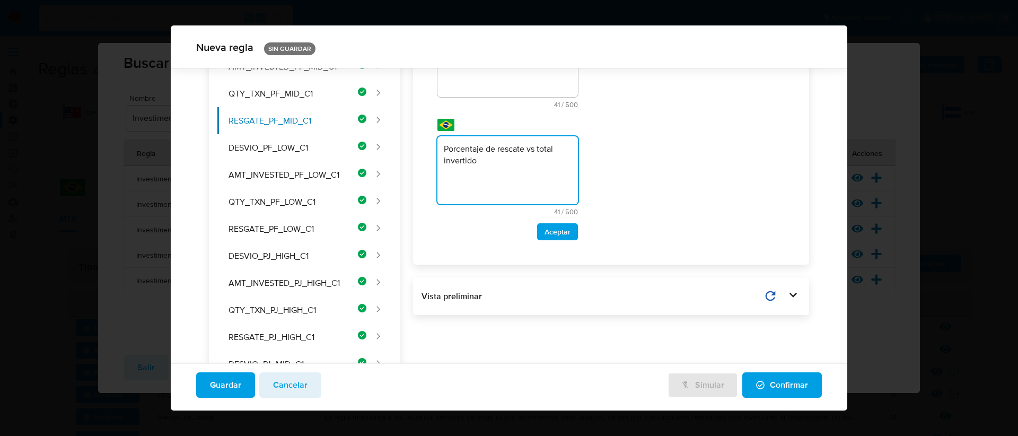
drag, startPoint x: 481, startPoint y: 176, endPoint x: 437, endPoint y: 158, distance: 47.8
click at [437, 158] on textarea "Porcentaje de rescate vs total invertido" at bounding box center [507, 170] width 141 height 68
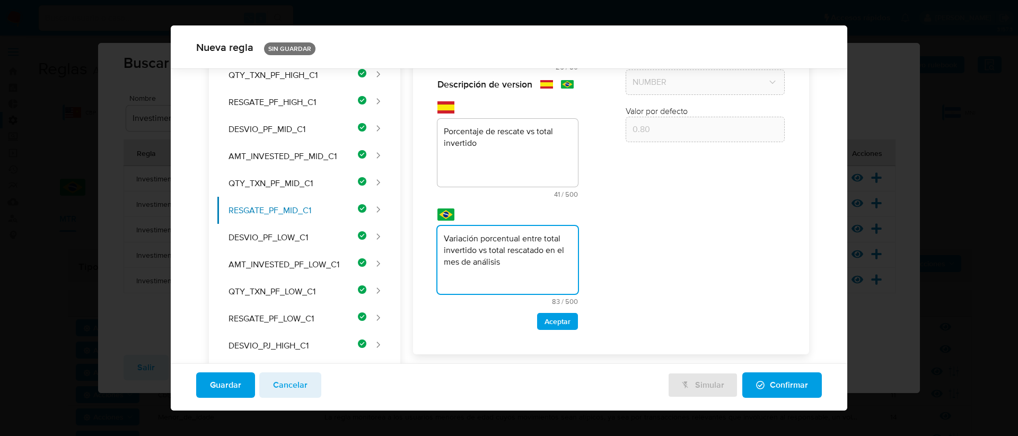
type textarea "Variación porcentual entre total invertido vs total rescatado en el mes de anál…"
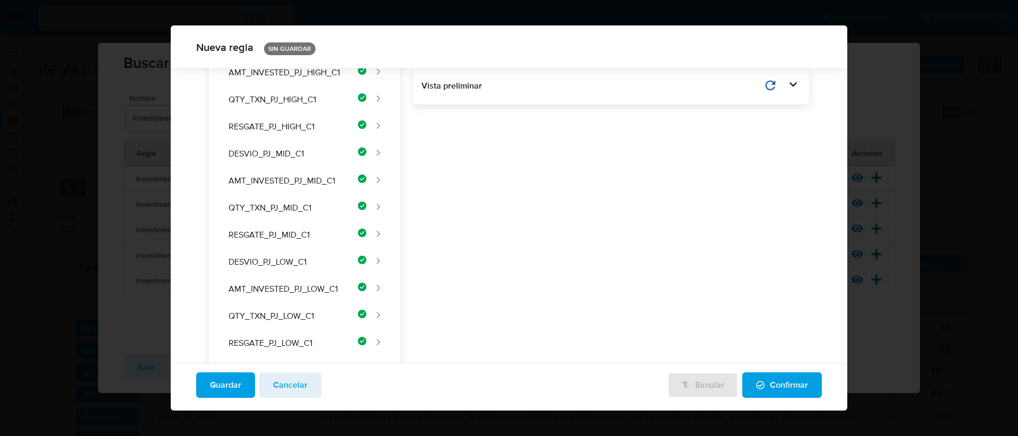
drag, startPoint x: 490, startPoint y: 159, endPoint x: 443, endPoint y: 145, distance: 48.6
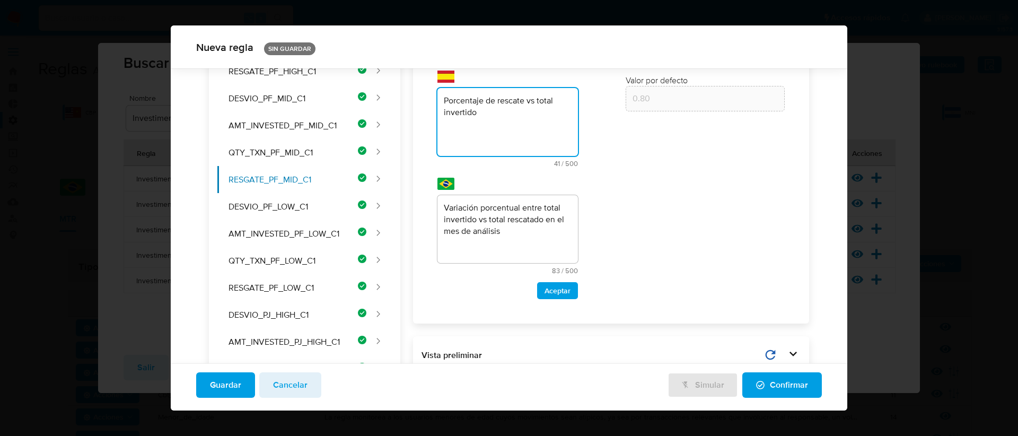
scroll to position [96, 0]
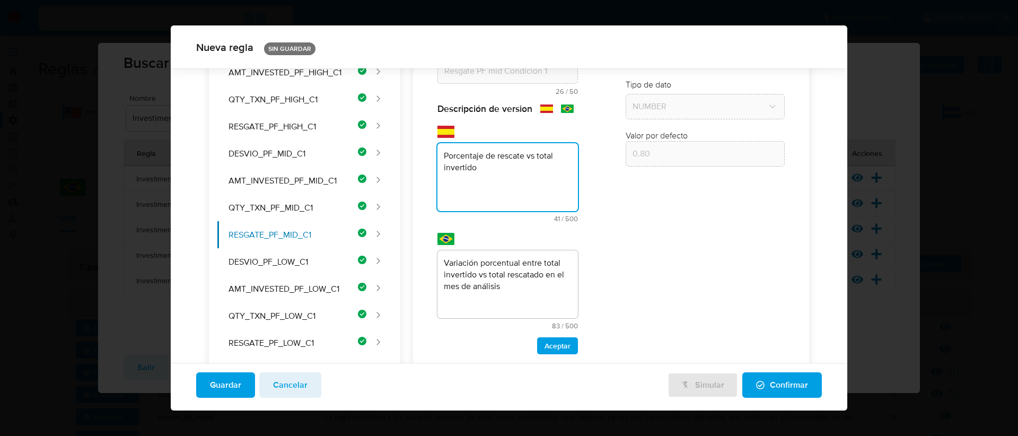
drag, startPoint x: 494, startPoint y: 177, endPoint x: 421, endPoint y: 163, distance: 74.0
click at [421, 162] on div "Nombre text-es Resgate PF mid Condicion 1 26 / 50 24 caracteres restantes text-…" at bounding box center [611, 197] width 380 height 345
type textarea "Variación porcentual entre total invertido vs total rescatado en el mes de anál…"
click at [544, 353] on span "Aceptar" at bounding box center [557, 345] width 26 height 15
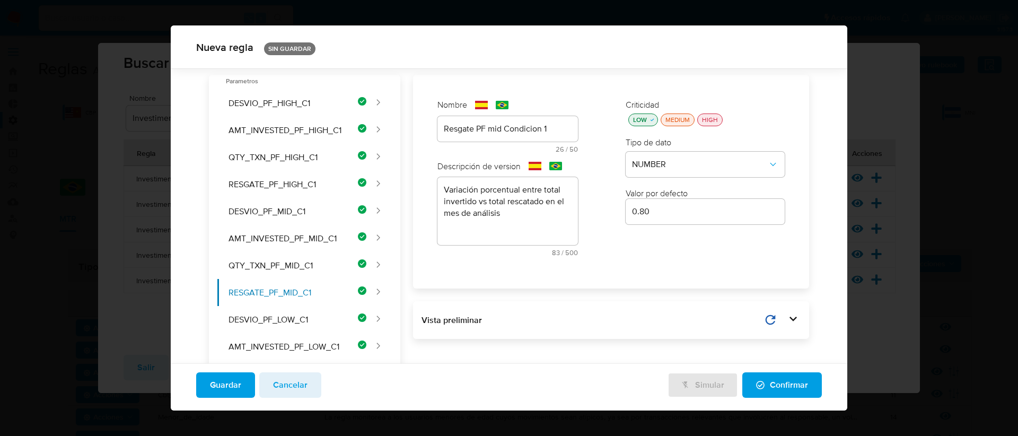
scroll to position [0, 0]
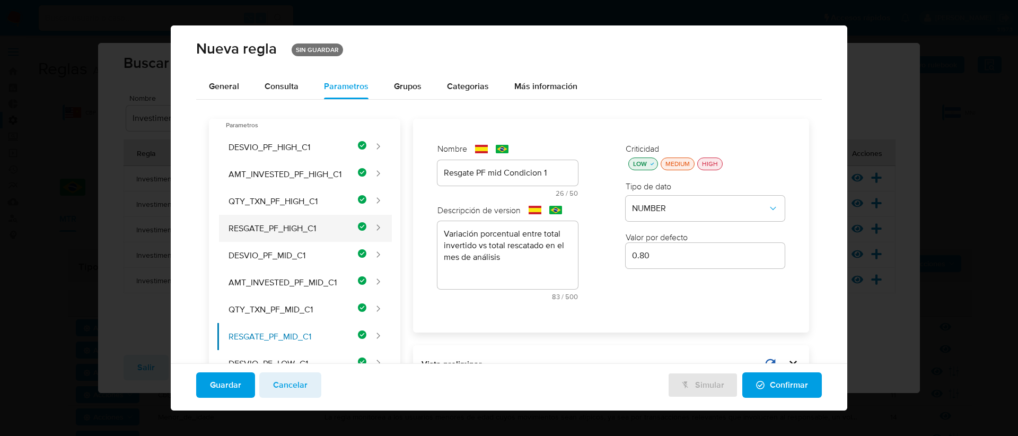
click at [324, 234] on button "RESGATE_PF_HIGH_C1" at bounding box center [291, 228] width 149 height 27
type input "Resgate PF HIGH condicion 1"
type textarea "Porcentaje de rescate vs el monto invertido"
type input "0.70"
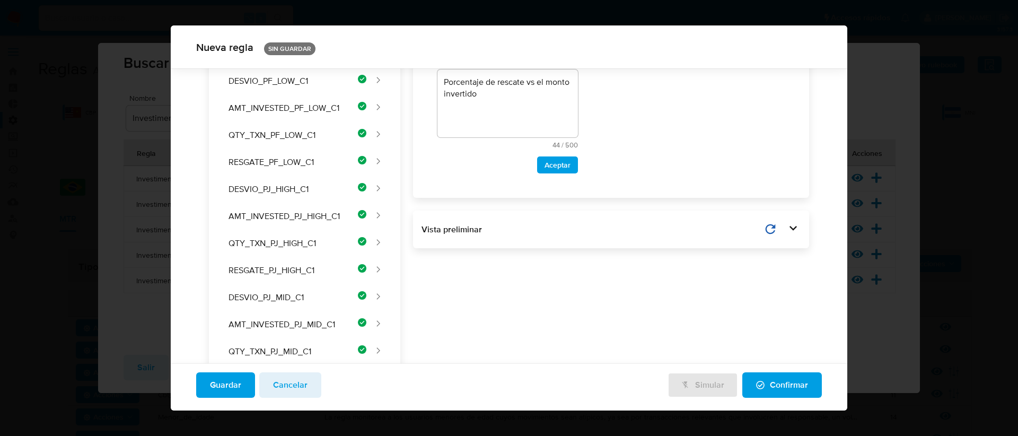
drag, startPoint x: 513, startPoint y: 250, endPoint x: 434, endPoint y: 146, distance: 130.2
click at [434, 148] on div "Nombre text-es Resgate PF HIGH condicion 1 27 / 50 23 caracteres restantes text…" at bounding box center [508, 17] width 162 height 334
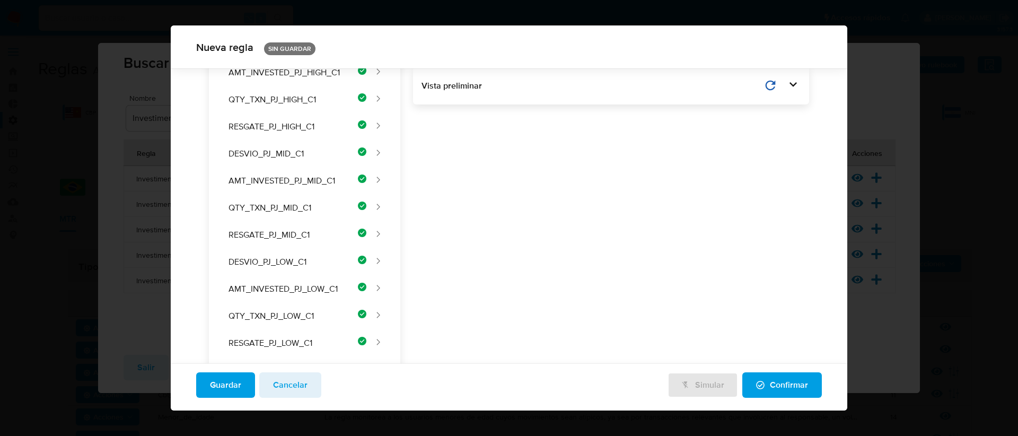
drag, startPoint x: 499, startPoint y: 109, endPoint x: 427, endPoint y: 77, distance: 79.1
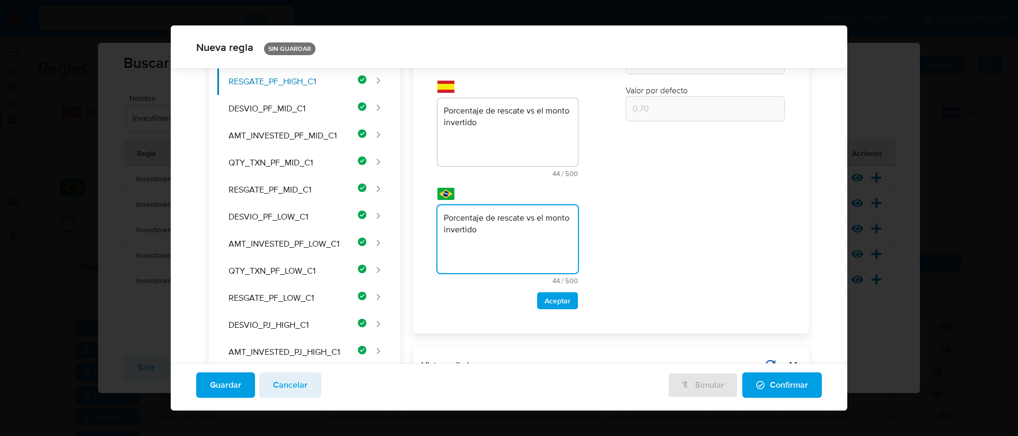
scroll to position [82, 0]
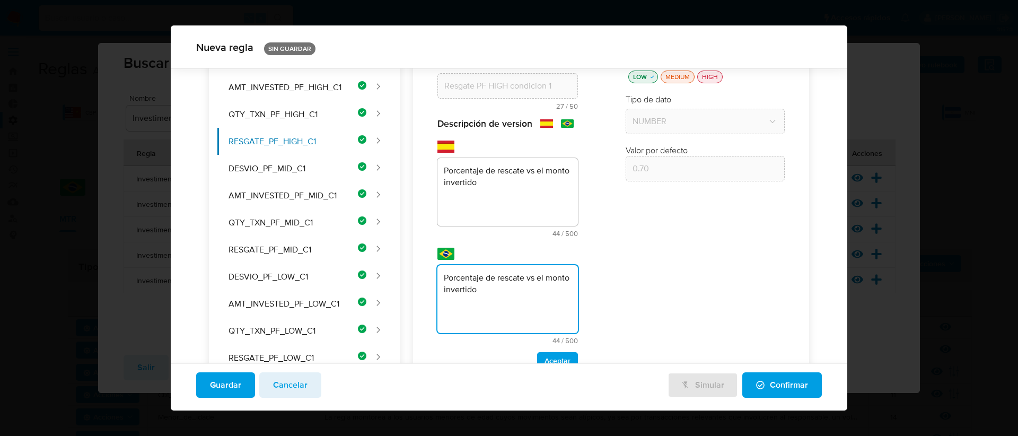
drag, startPoint x: 513, startPoint y: 304, endPoint x: 424, endPoint y: 268, distance: 96.3
click at [424, 268] on div "Nombre text-es Resgate PF HIGH condicion 1 27 / 50 23 caracteres restantes text…" at bounding box center [611, 212] width 380 height 345
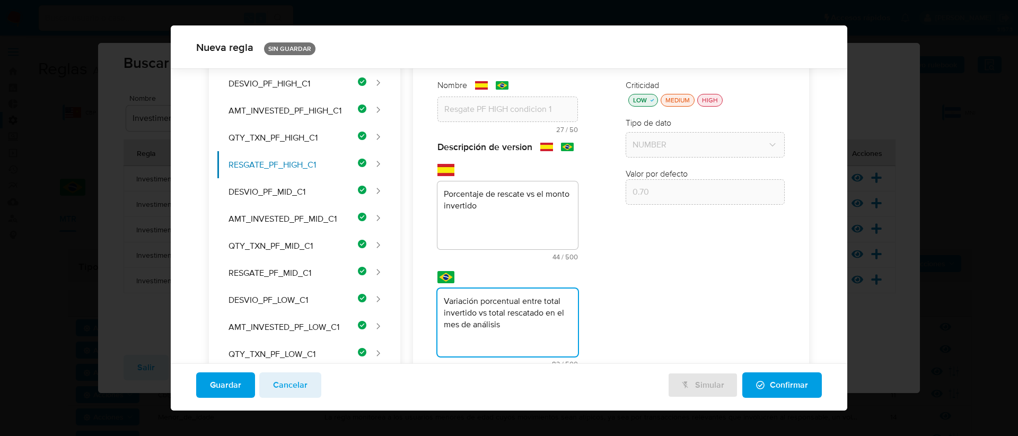
type textarea "Variación porcentual entre total invertido vs total rescatado en el mes de anál…"
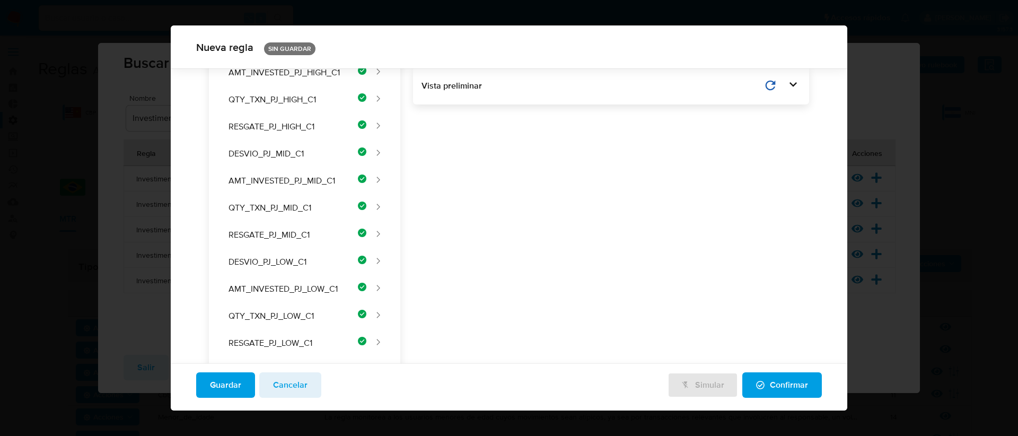
drag, startPoint x: 495, startPoint y: 212, endPoint x: 446, endPoint y: 187, distance: 55.2
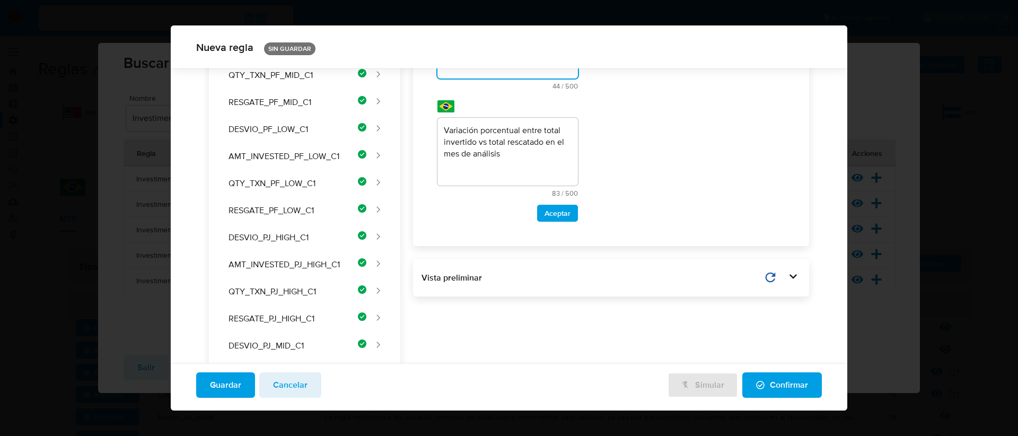
scroll to position [57, 0]
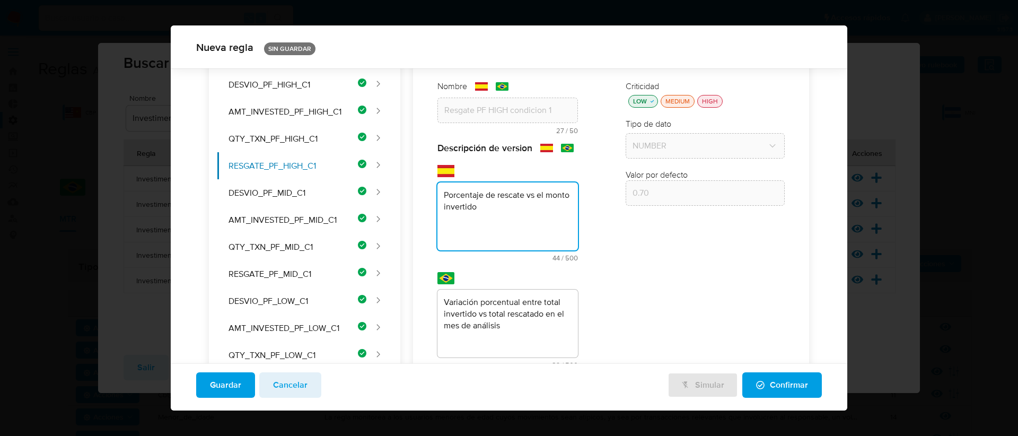
drag, startPoint x: 509, startPoint y: 222, endPoint x: 428, endPoint y: 191, distance: 87.2
click at [428, 191] on div "Nombre text-es Resgate PF HIGH condicion 1 27 / 50 23 caracteres restantes text…" at bounding box center [508, 237] width 162 height 334
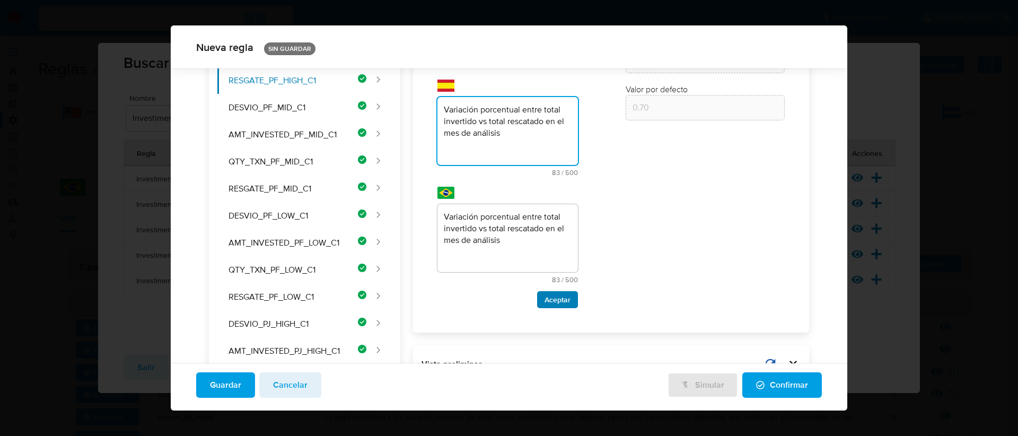
type textarea "Variación porcentual entre total invertido vs total rescatado en el mes de anál…"
click at [546, 307] on span "Aceptar" at bounding box center [557, 299] width 26 height 15
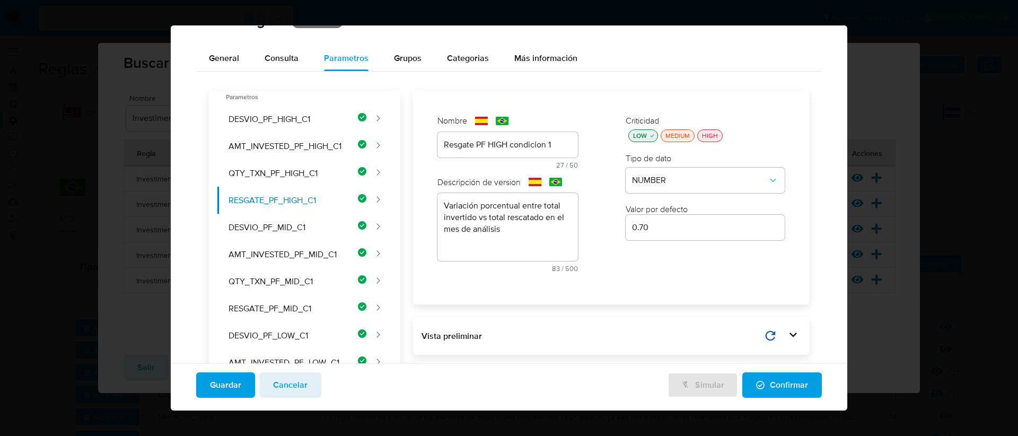
scroll to position [38, 0]
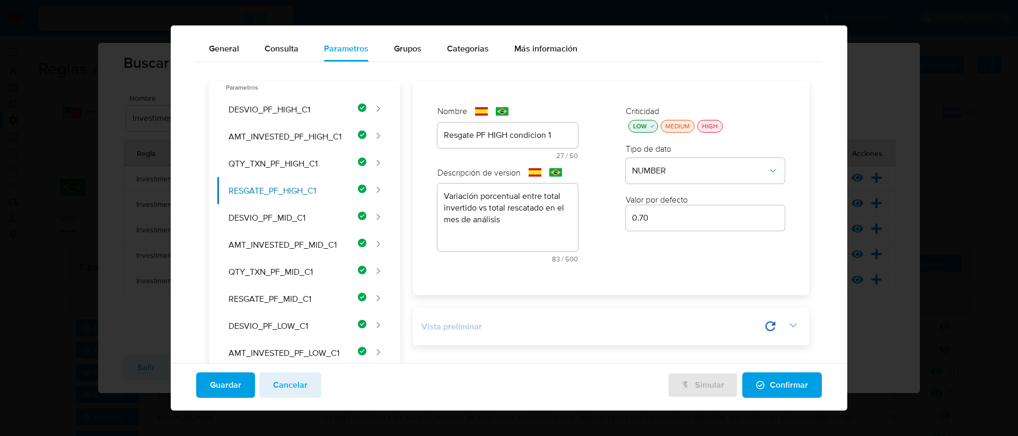
click at [792, 321] on icon at bounding box center [793, 325] width 15 height 15
click at [734, 325] on icon at bounding box center [741, 326] width 15 height 15
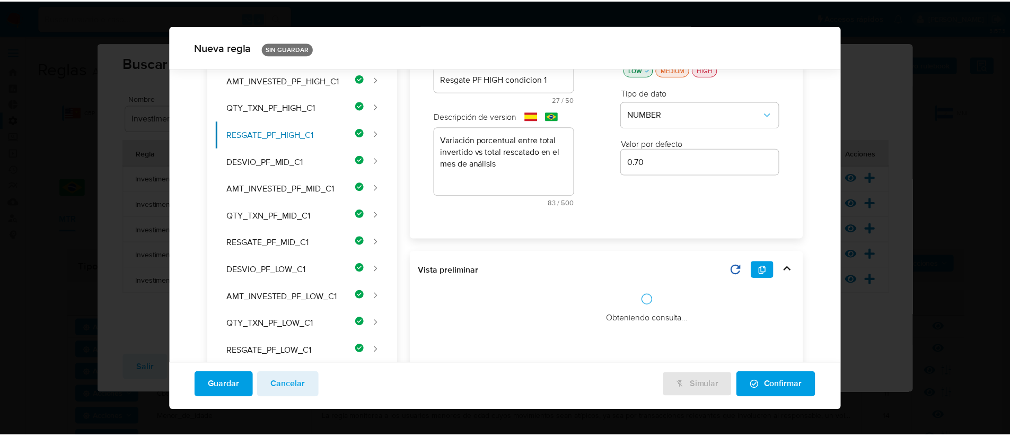
scroll to position [93, 0]
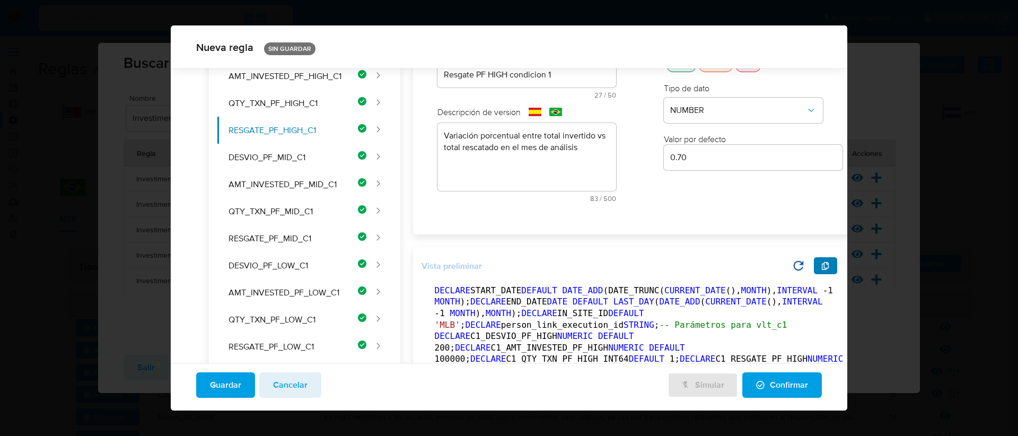
click at [821, 269] on icon "button" at bounding box center [825, 266] width 8 height 8
click at [762, 389] on span "Confirmar" at bounding box center [782, 384] width 52 height 23
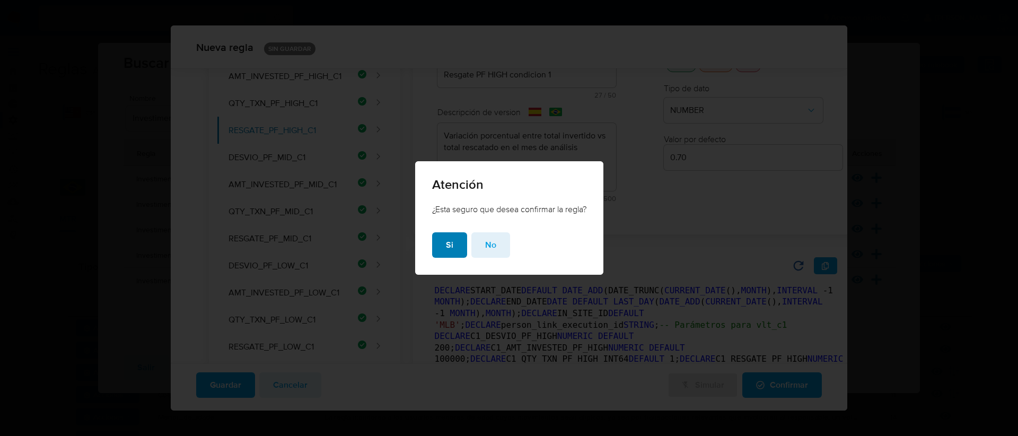
click at [440, 243] on button "Si" at bounding box center [449, 244] width 35 height 25
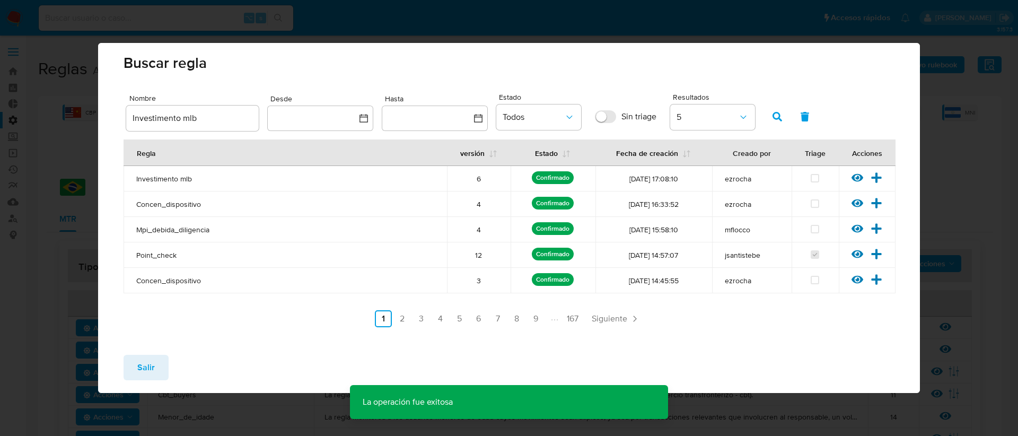
click at [151, 359] on span "Salir" at bounding box center [145, 367] width 17 height 23
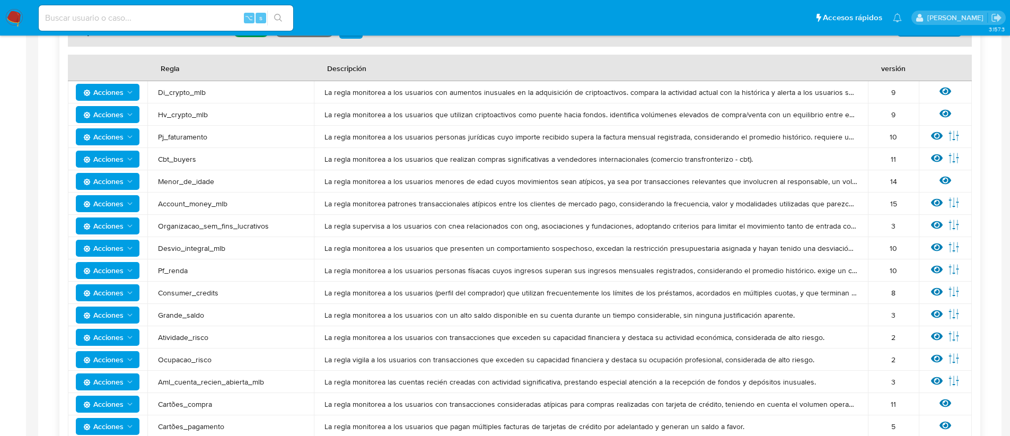
scroll to position [236, 0]
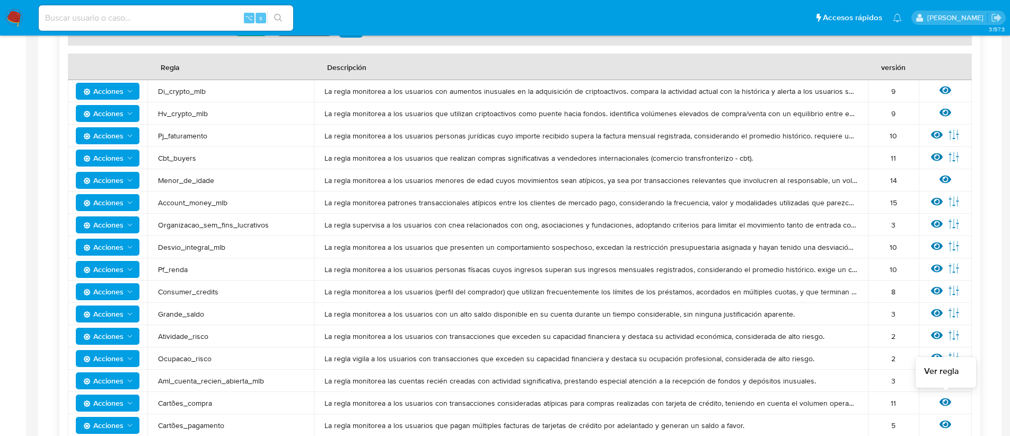
click at [942, 402] on icon at bounding box center [945, 402] width 12 height 12
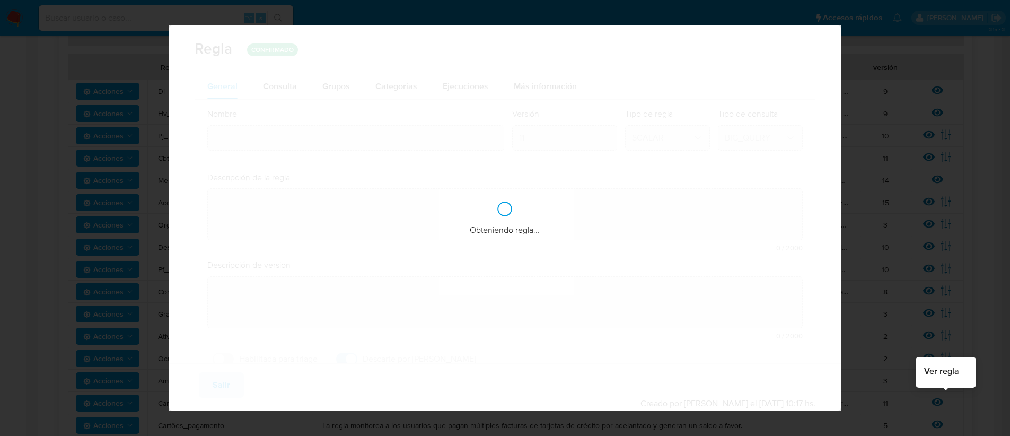
type input "Cartões_compra"
type textarea "La regla monitorea a los usuarios con transacciones consideradas atípicas para …"
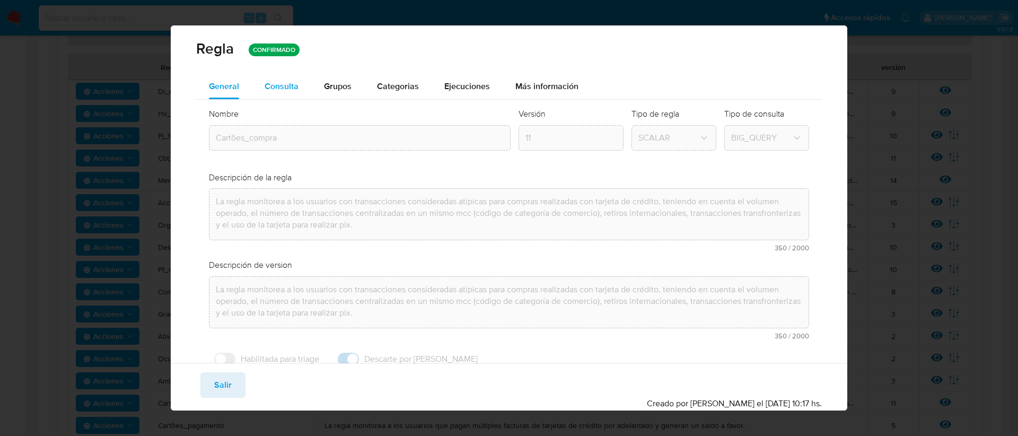
click at [281, 84] on span "Consulta" at bounding box center [282, 86] width 34 height 12
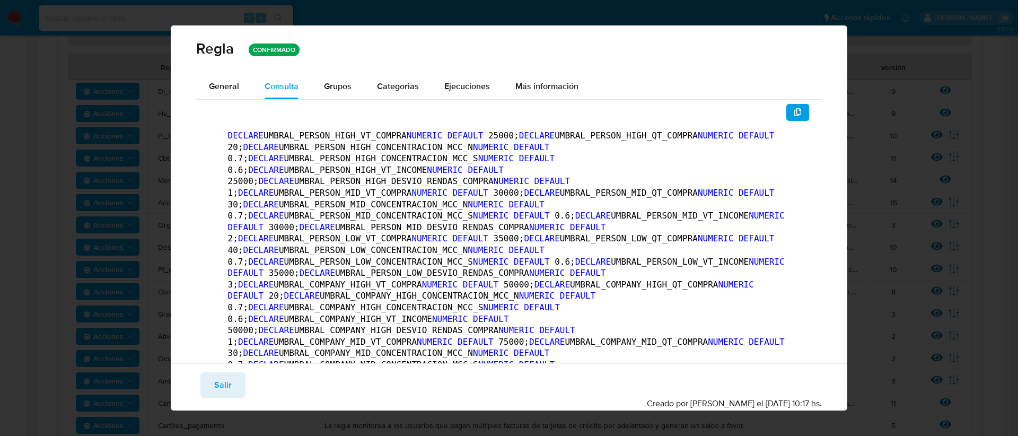
drag, startPoint x: 791, startPoint y: 116, endPoint x: 639, endPoint y: 142, distance: 154.3
click at [794, 112] on icon "button" at bounding box center [798, 112] width 8 height 8
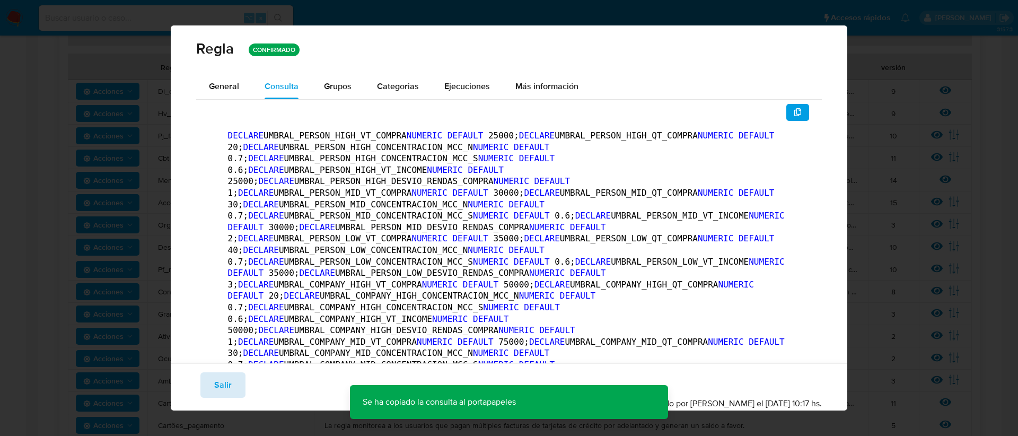
click at [219, 384] on span "Salir" at bounding box center [222, 384] width 17 height 23
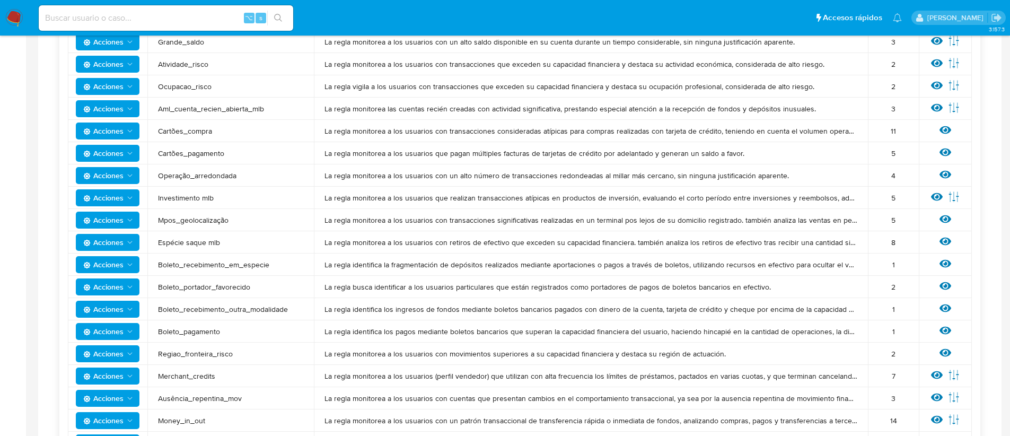
scroll to position [526, 0]
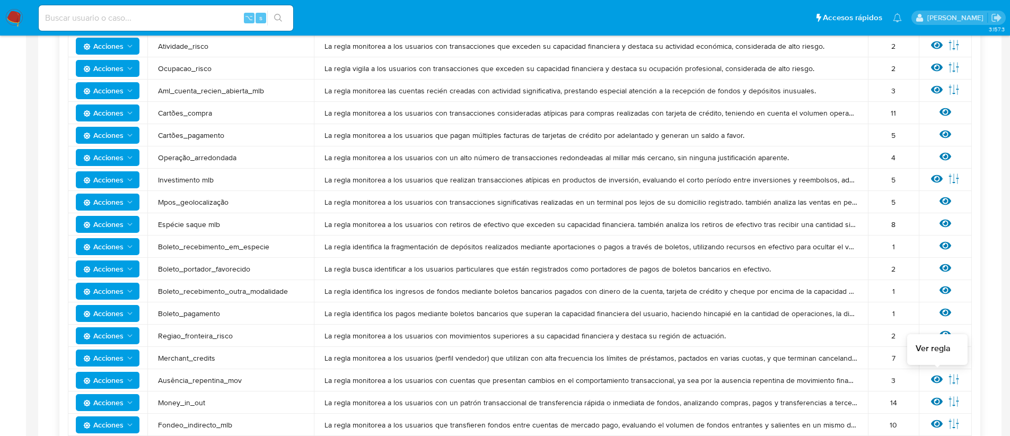
click at [935, 381] on icon at bounding box center [937, 379] width 12 height 8
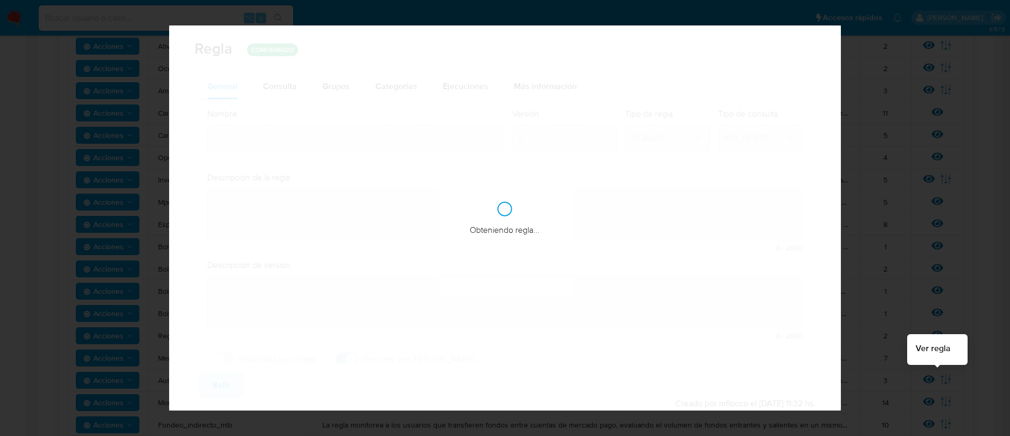
type input "Ausência_repentina_mov"
type textarea "La regla monitorea a los usuarios con cuentas que presentan cambios en el compo…"
type textarea "Identificar cuentas con altos saldos parados en cuentas que no mueven el dinero…"
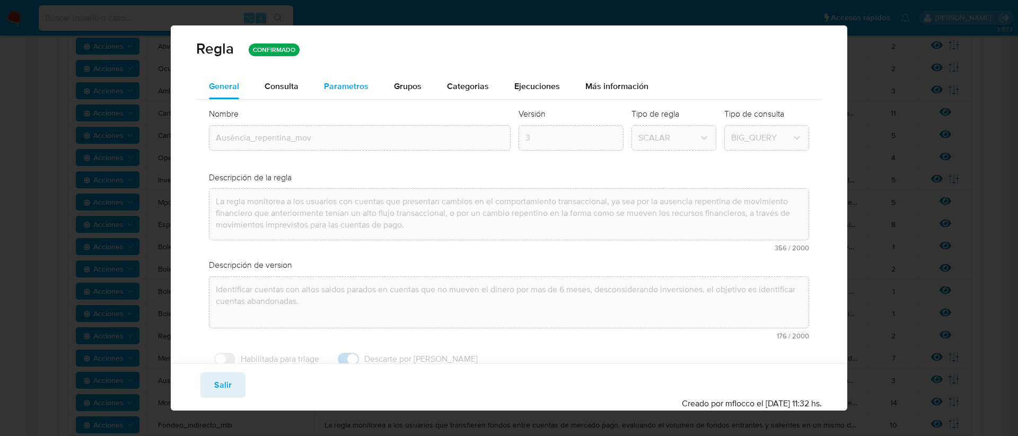
click at [337, 88] on span "Parametros" at bounding box center [346, 86] width 45 height 12
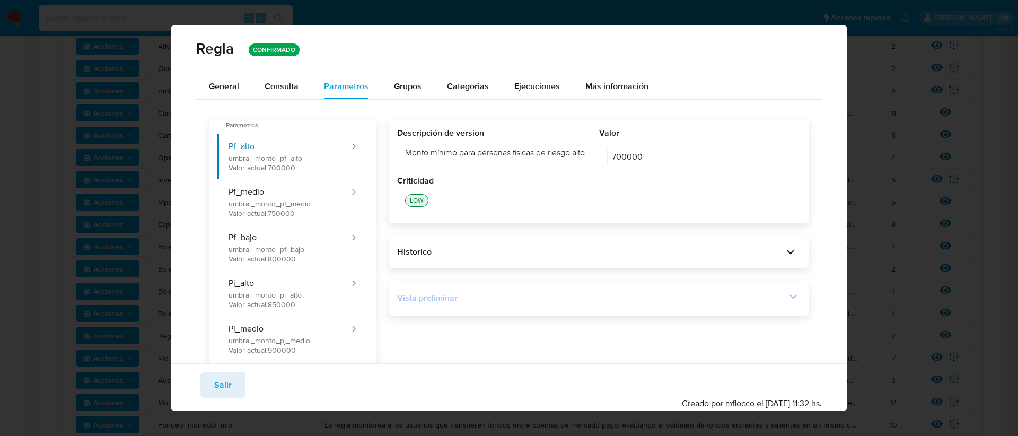
click at [789, 299] on icon at bounding box center [792, 296] width 7 height 5
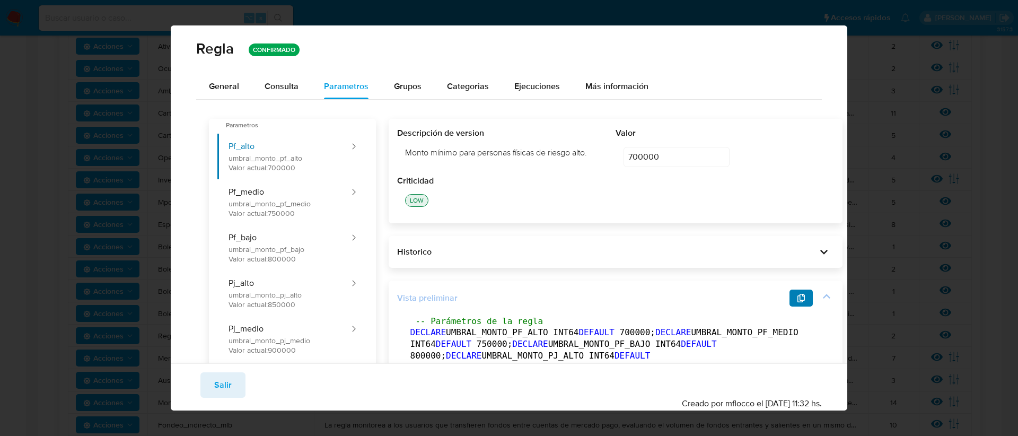
click at [789, 303] on button "button" at bounding box center [800, 297] width 23 height 17
click at [222, 385] on span "Salir" at bounding box center [222, 384] width 17 height 23
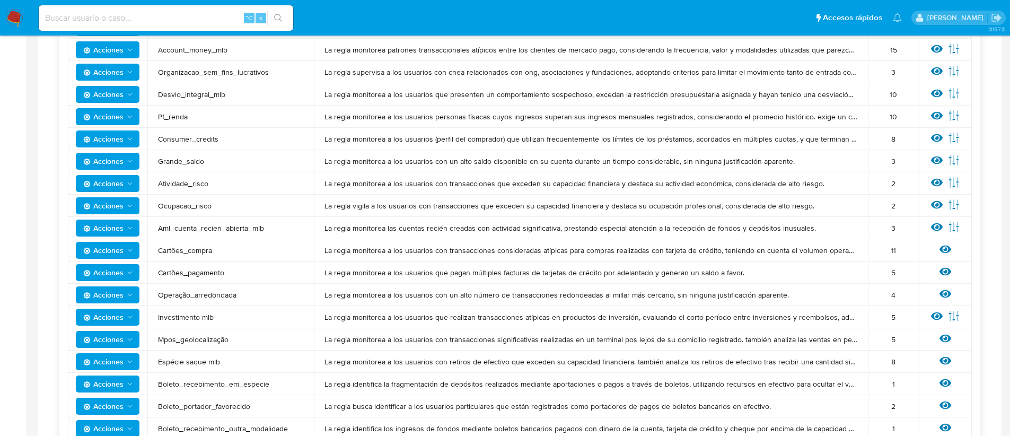
scroll to position [0, 0]
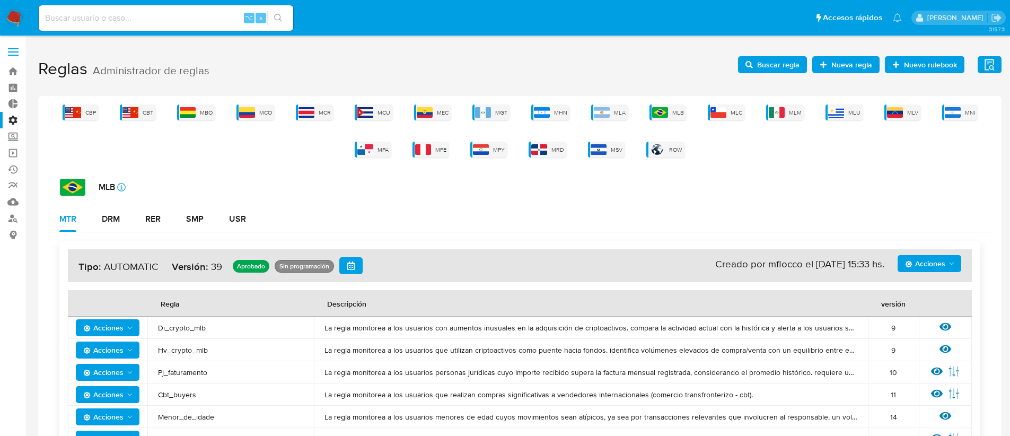
click at [792, 57] on span "Buscar regla" at bounding box center [778, 64] width 42 height 17
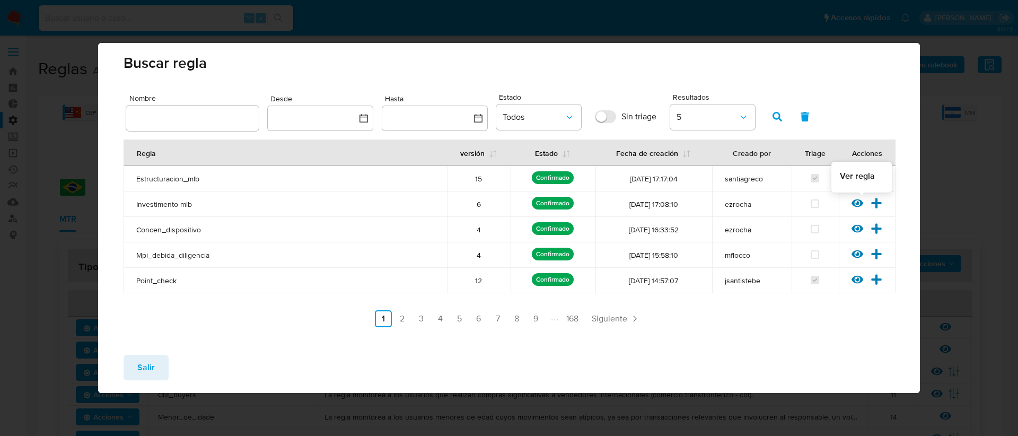
click at [853, 202] on icon at bounding box center [857, 203] width 12 height 8
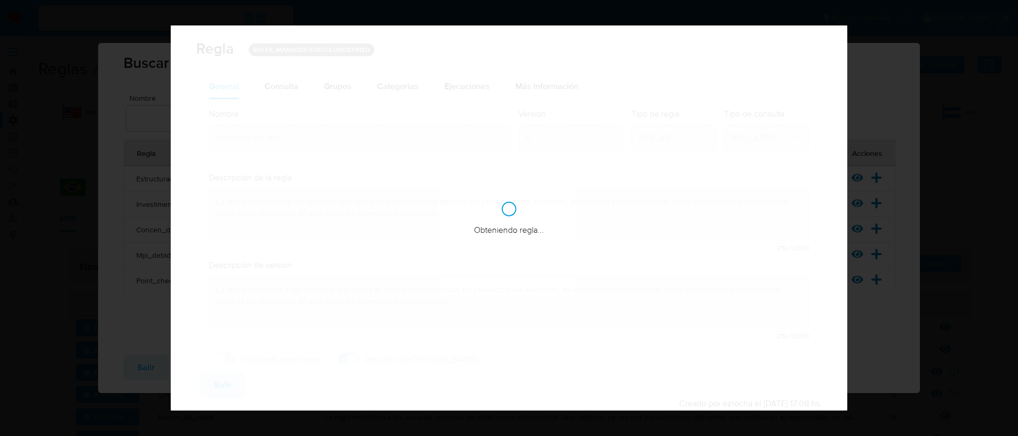
checkbox input "true"
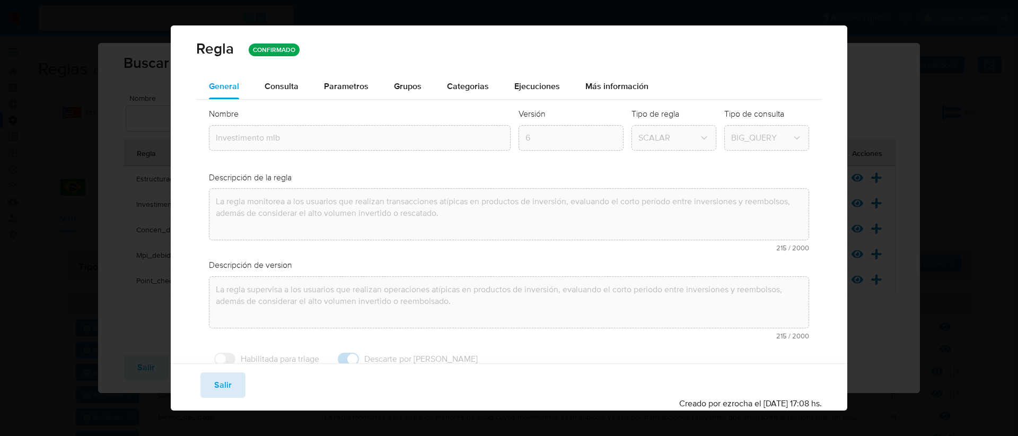
click at [221, 381] on span "Salir" at bounding box center [222, 384] width 17 height 23
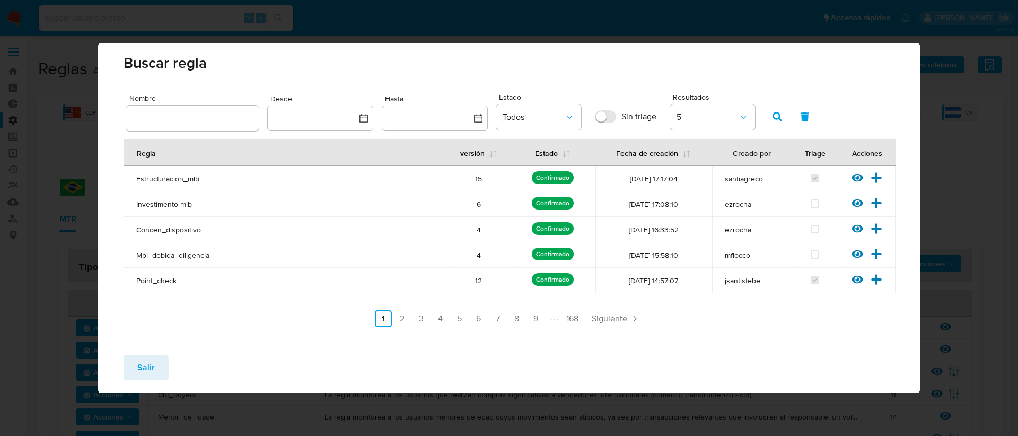
click at [147, 371] on span "Salir" at bounding box center [145, 367] width 17 height 23
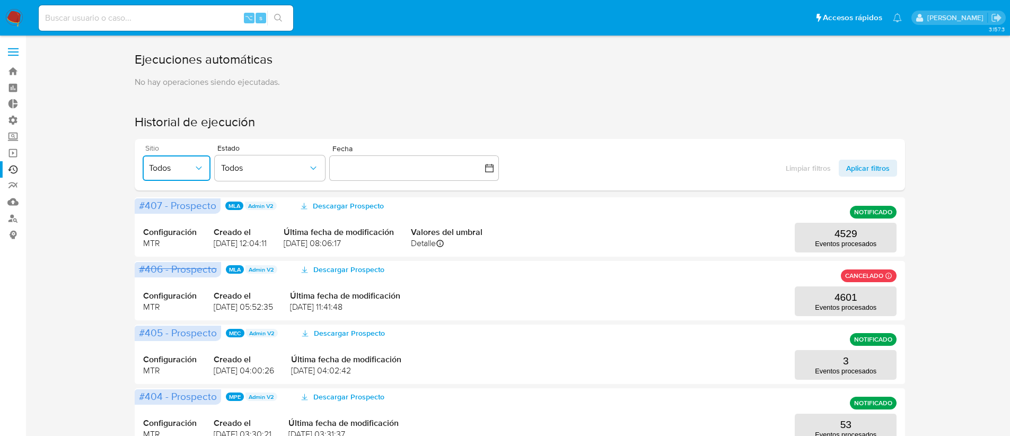
click at [191, 170] on span "Todos" at bounding box center [171, 168] width 45 height 11
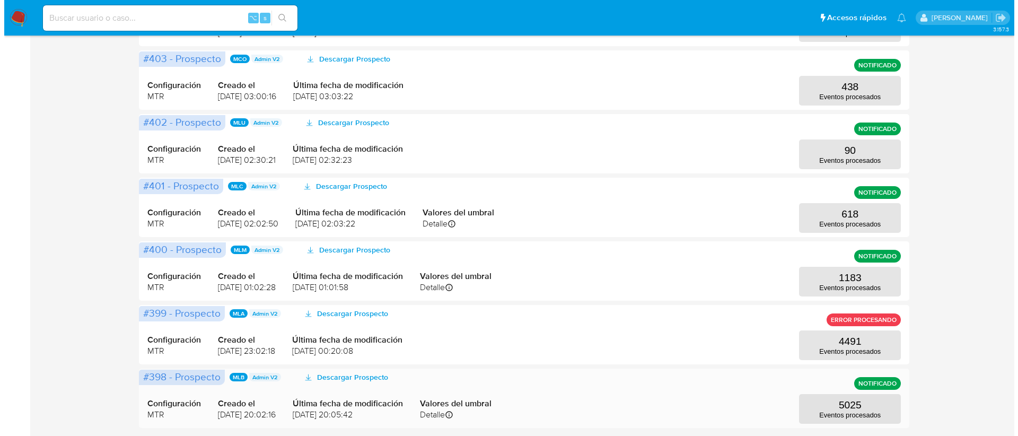
scroll to position [409, 0]
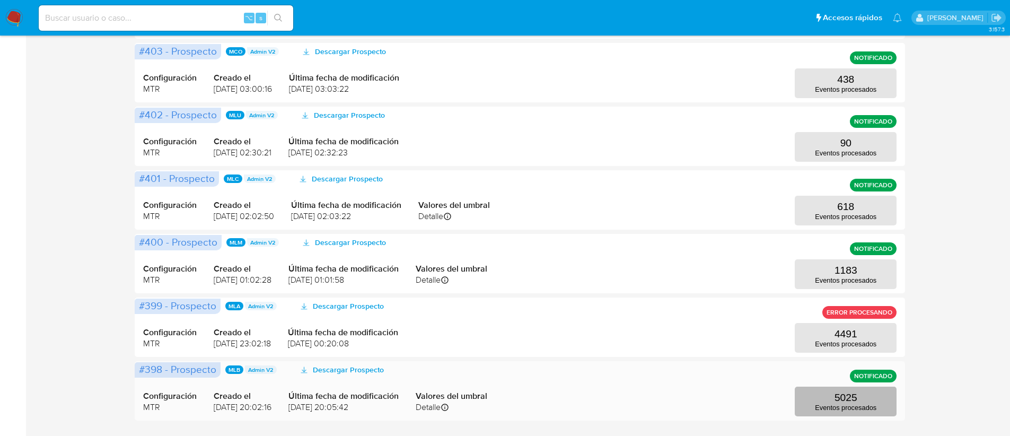
click at [817, 402] on button "5025 Eventos procesados" at bounding box center [846, 401] width 102 height 30
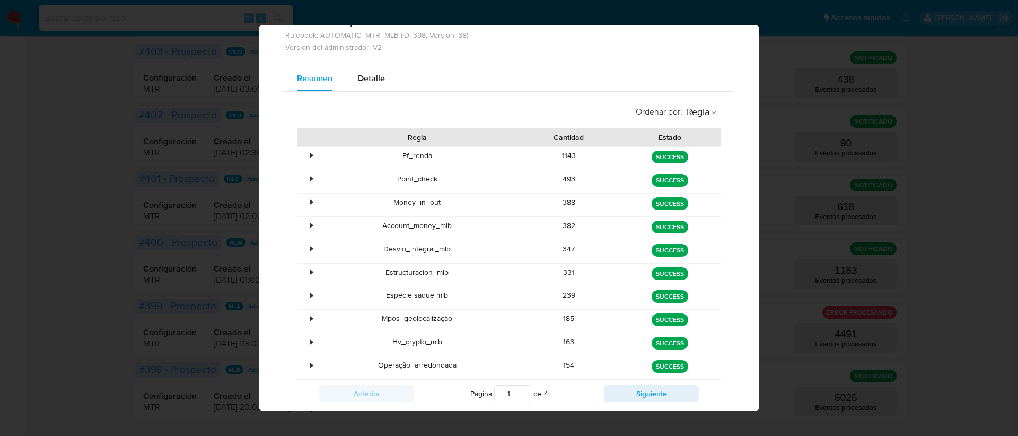
scroll to position [72, 0]
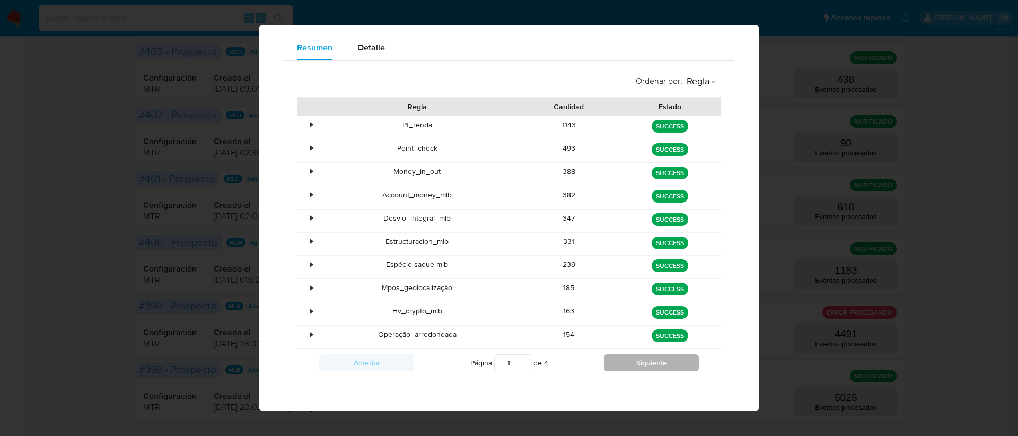
click at [622, 362] on button "Siguiente" at bounding box center [651, 362] width 95 height 17
type input "3"
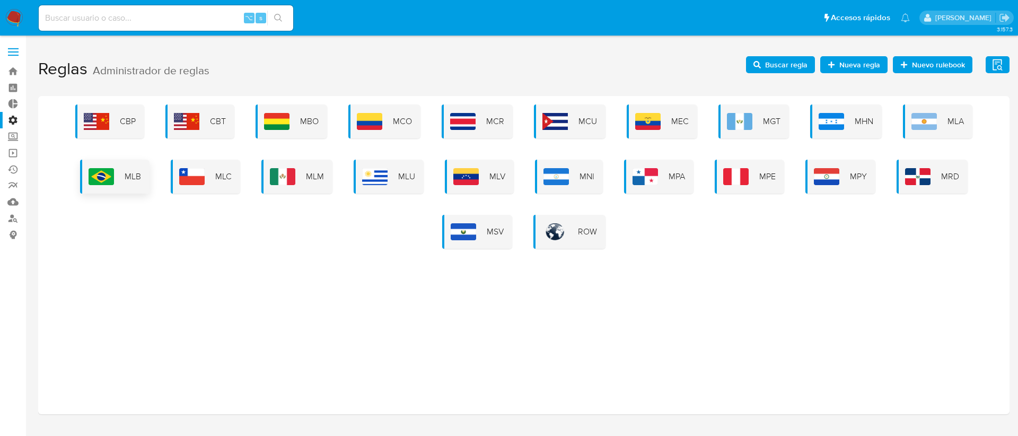
click at [114, 173] on img at bounding box center [101, 176] width 25 height 17
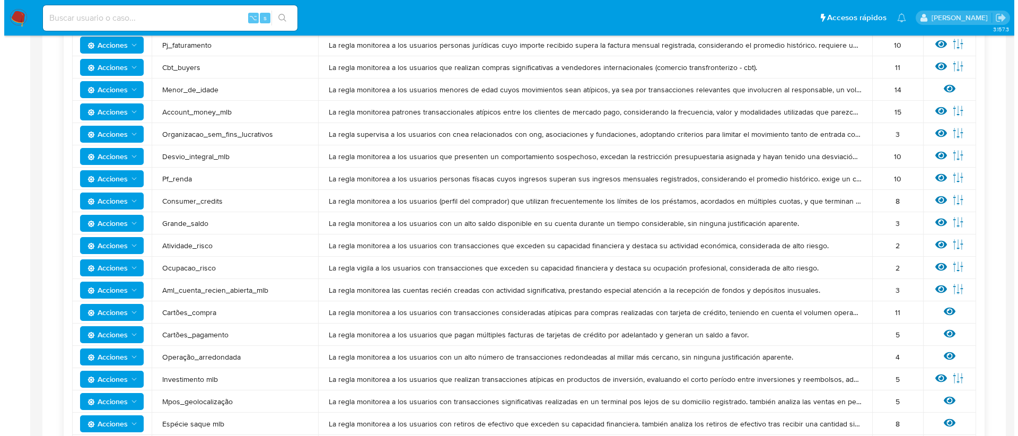
scroll to position [337, 0]
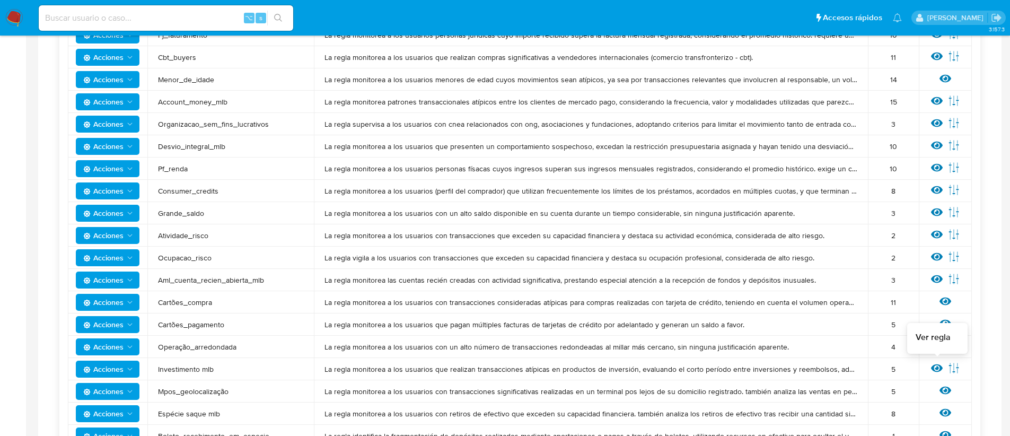
click at [939, 368] on icon at bounding box center [937, 368] width 12 height 8
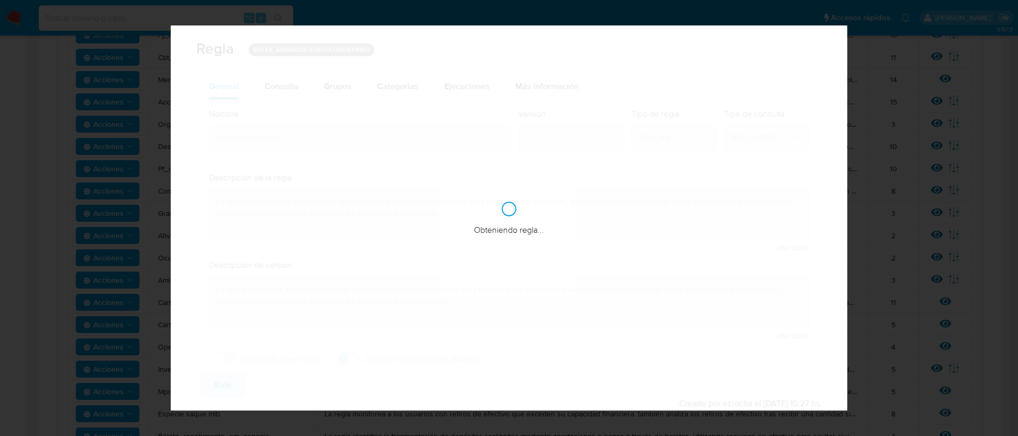
checkbox input "true"
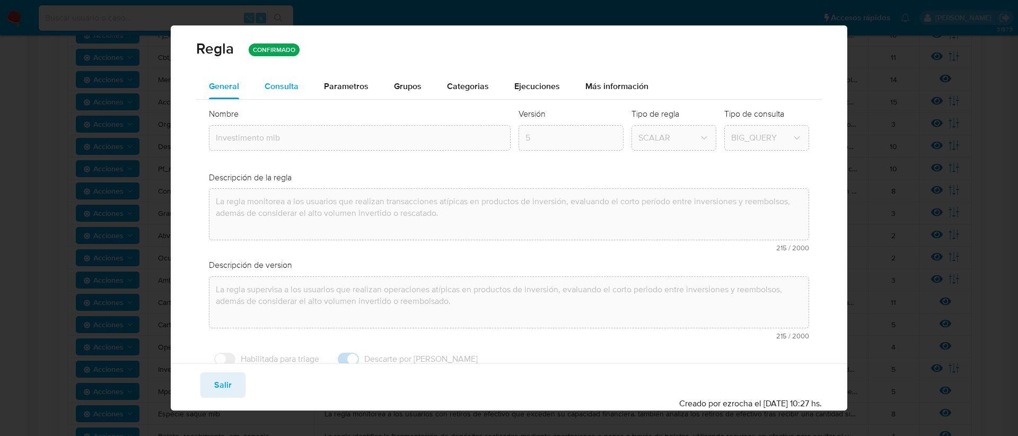
click at [288, 88] on span "Consulta" at bounding box center [282, 86] width 34 height 12
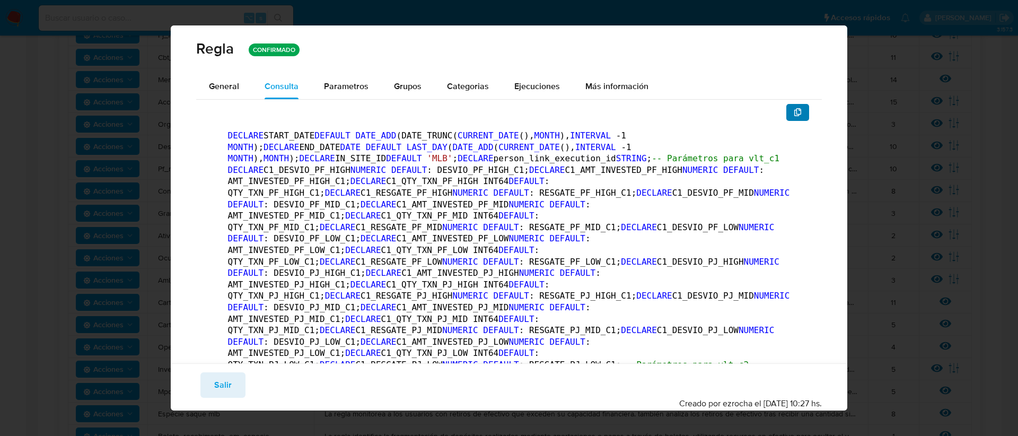
click at [794, 115] on icon "button" at bounding box center [798, 112] width 8 height 8
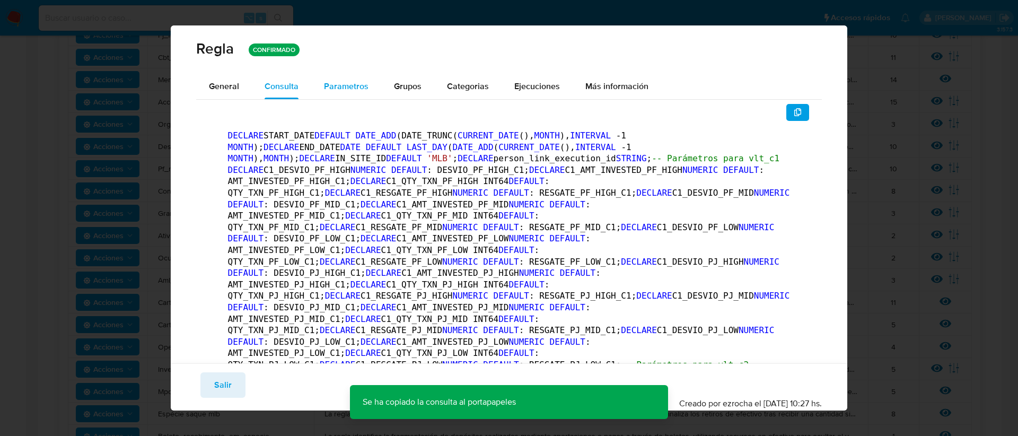
click at [353, 82] on span "Parametros" at bounding box center [346, 86] width 45 height 12
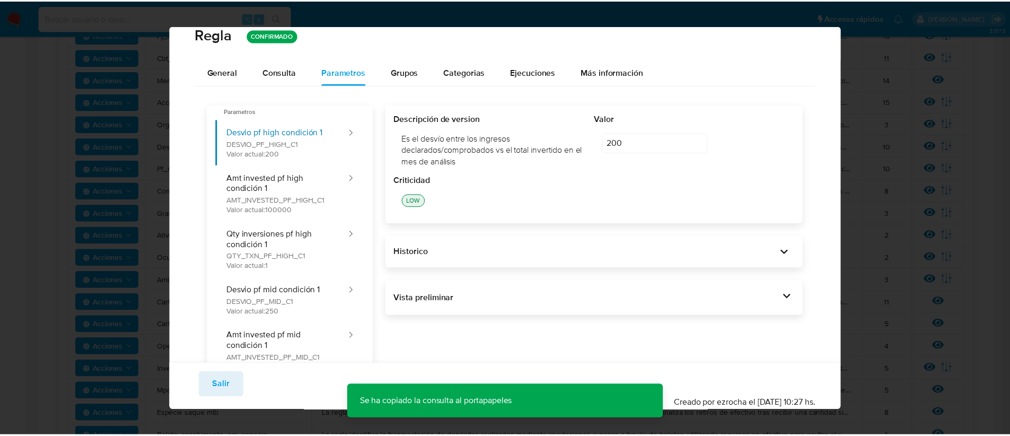
scroll to position [67, 0]
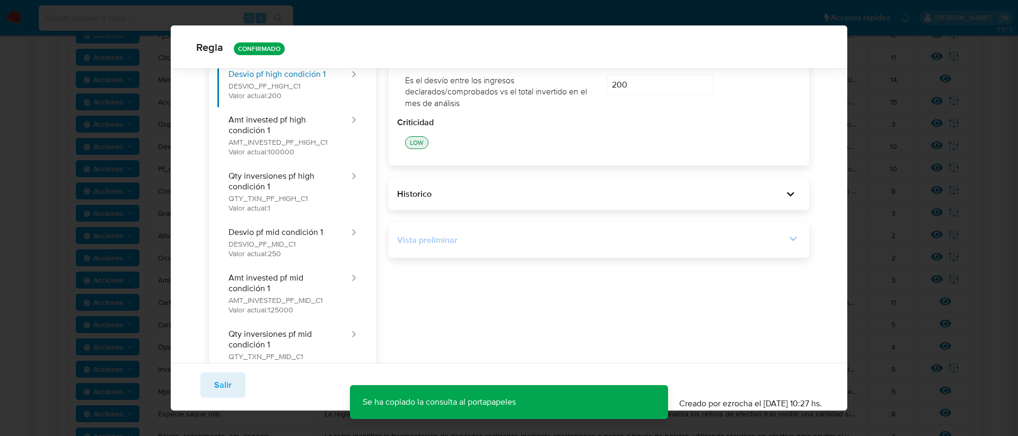
click at [786, 243] on icon at bounding box center [793, 238] width 15 height 15
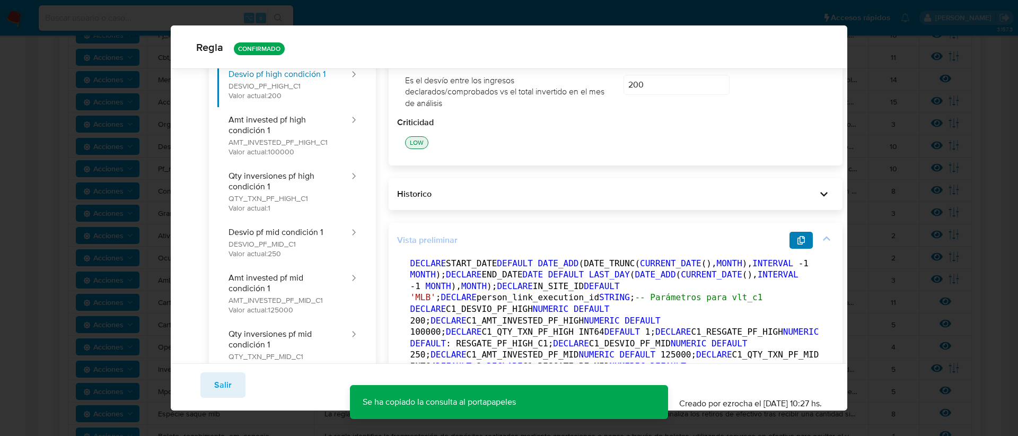
click at [797, 242] on icon "button" at bounding box center [800, 240] width 7 height 8
click at [797, 241] on icon "button" at bounding box center [801, 240] width 8 height 8
click at [210, 383] on button "Salir" at bounding box center [222, 384] width 45 height 25
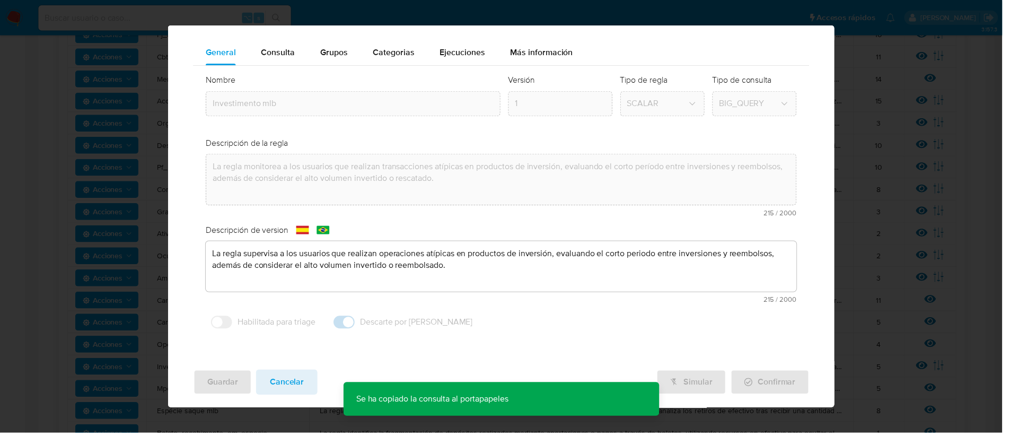
scroll to position [0, 0]
